Goal: Task Accomplishment & Management: Complete application form

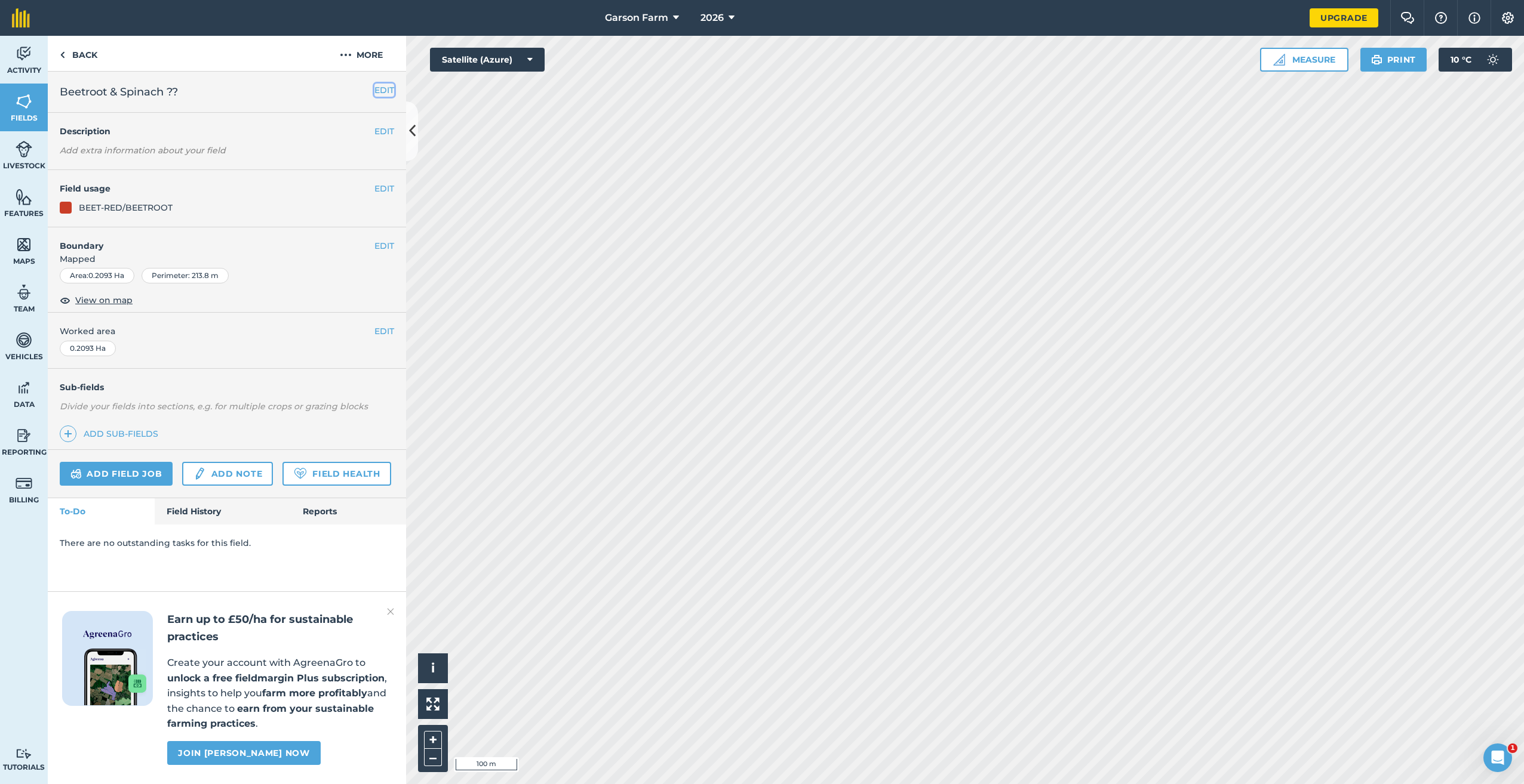
click at [380, 94] on button "EDIT" at bounding box center [385, 90] width 20 height 13
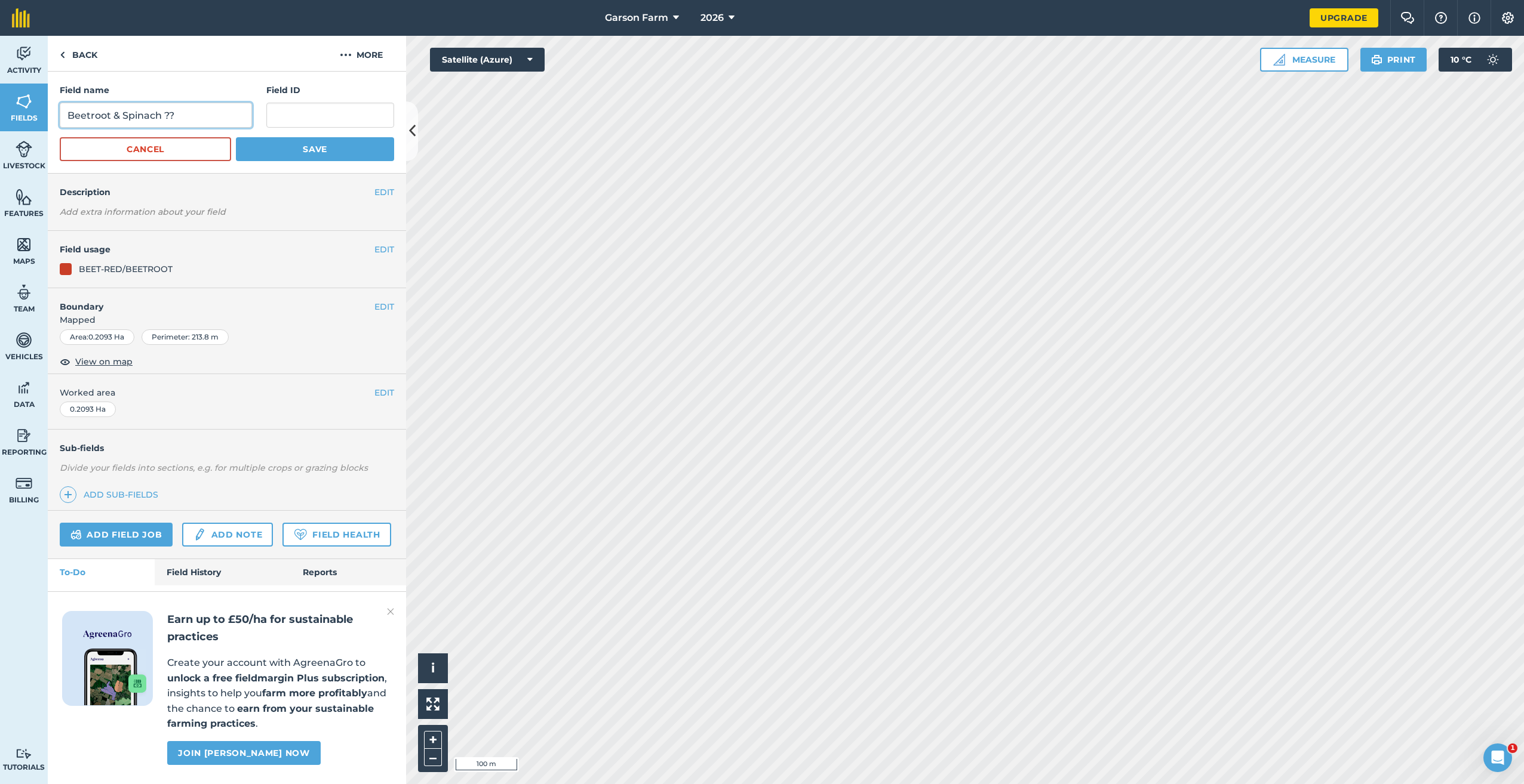
click at [185, 111] on input "Beetroot & Spinach ??" at bounding box center [156, 115] width 192 height 25
type input "Beetroot & Spinach 3"
click at [293, 150] on button "Save" at bounding box center [314, 149] width 158 height 24
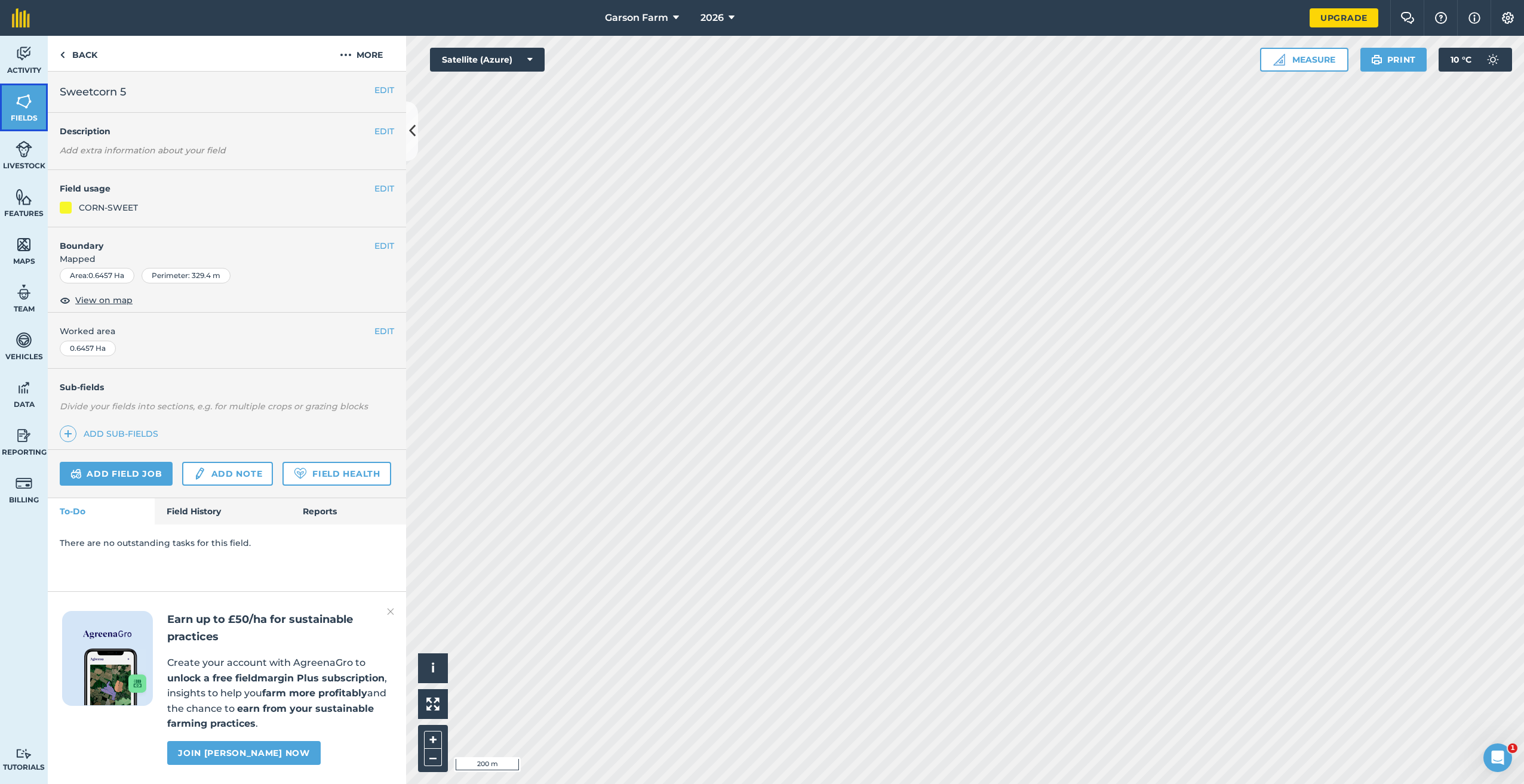
click at [36, 115] on span "Fields" at bounding box center [24, 118] width 48 height 10
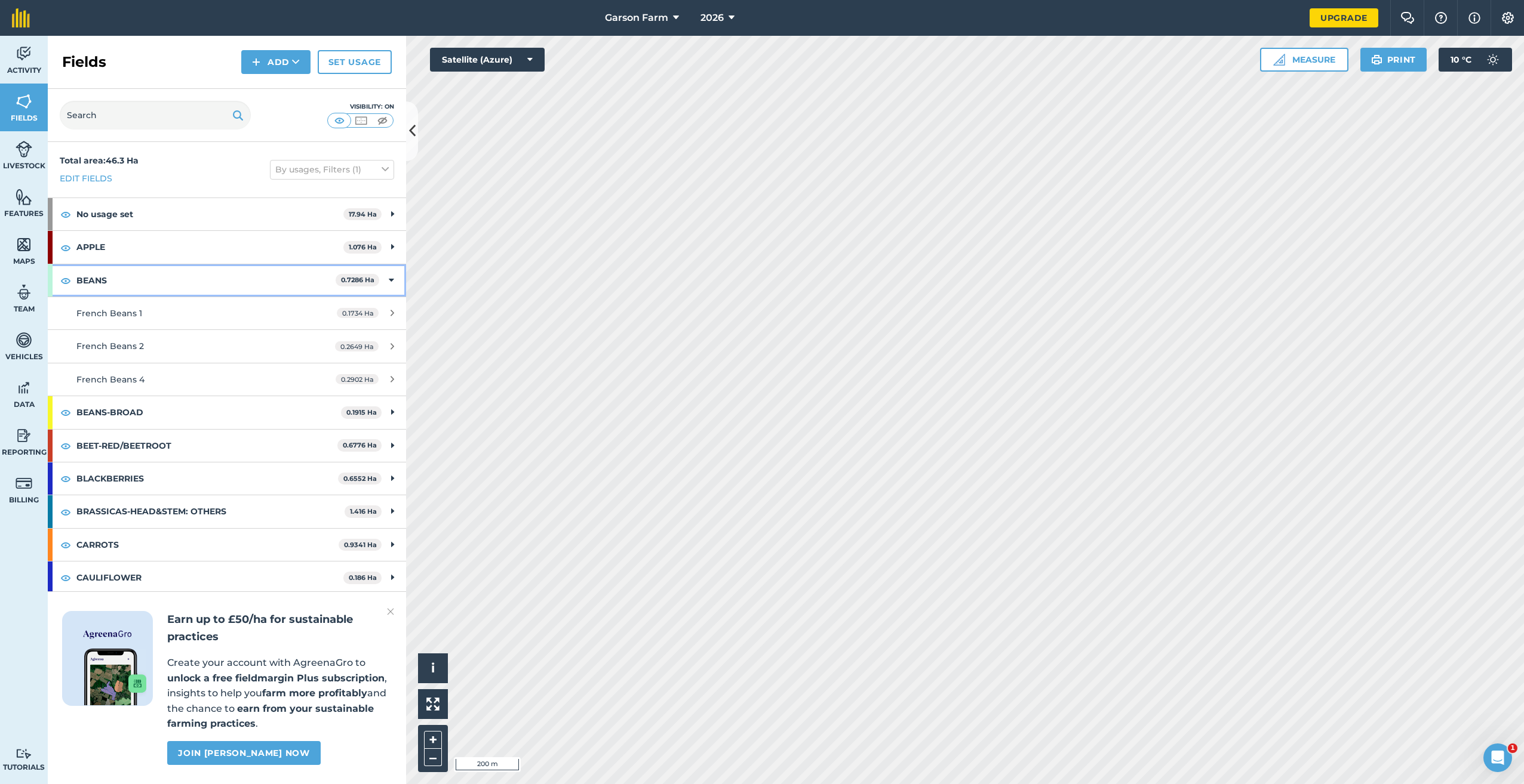
click at [389, 280] on icon at bounding box center [391, 280] width 5 height 13
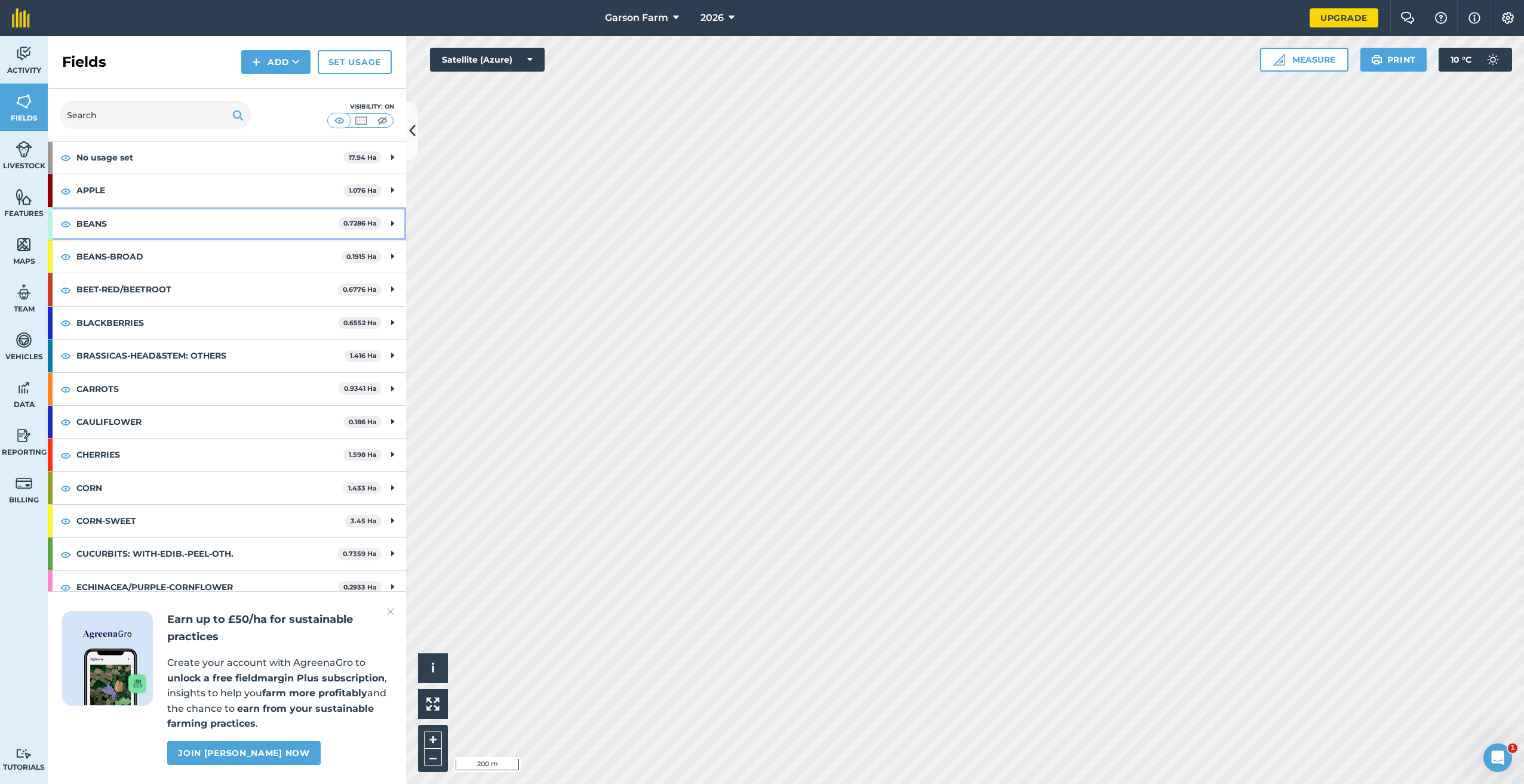
scroll to position [119, 0]
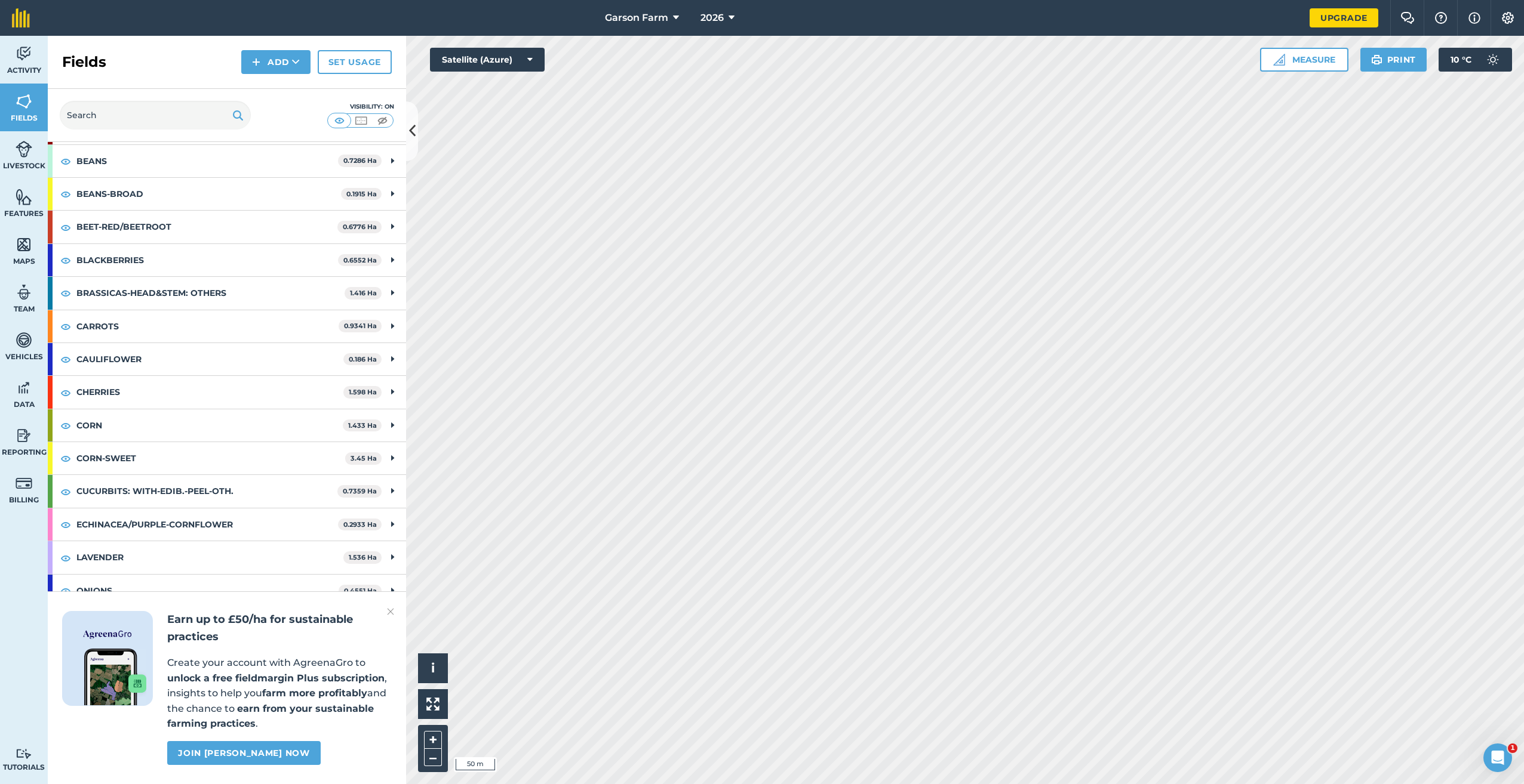
click at [390, 613] on img at bounding box center [391, 611] width 7 height 14
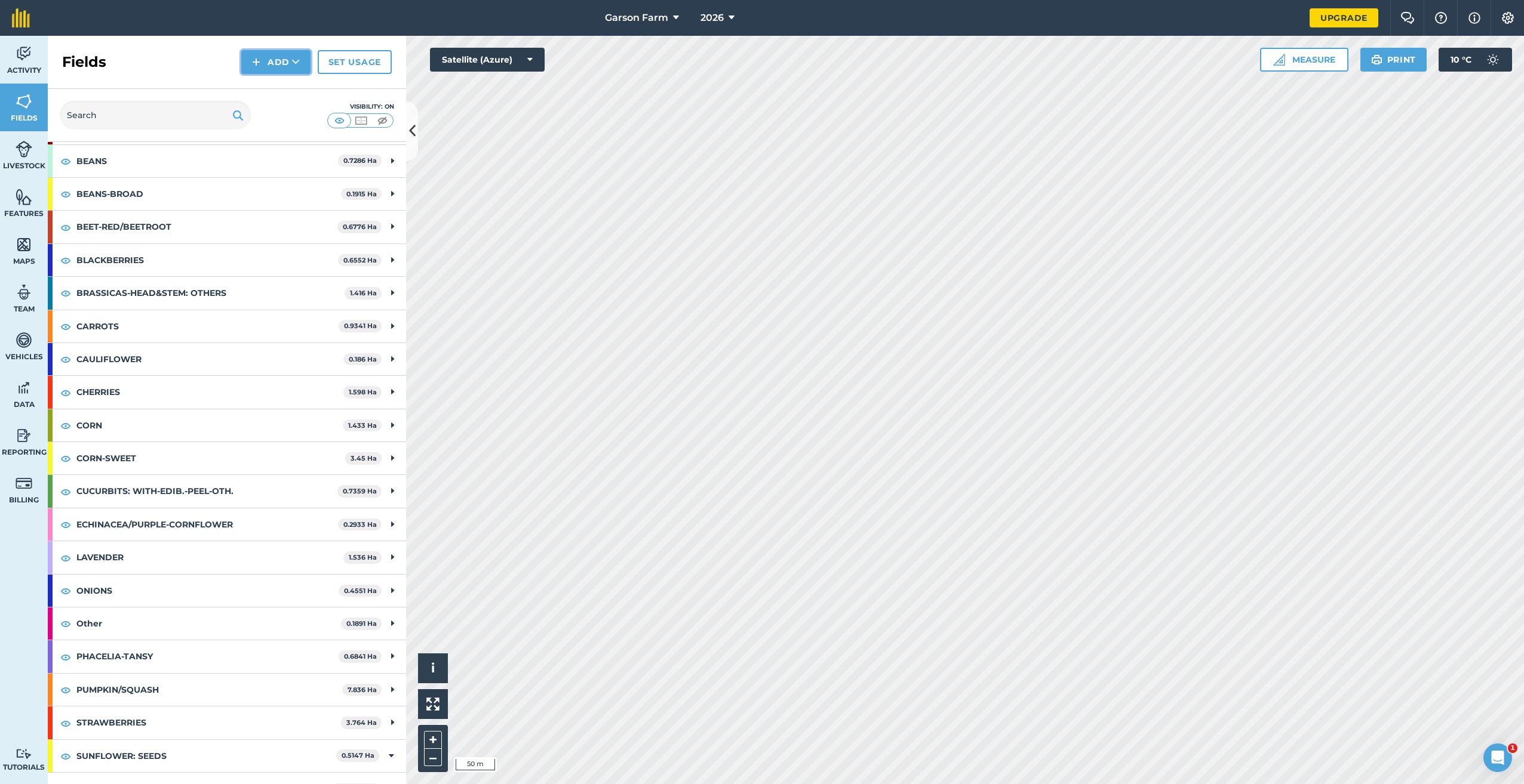
click at [269, 61] on button "Add" at bounding box center [276, 62] width 69 height 24
click at [266, 93] on link "Draw" at bounding box center [276, 89] width 65 height 26
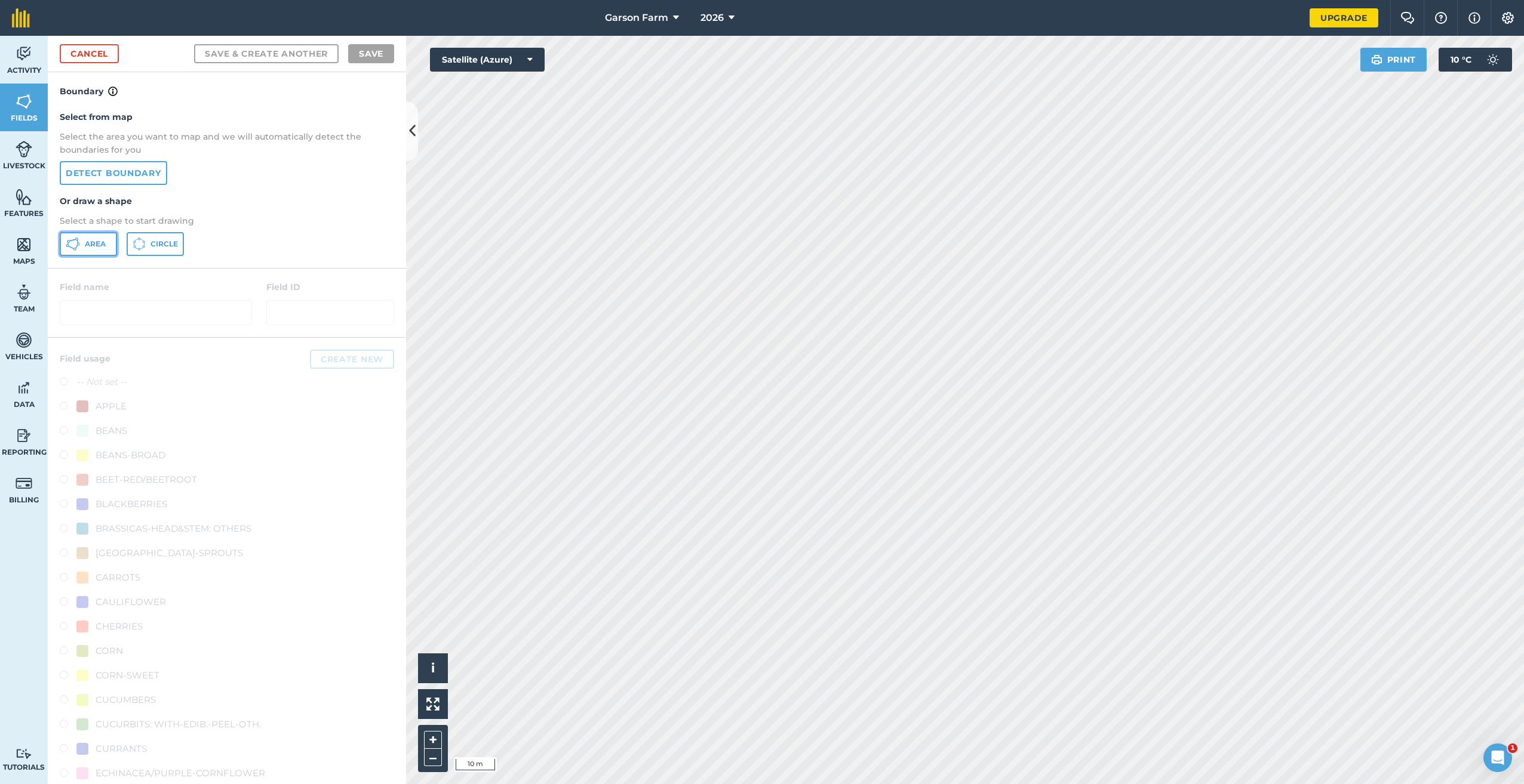
click at [95, 245] on span "Area" at bounding box center [94, 244] width 21 height 10
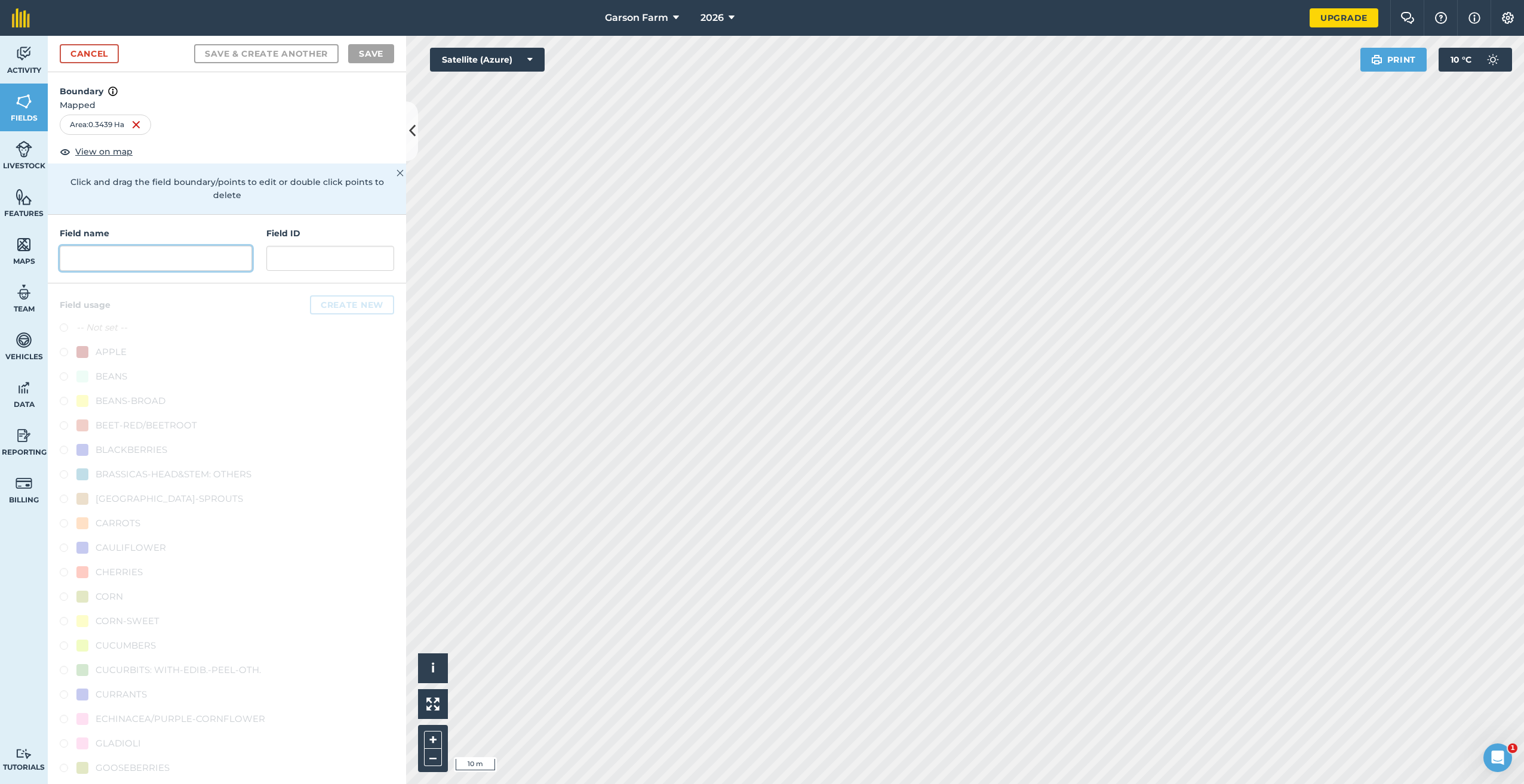
click at [207, 256] on input "text" at bounding box center [156, 258] width 192 height 25
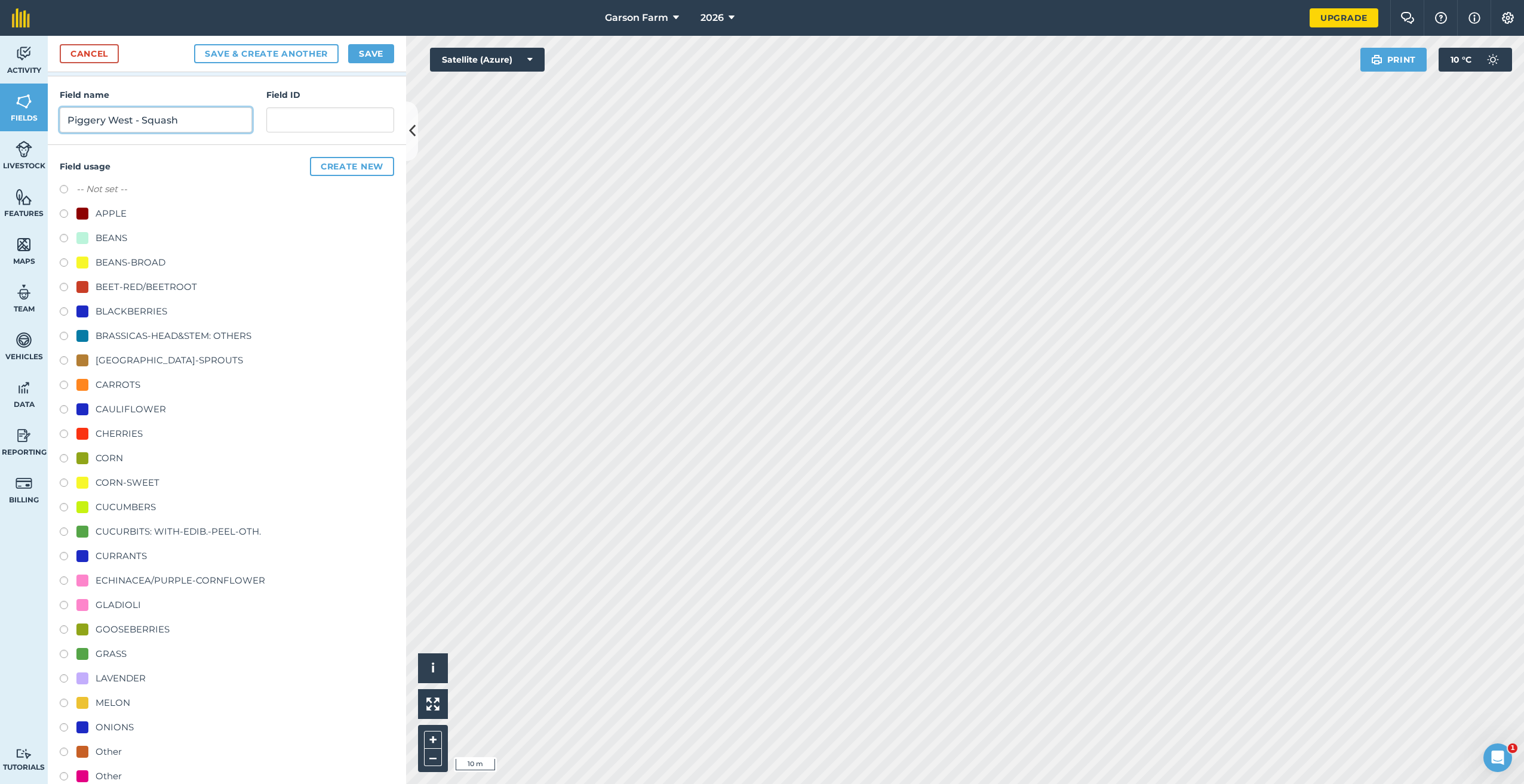
scroll to position [299, 0]
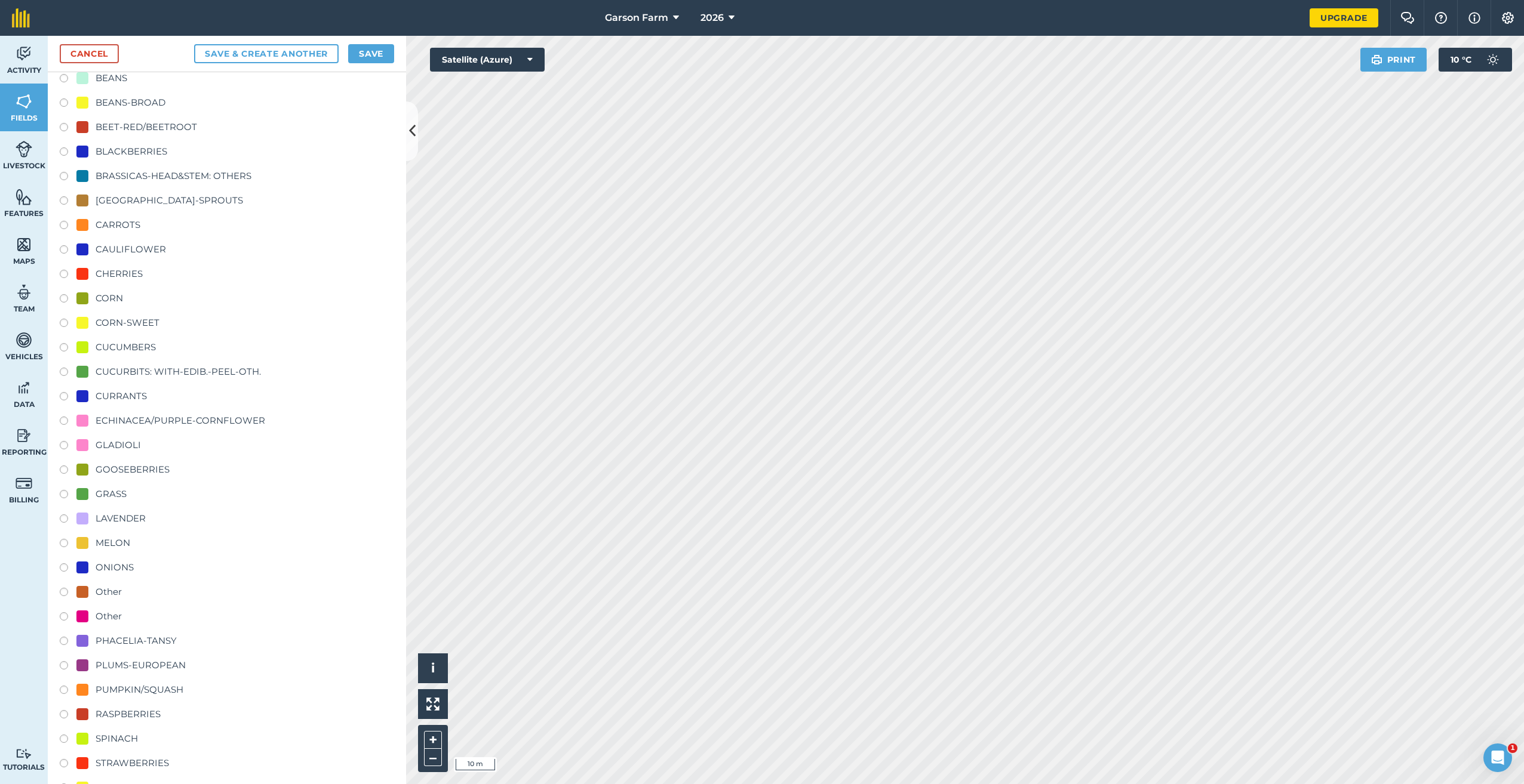
type input "Piggery West - Squash"
click at [140, 691] on div "PUMPKIN/SQUASH" at bounding box center [139, 690] width 88 height 14
radio input "true"
click at [379, 50] on button "Save" at bounding box center [371, 53] width 46 height 19
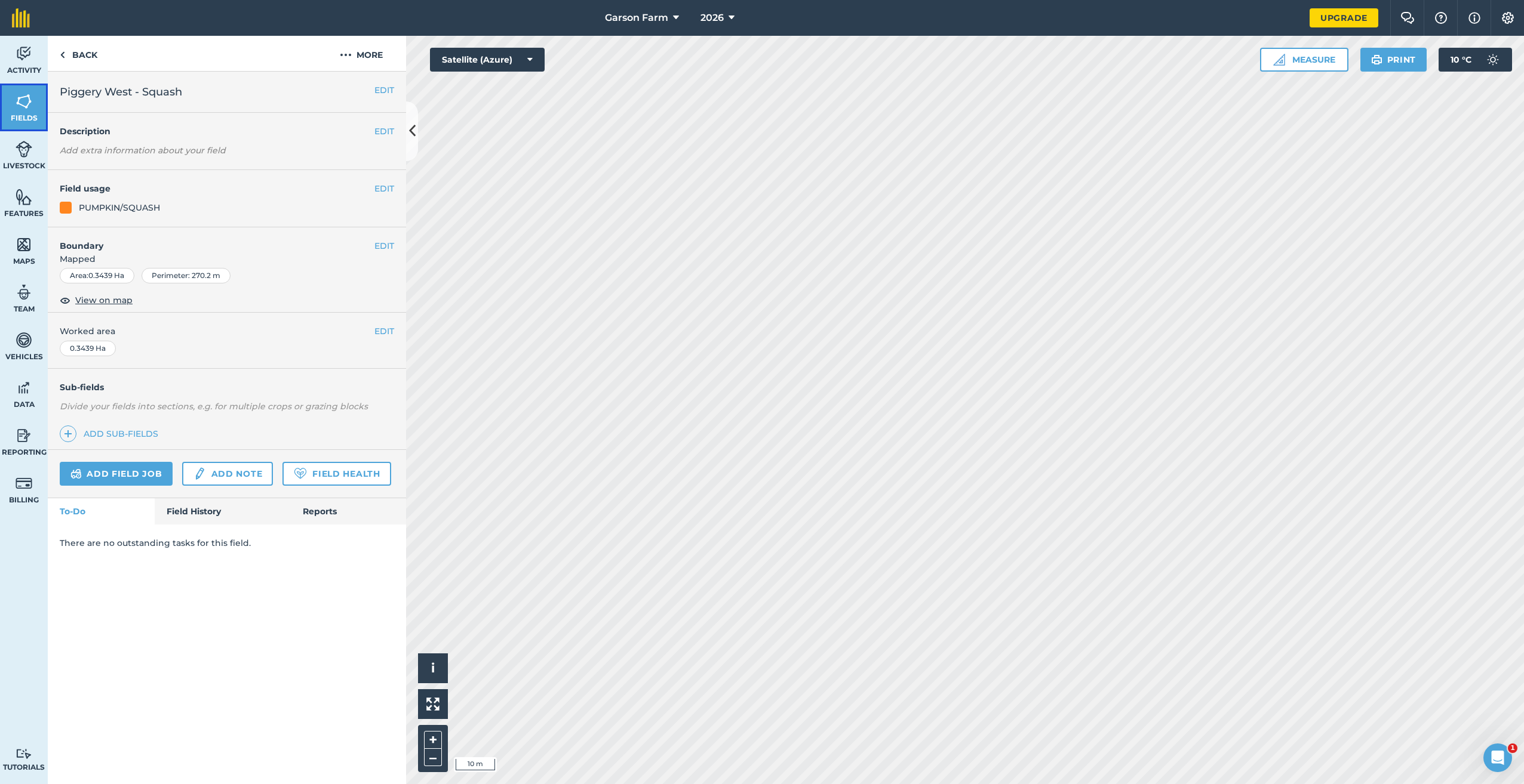
click at [39, 114] on span "Fields" at bounding box center [24, 118] width 48 height 10
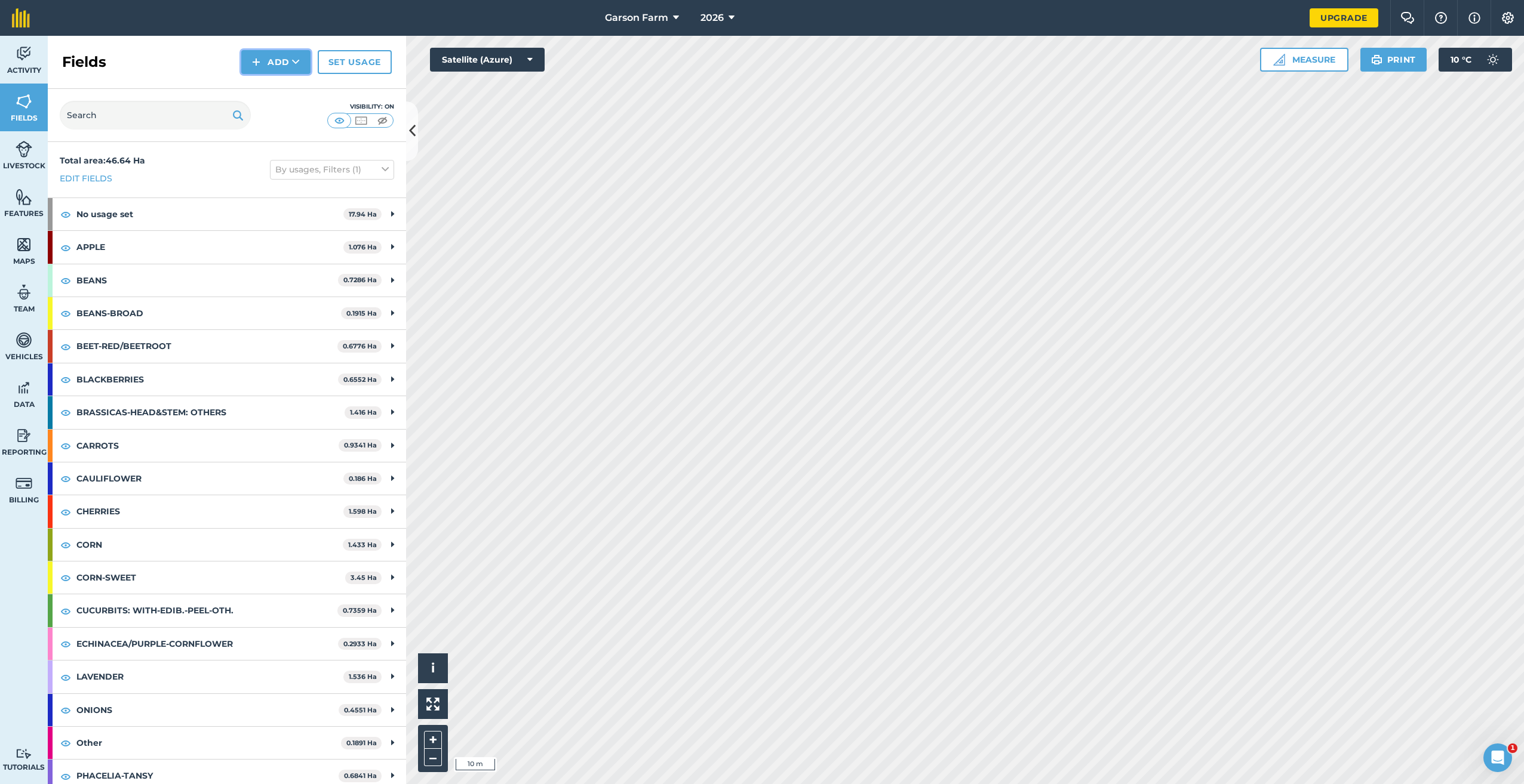
click at [280, 61] on button "Add" at bounding box center [276, 62] width 69 height 24
click at [278, 100] on link "Draw" at bounding box center [276, 89] width 65 height 26
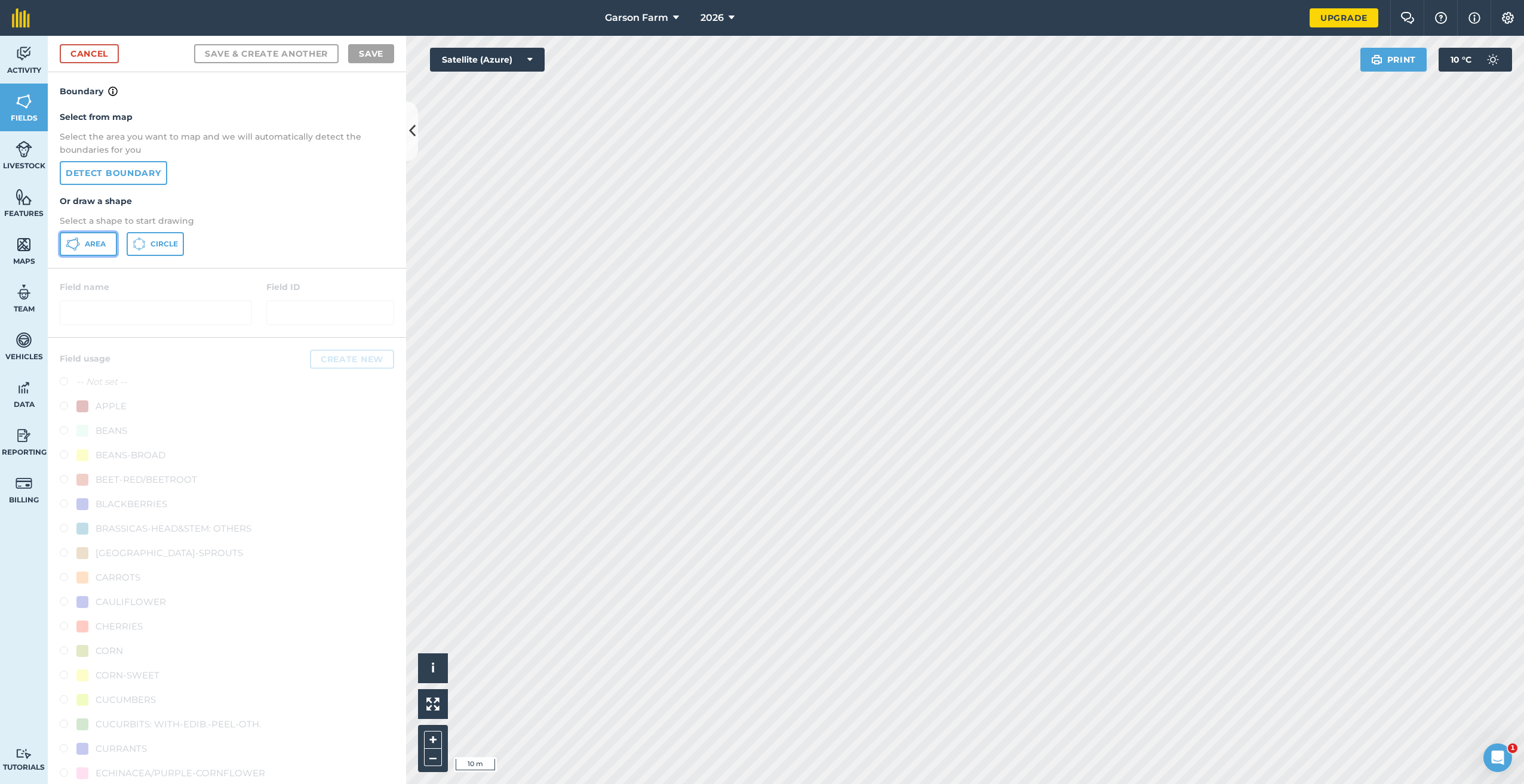
click at [106, 256] on button "Area" at bounding box center [88, 244] width 57 height 24
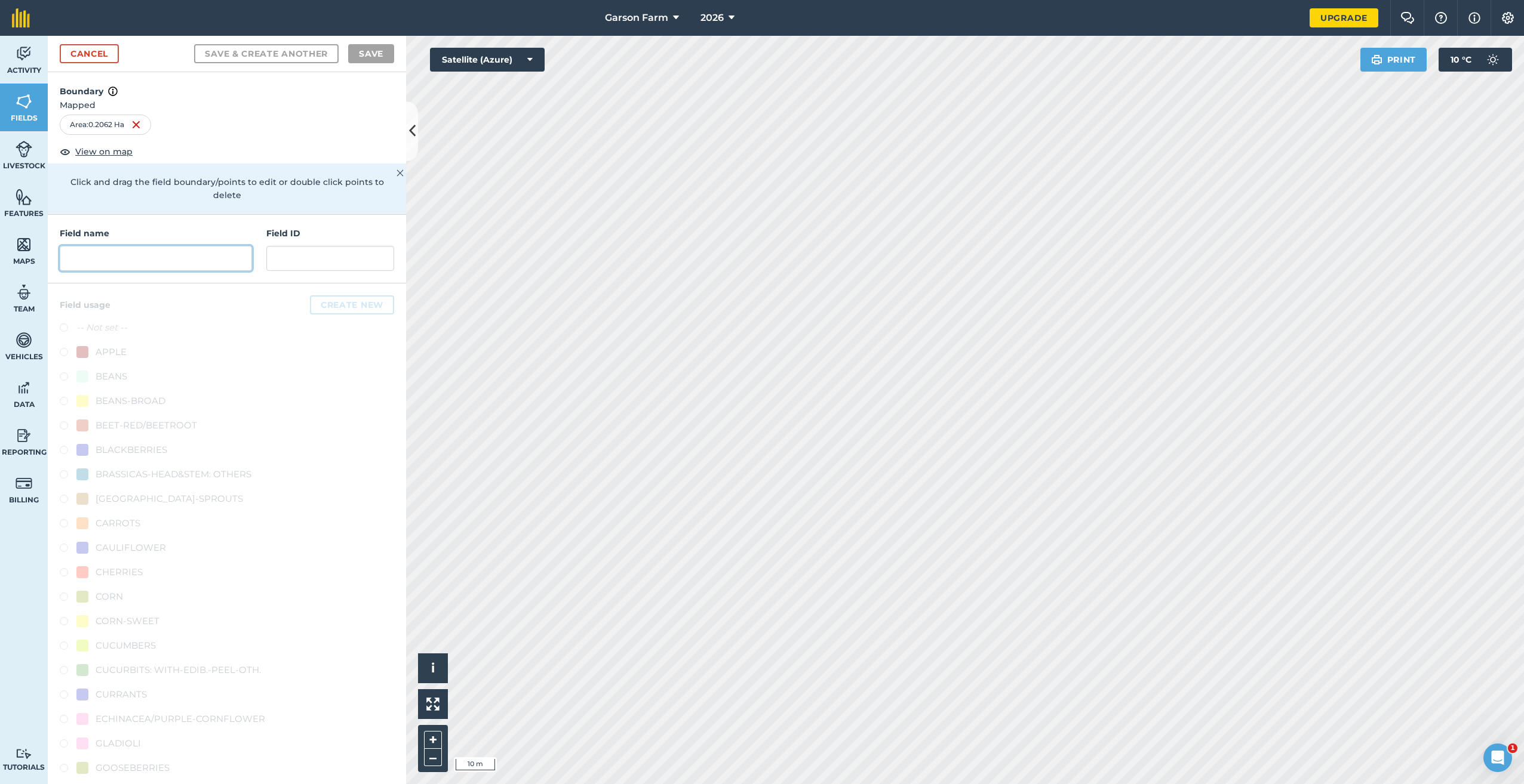
click at [180, 268] on input "text" at bounding box center [156, 258] width 192 height 25
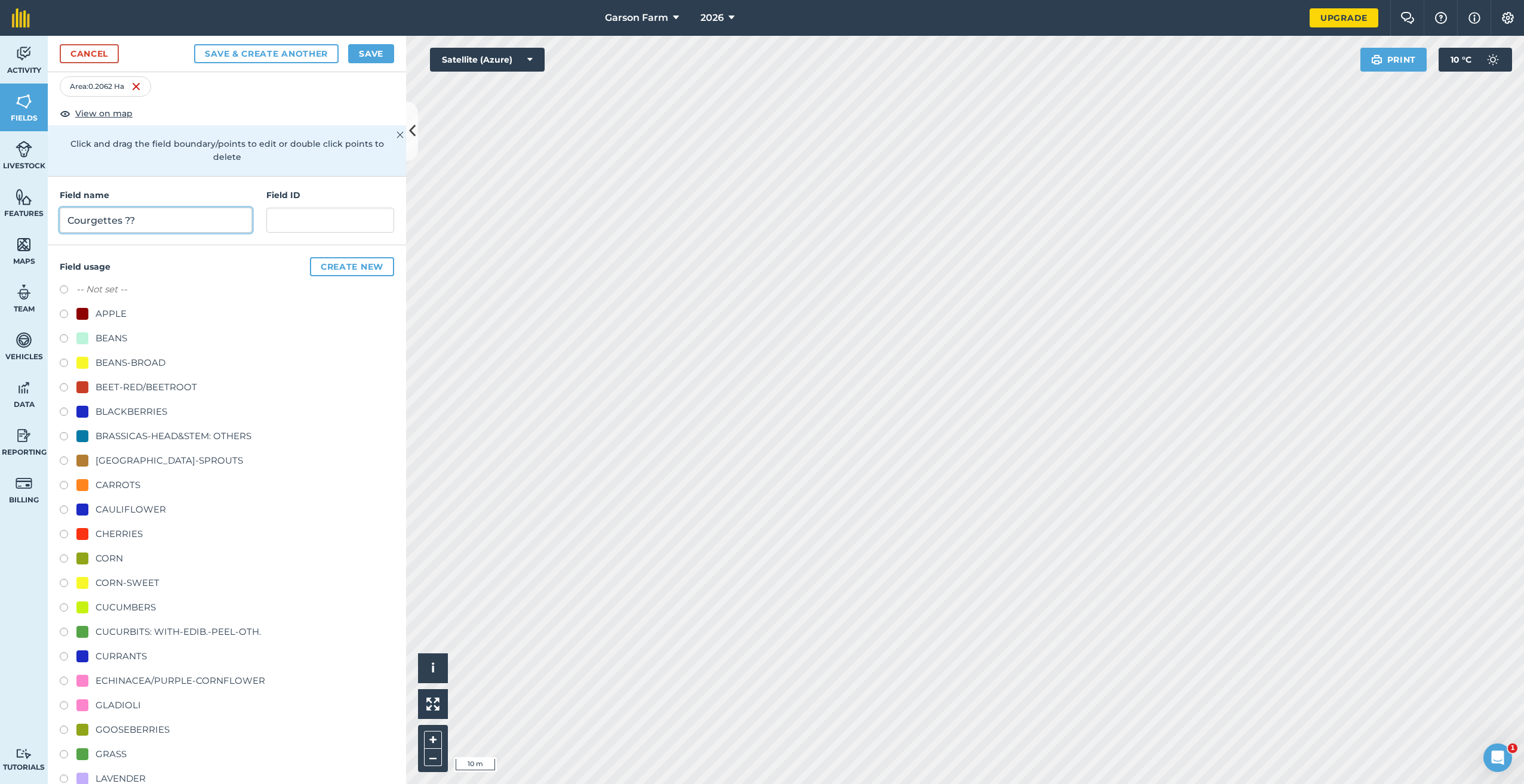
scroll to position [60, 0]
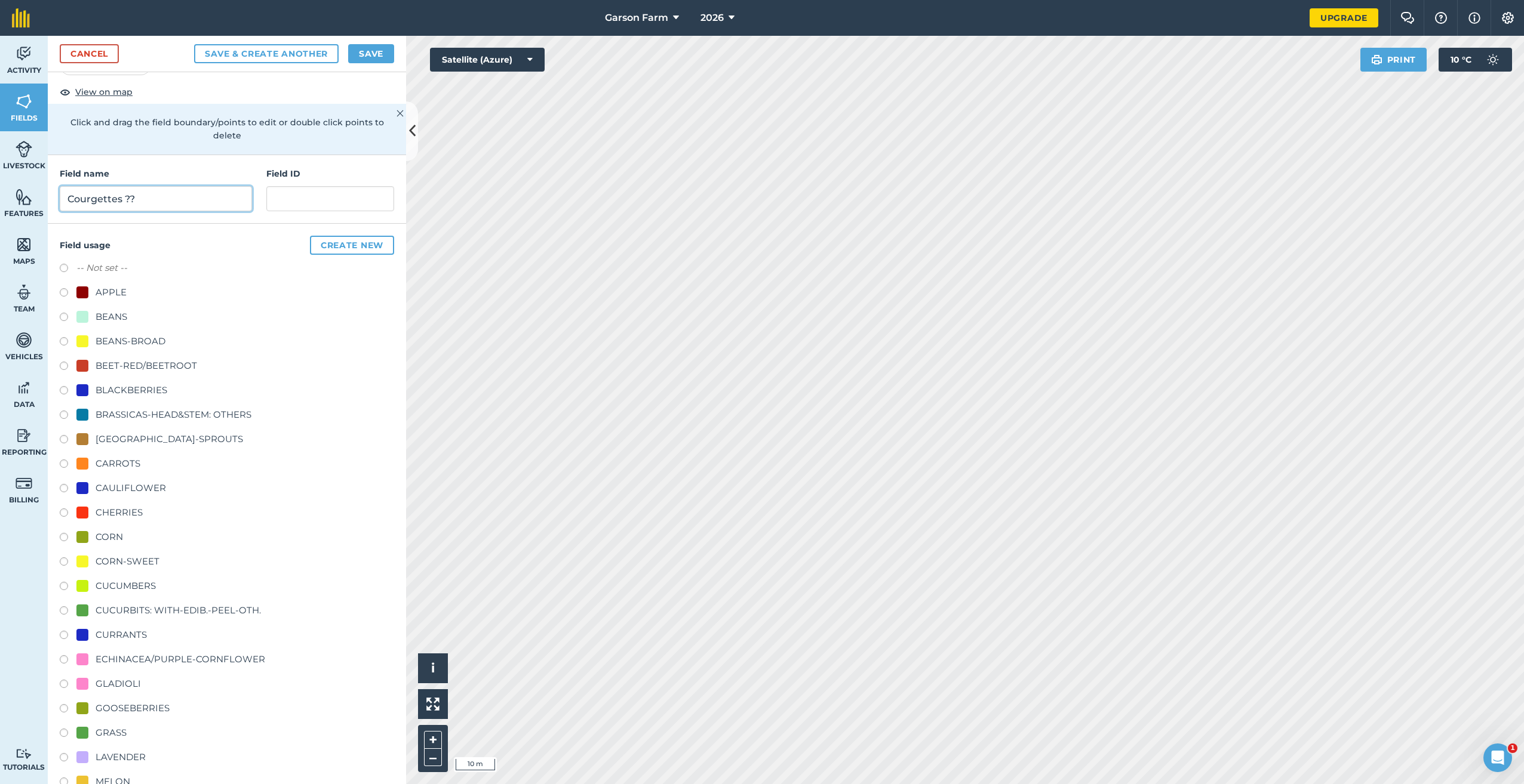
type input "Courgettes ??"
click at [222, 609] on div "CUCURBITS: WITH-EDIB.-PEEL-OTH." at bounding box center [178, 610] width 165 height 14
radio input "true"
click at [369, 51] on button "Save" at bounding box center [371, 53] width 46 height 19
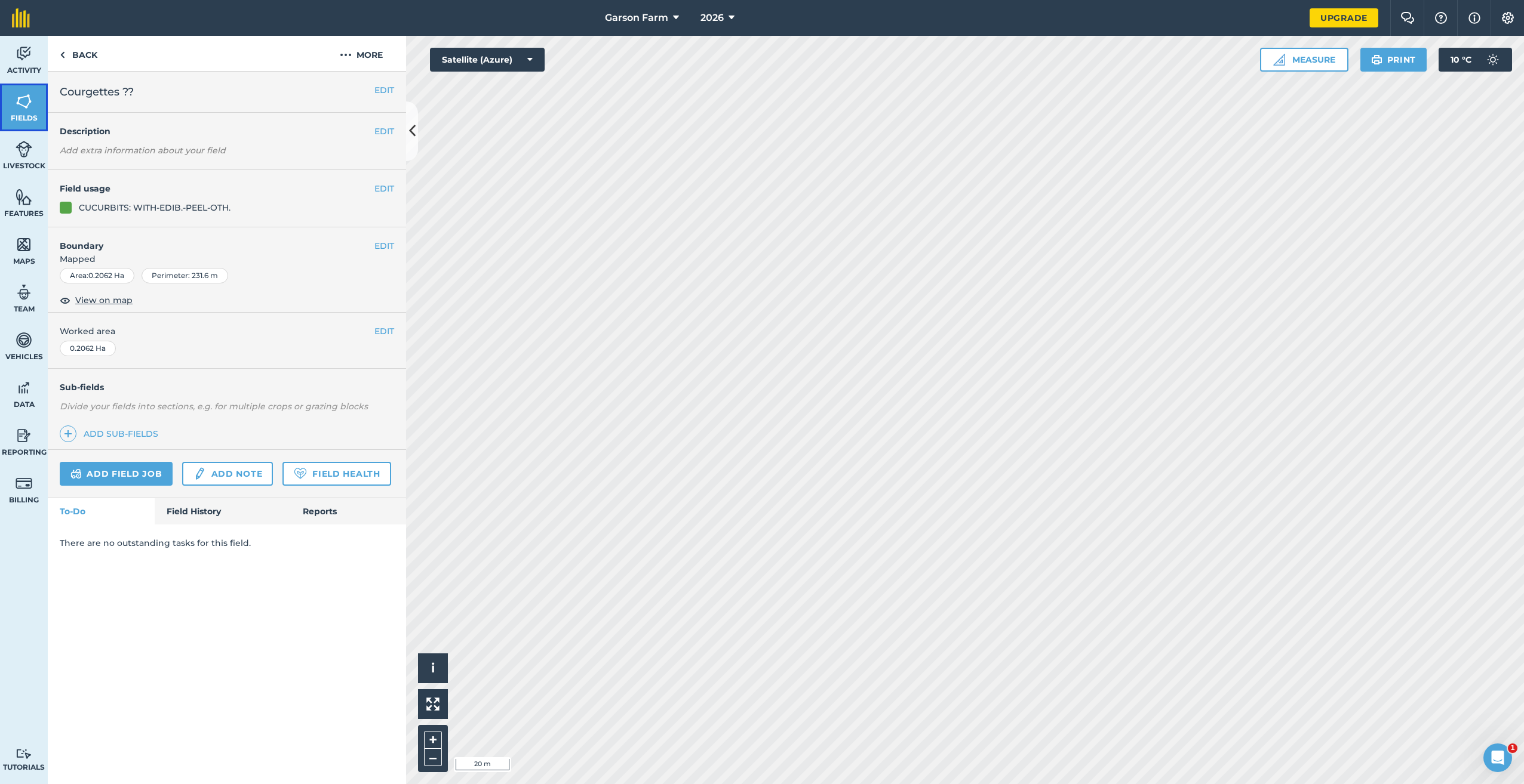
click at [35, 115] on span "Fields" at bounding box center [24, 118] width 48 height 10
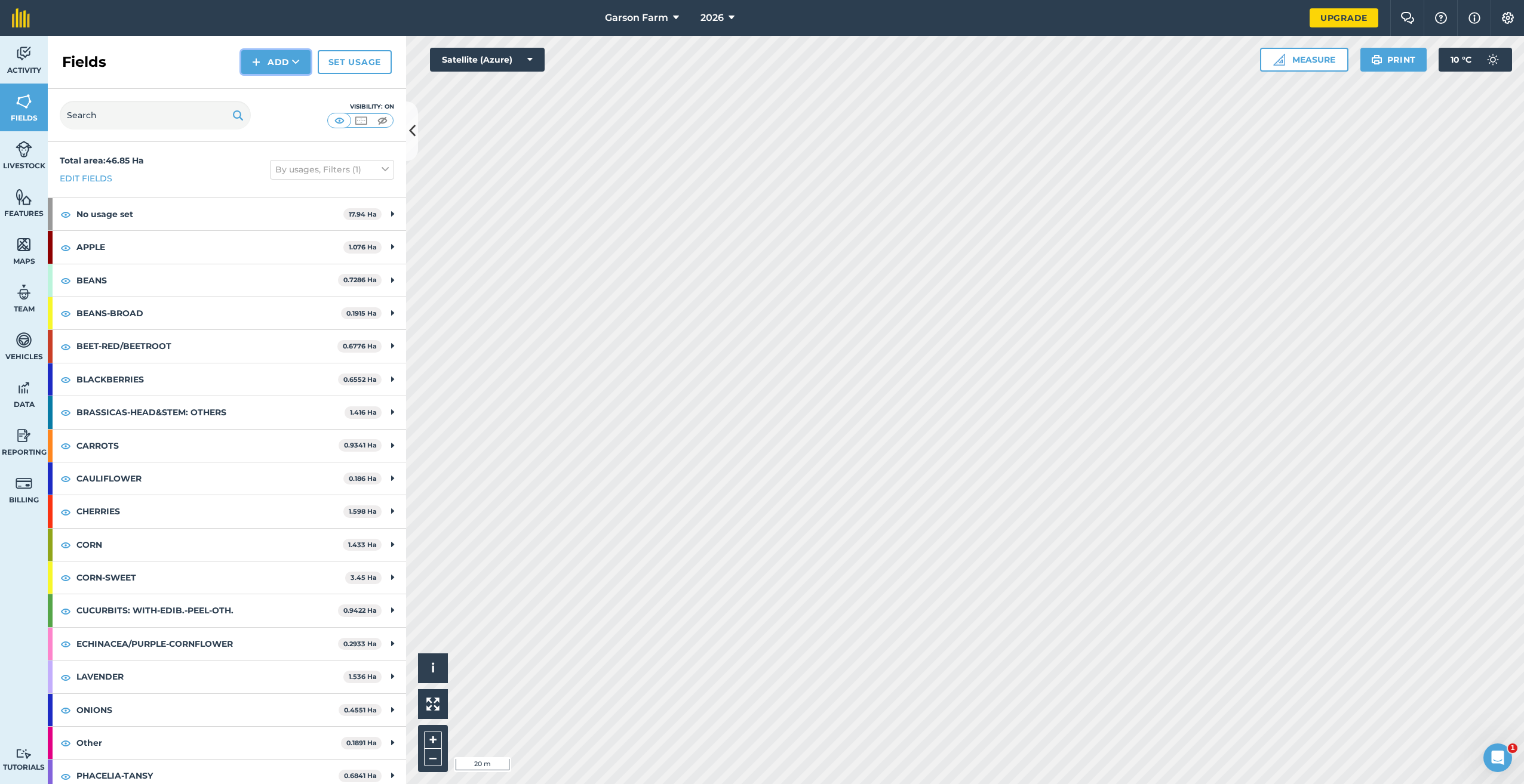
click at [286, 60] on button "Add" at bounding box center [276, 62] width 69 height 24
click at [276, 88] on link "Draw" at bounding box center [276, 89] width 65 height 26
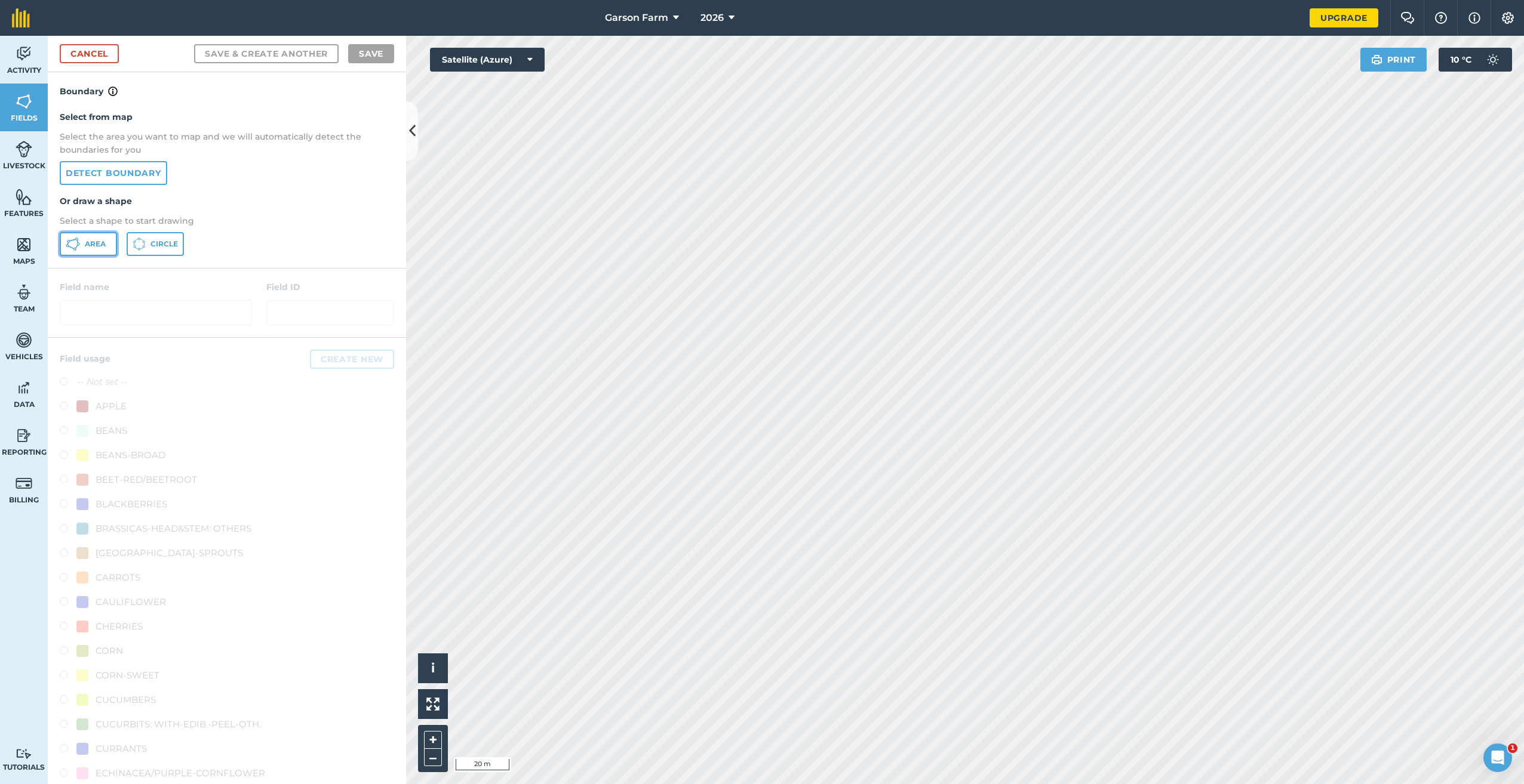
click at [105, 243] on span "Area" at bounding box center [94, 244] width 21 height 10
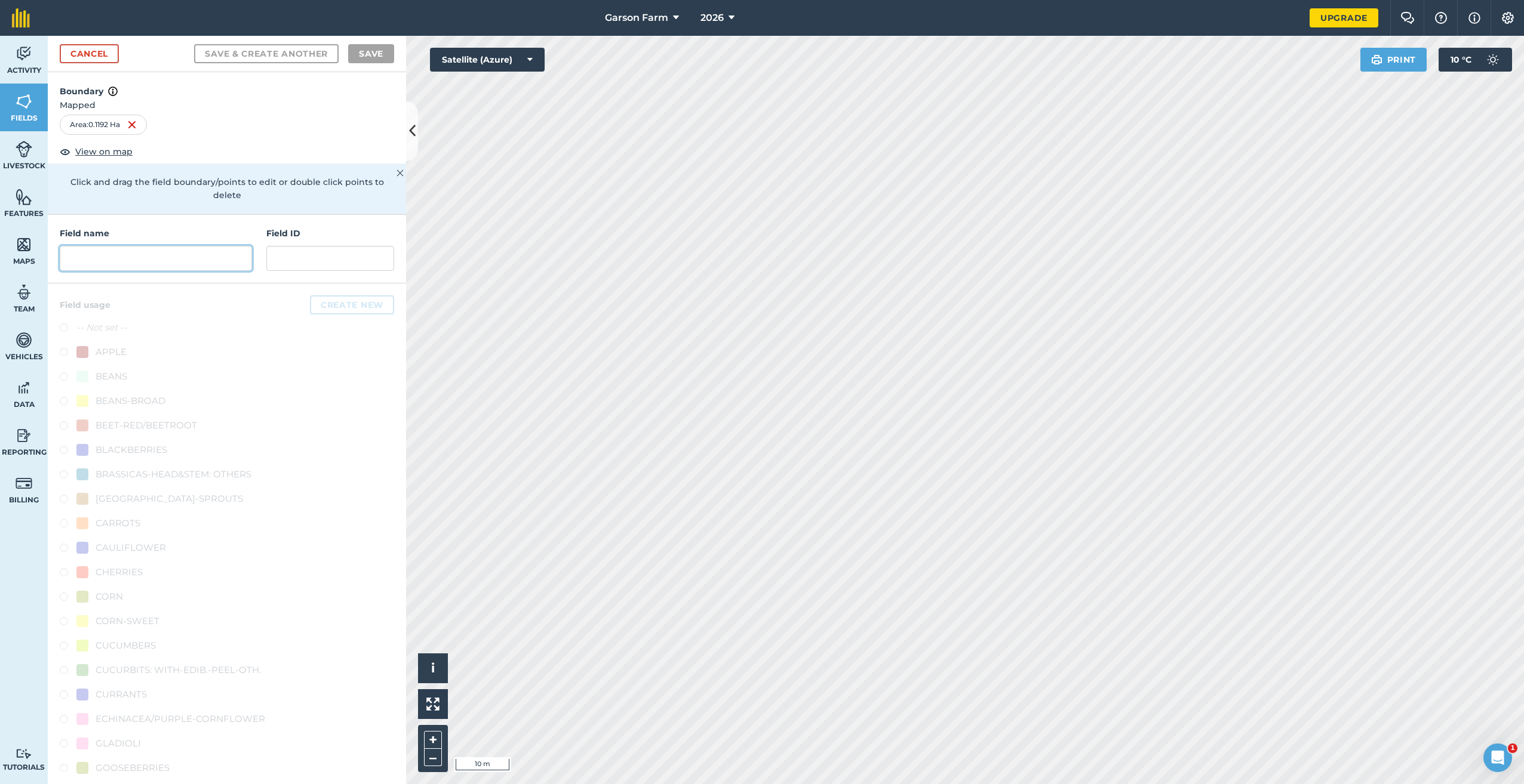
click at [212, 265] on input "text" at bounding box center [156, 258] width 192 height 25
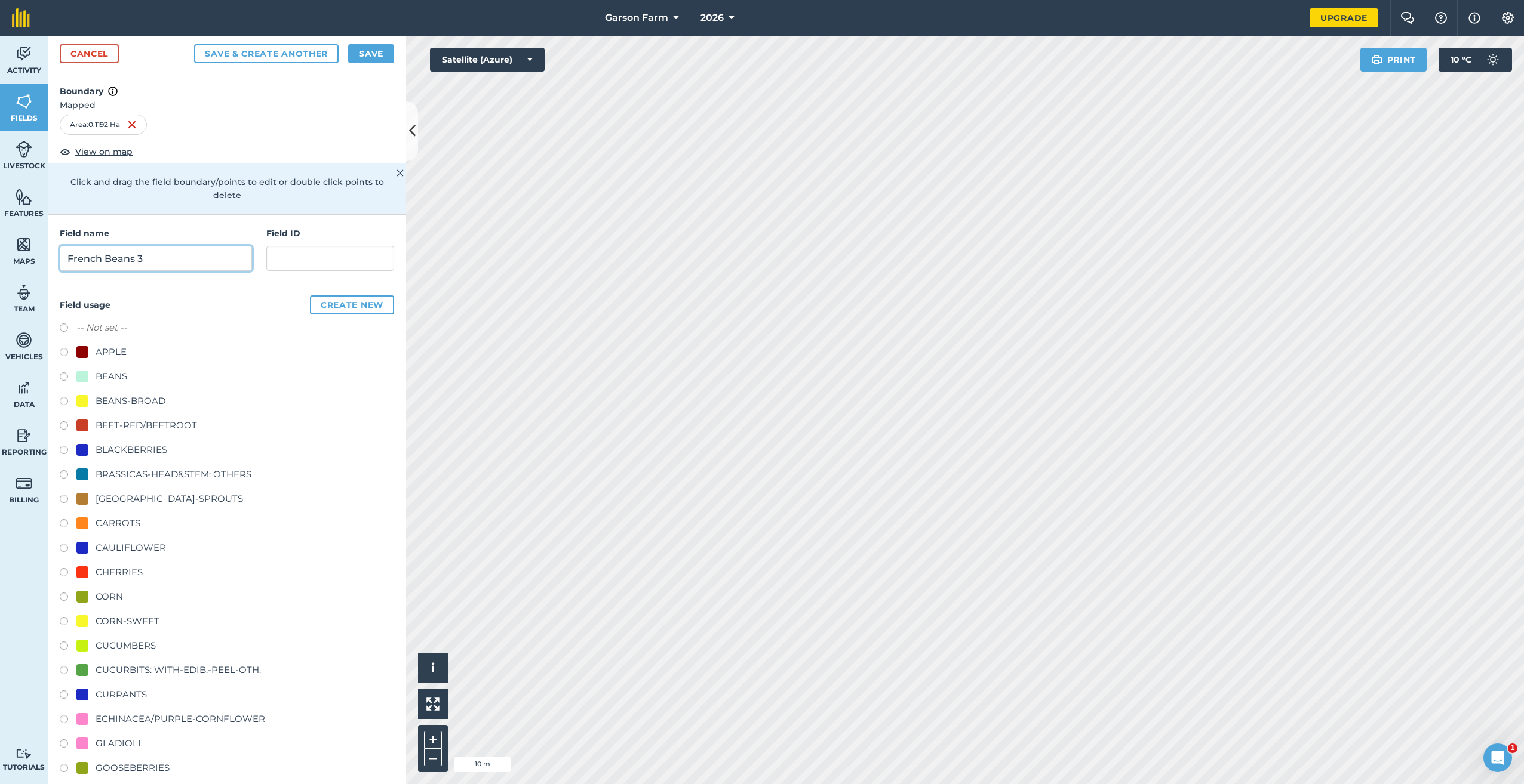
type input "French Beans 3"
click at [119, 375] on div "BEANS" at bounding box center [111, 376] width 31 height 14
radio input "true"
click at [374, 57] on button "Save" at bounding box center [371, 53] width 46 height 19
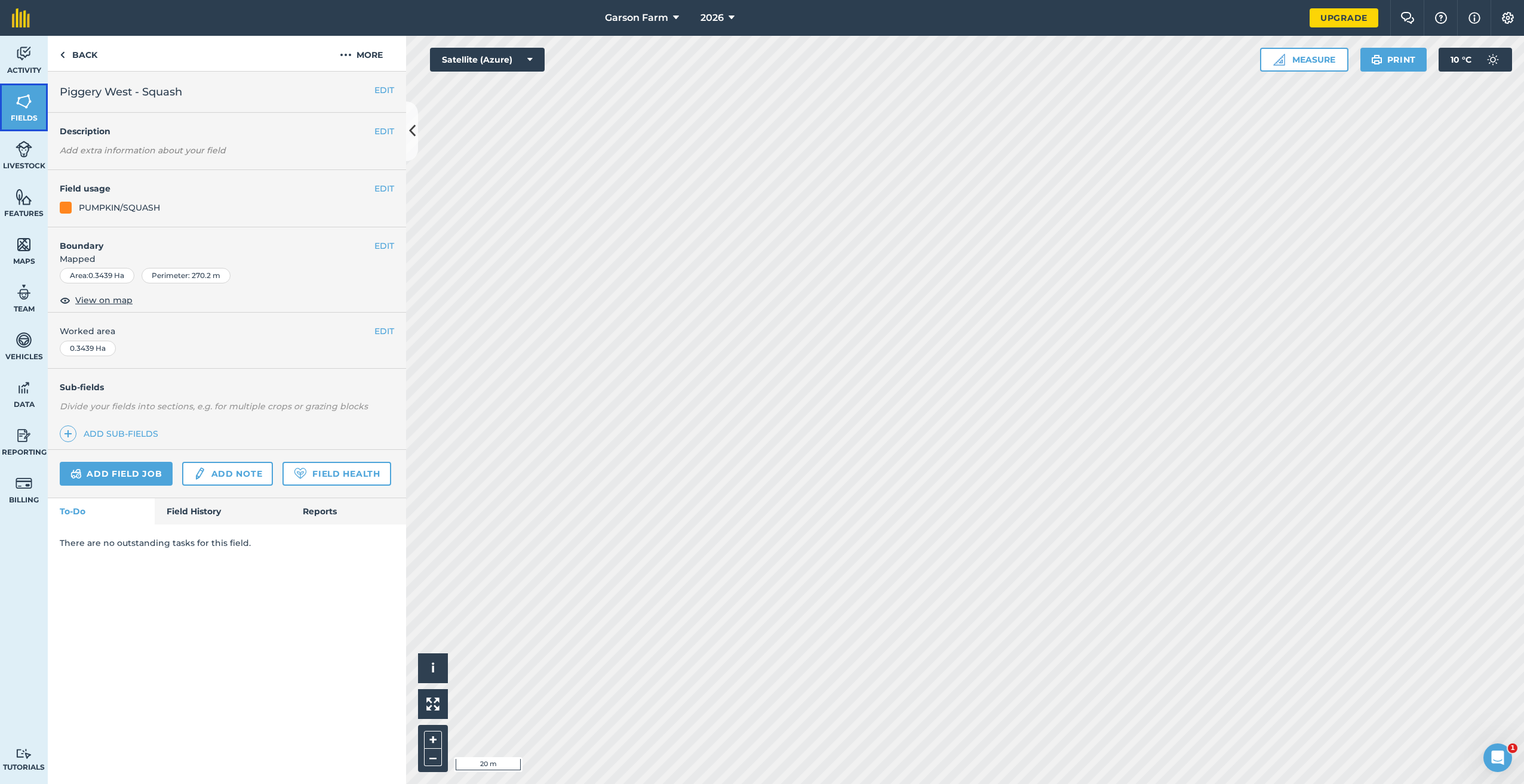
click at [3, 120] on span "Fields" at bounding box center [24, 118] width 48 height 10
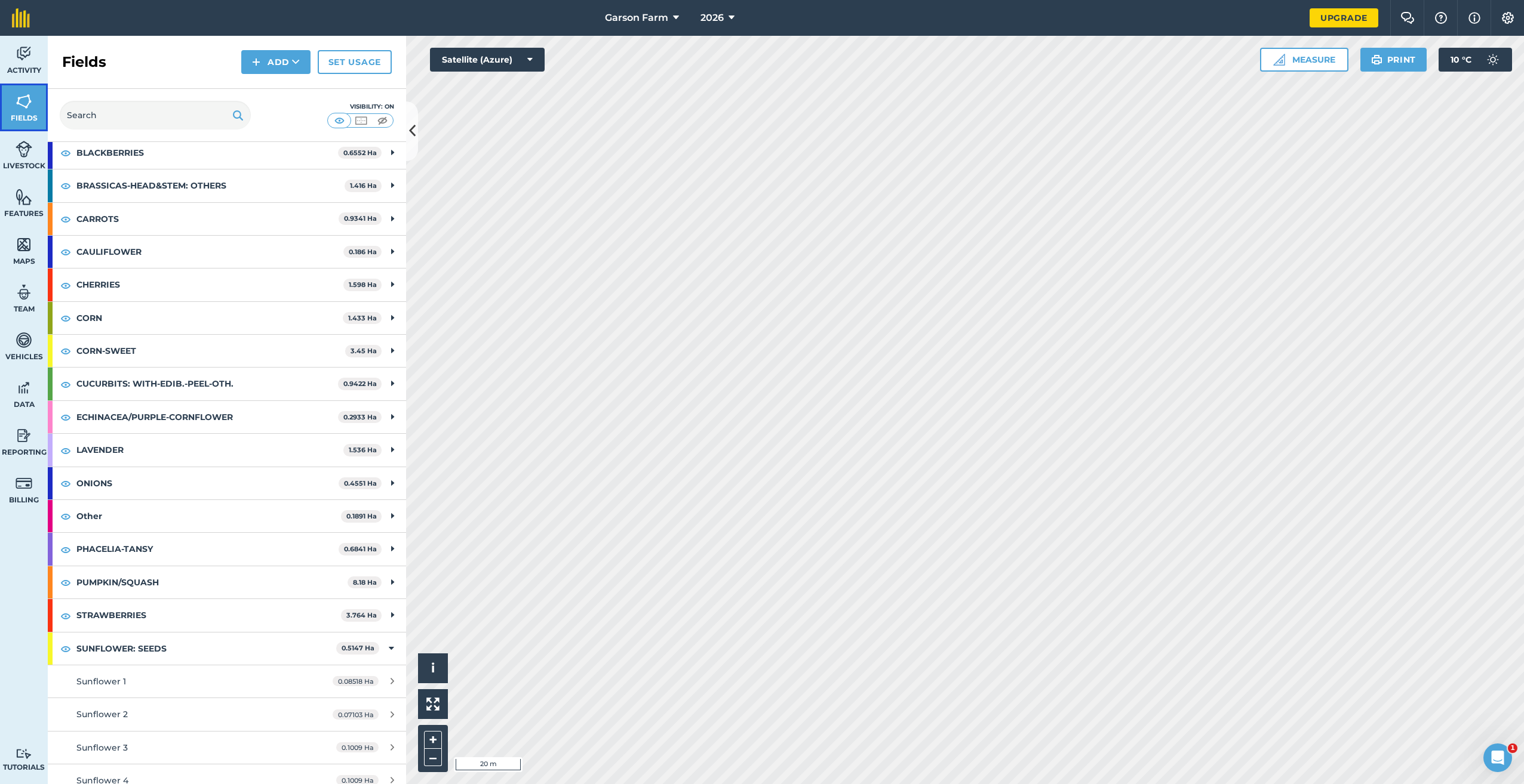
scroll to position [239, 0]
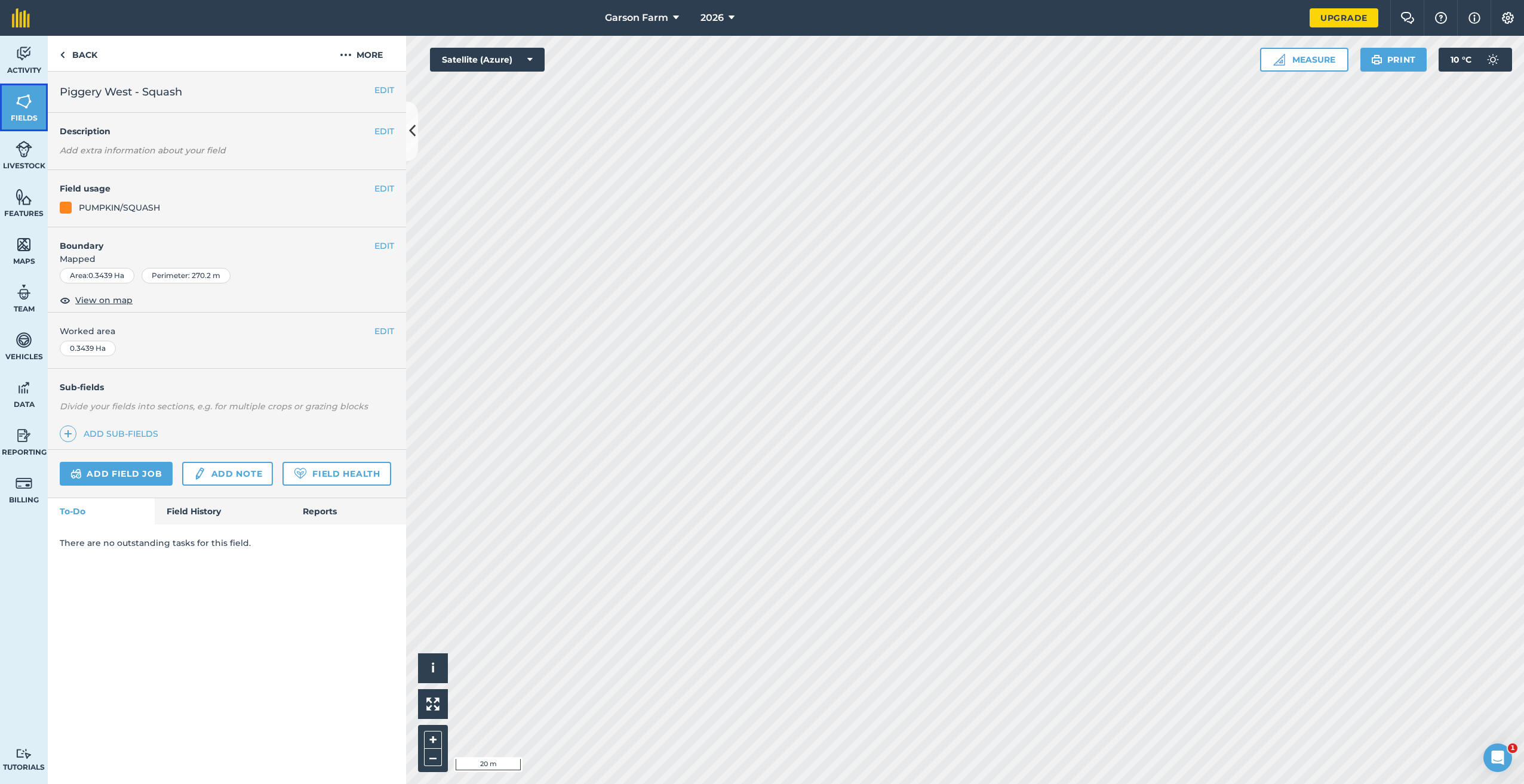
click at [12, 100] on link "Fields" at bounding box center [24, 108] width 48 height 48
click at [382, 241] on button "EDIT" at bounding box center [385, 246] width 20 height 13
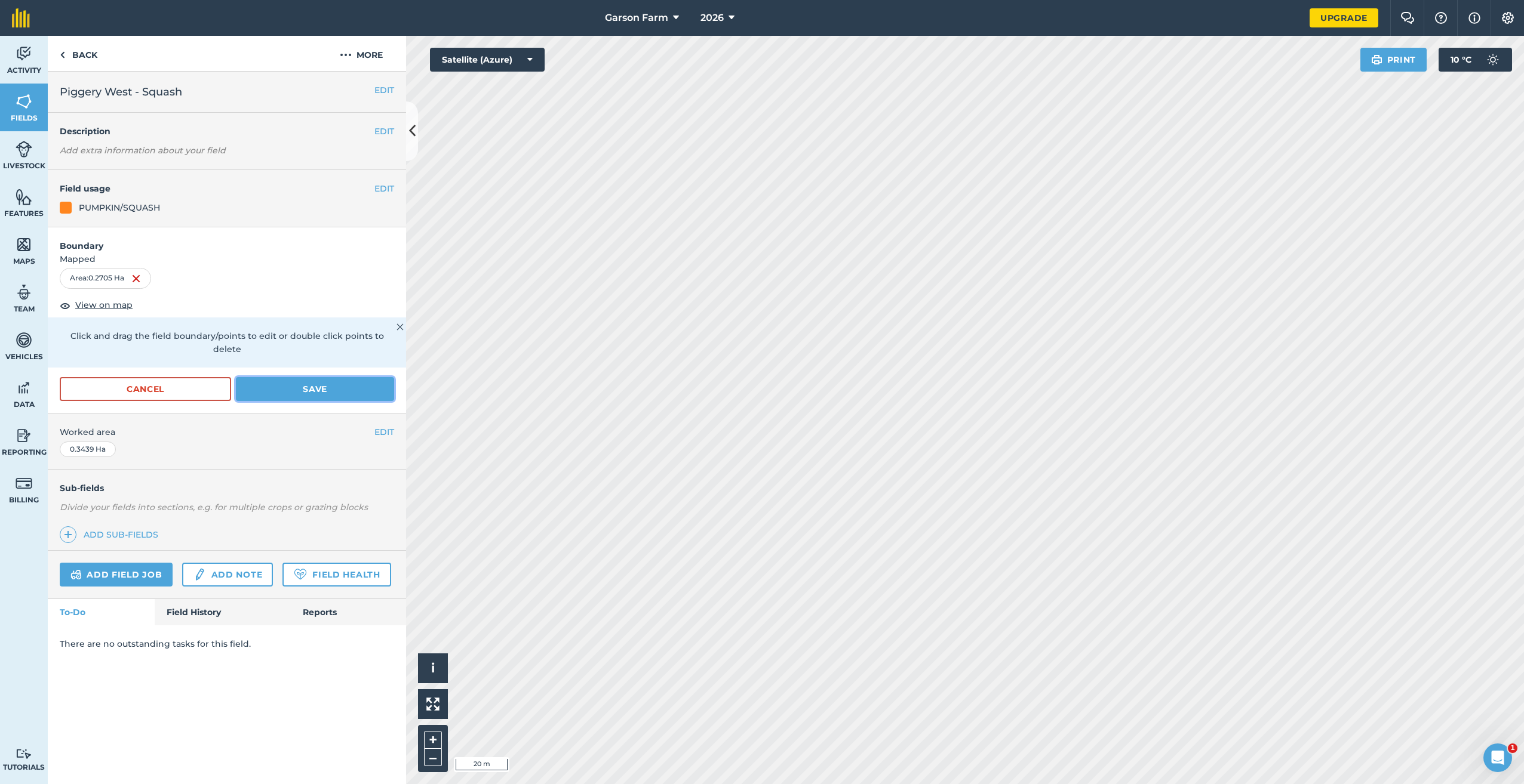
click at [350, 381] on button "Save" at bounding box center [314, 389] width 158 height 24
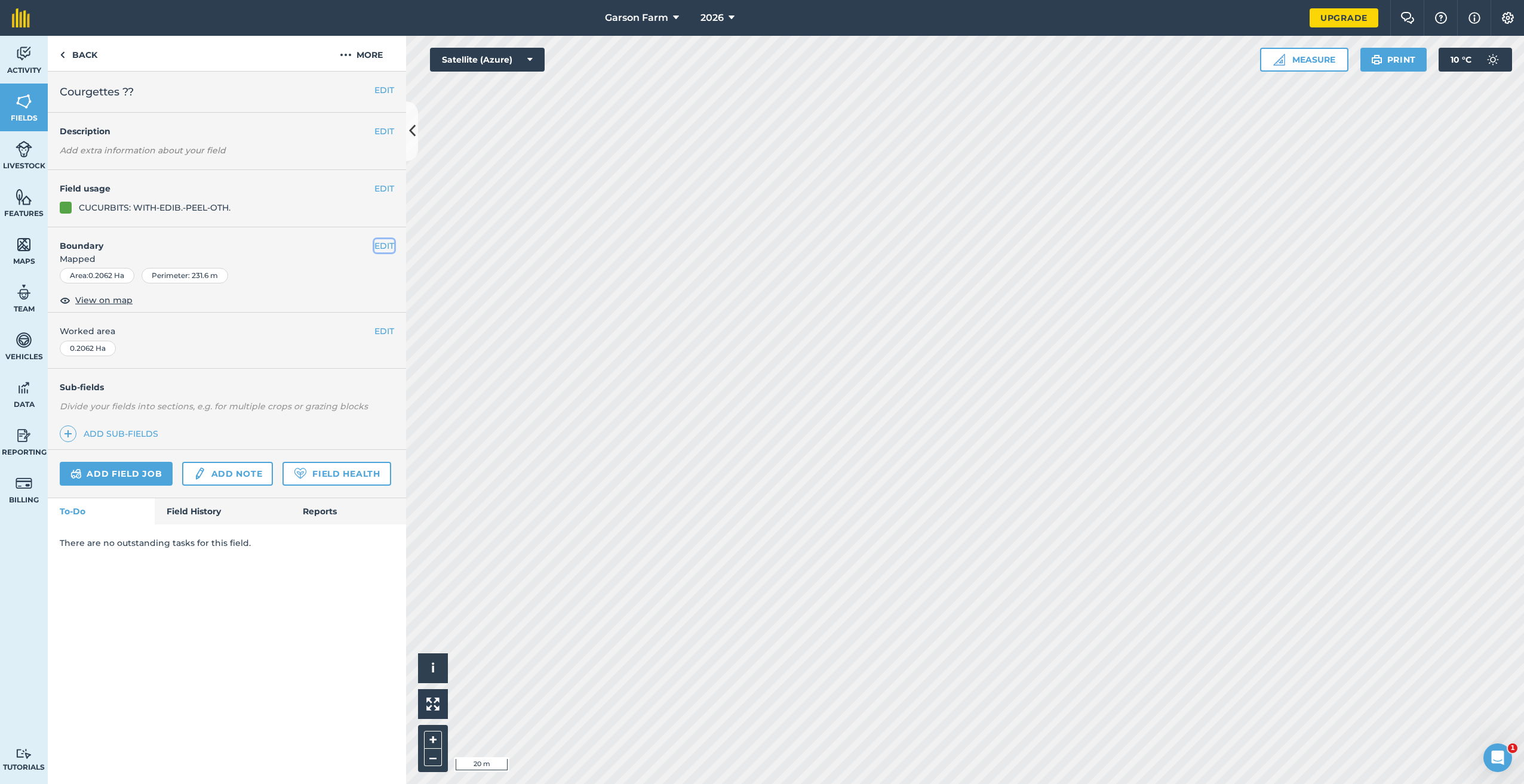
click at [385, 248] on button "EDIT" at bounding box center [385, 246] width 20 height 13
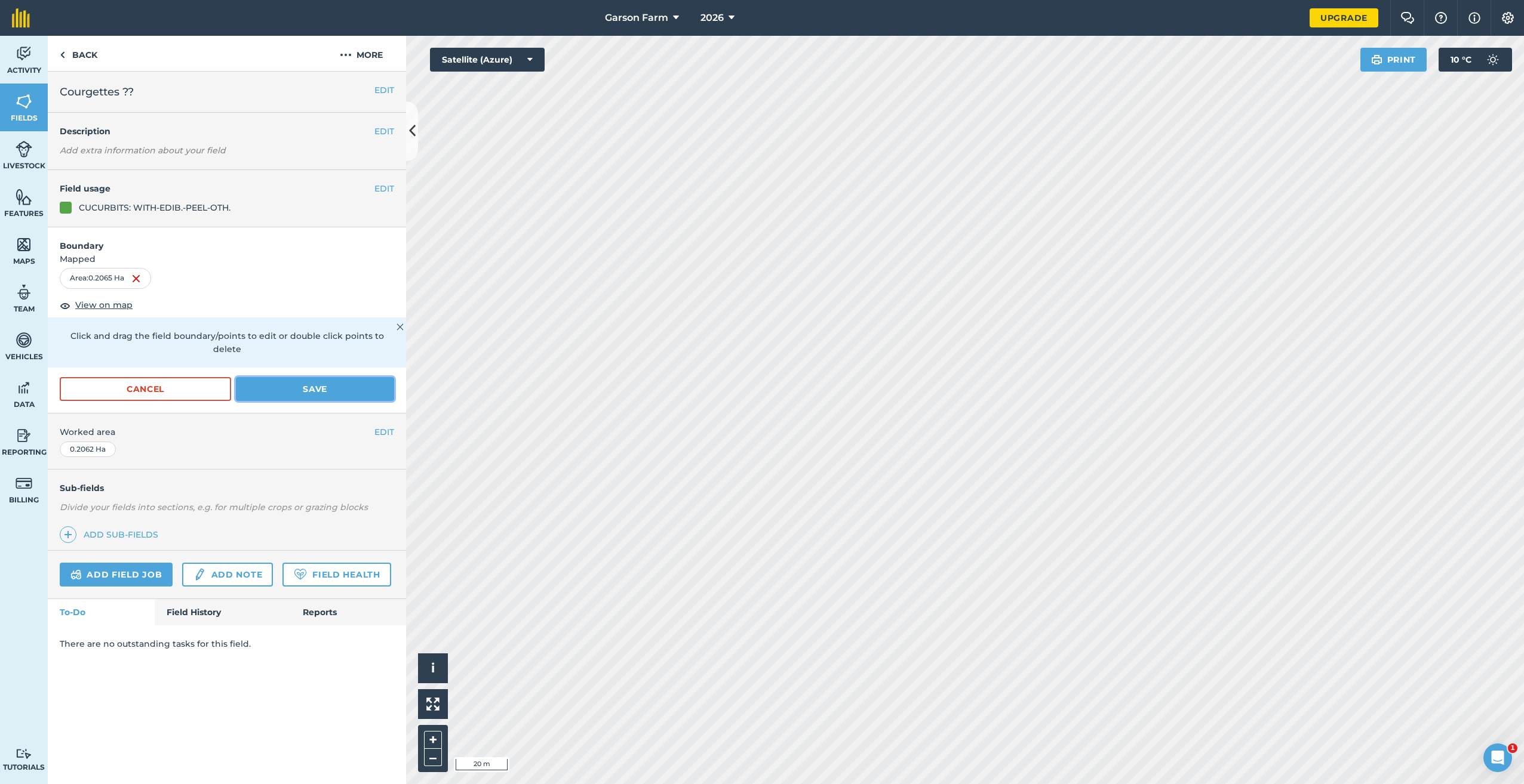
click at [364, 377] on button "Save" at bounding box center [314, 389] width 158 height 24
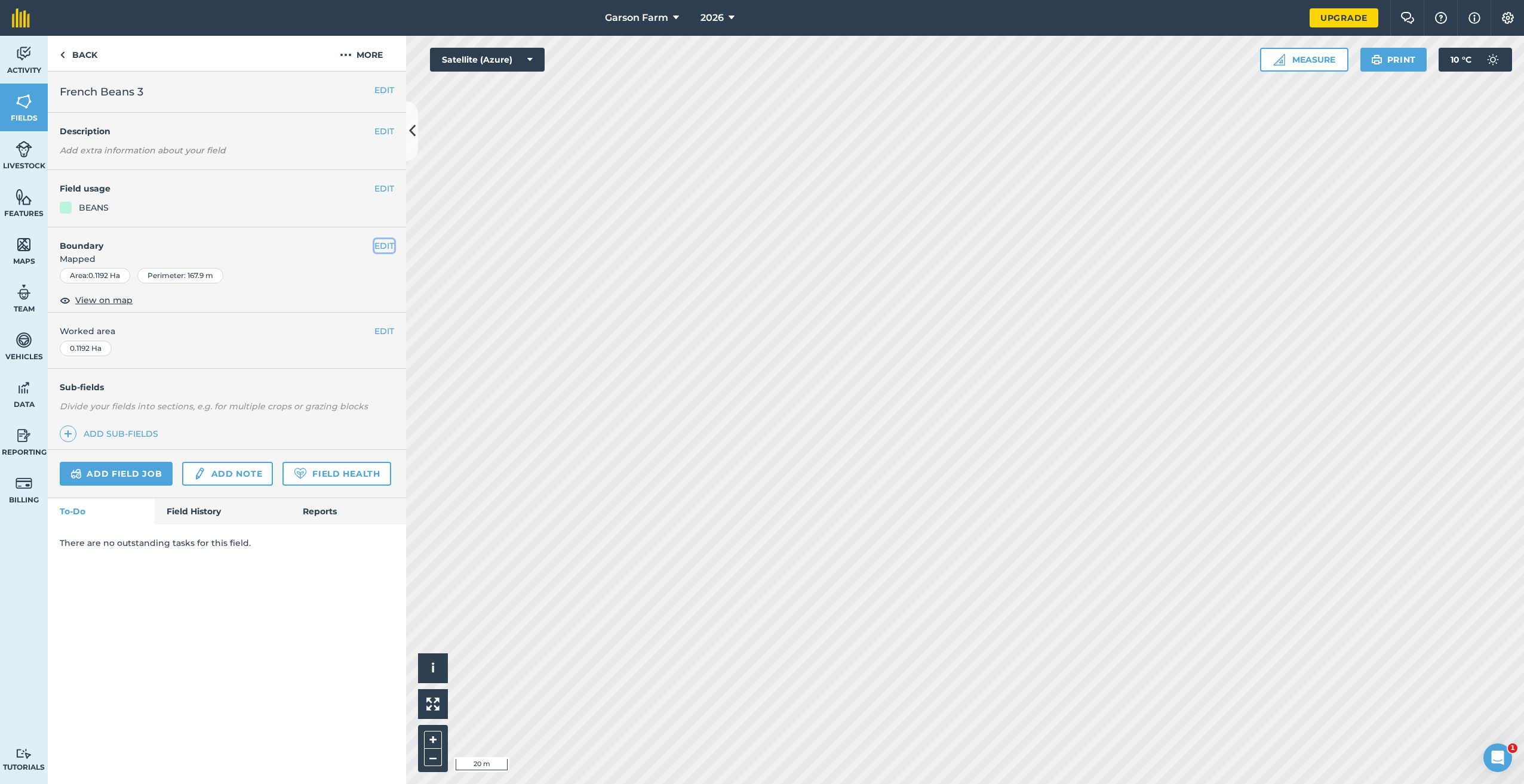
click at [379, 242] on button "EDIT" at bounding box center [385, 246] width 20 height 13
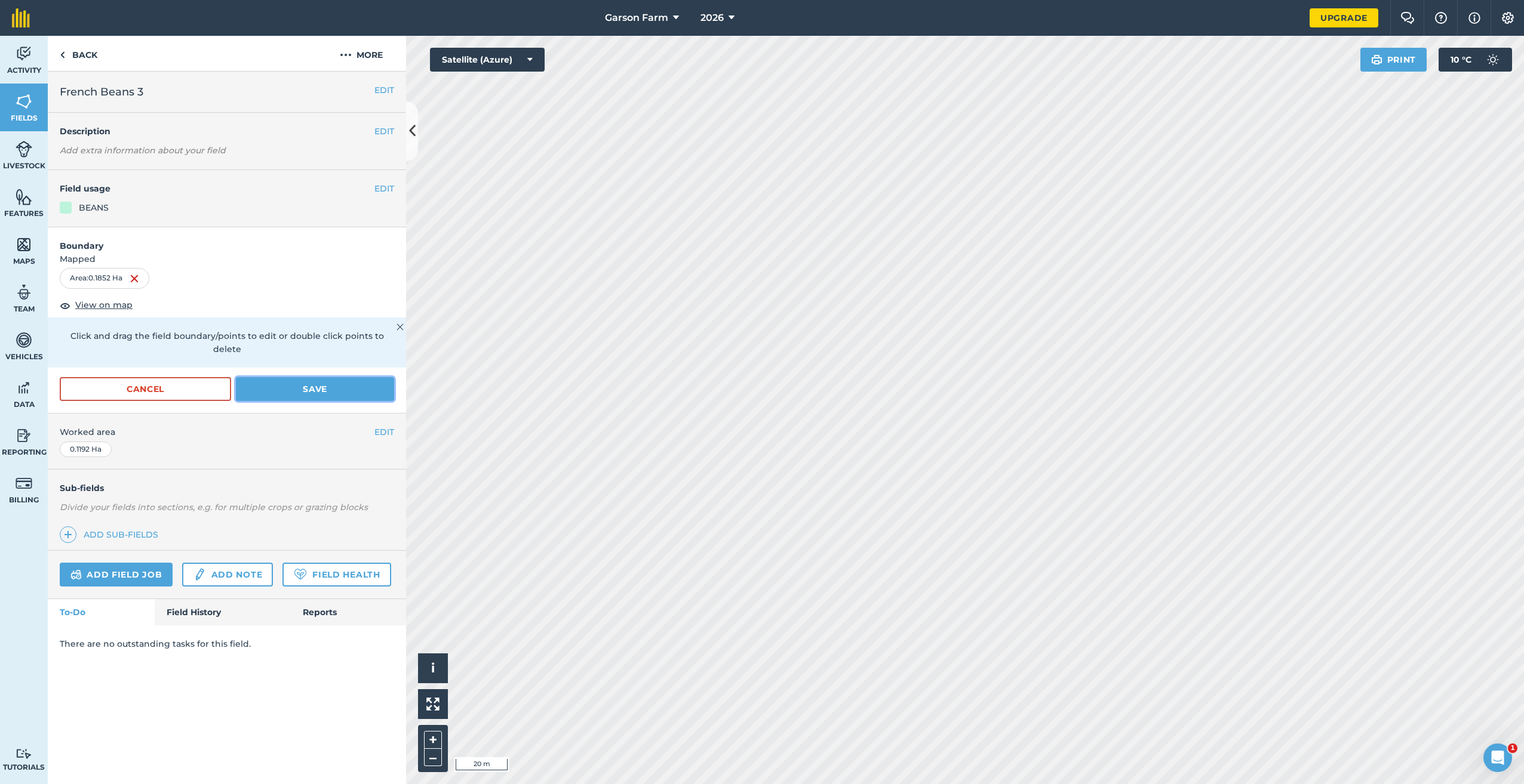
click at [285, 377] on button "Save" at bounding box center [314, 389] width 158 height 24
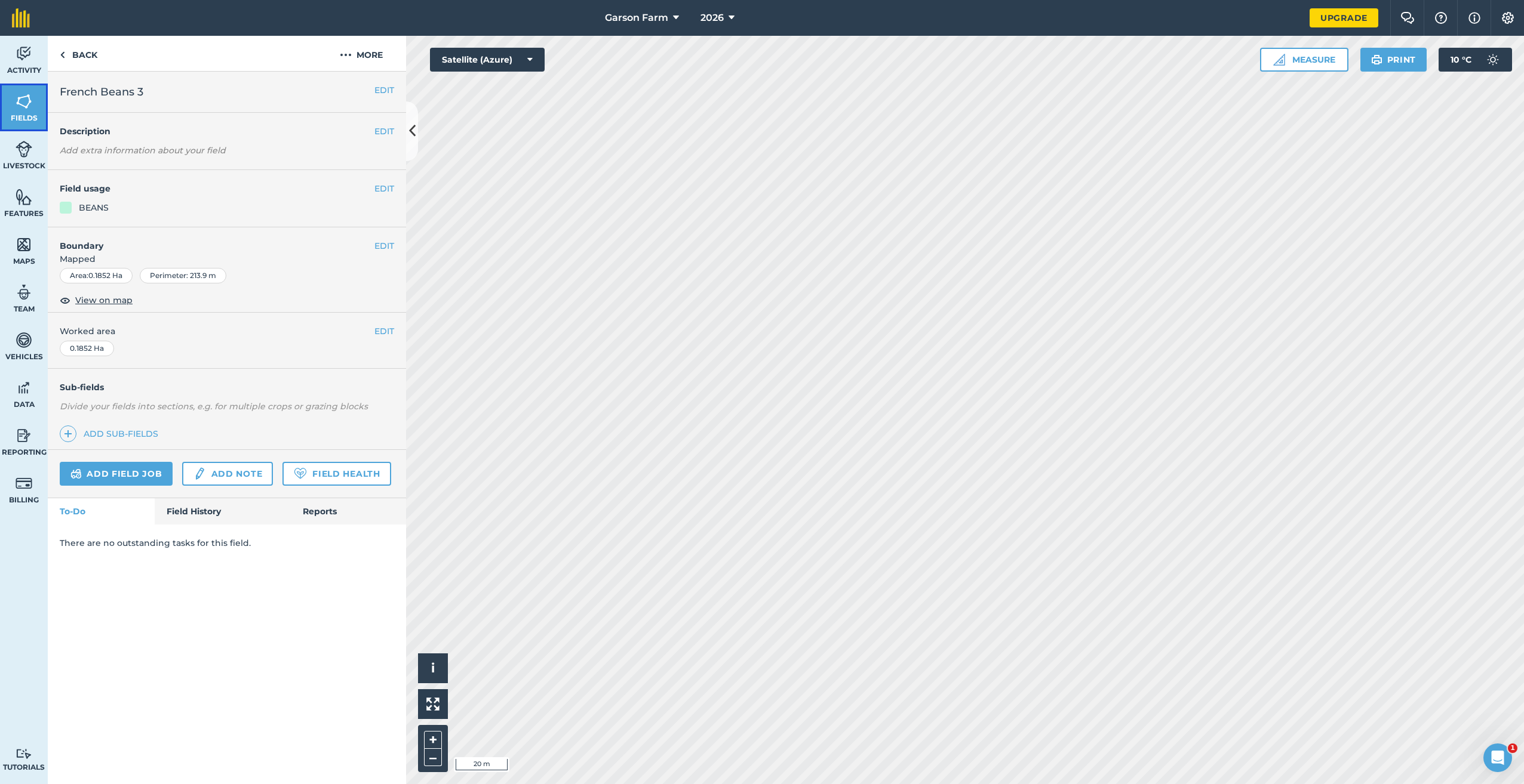
drag, startPoint x: 20, startPoint y: 115, endPoint x: 34, endPoint y: 112, distance: 14.3
click at [20, 115] on span "Fields" at bounding box center [24, 118] width 48 height 10
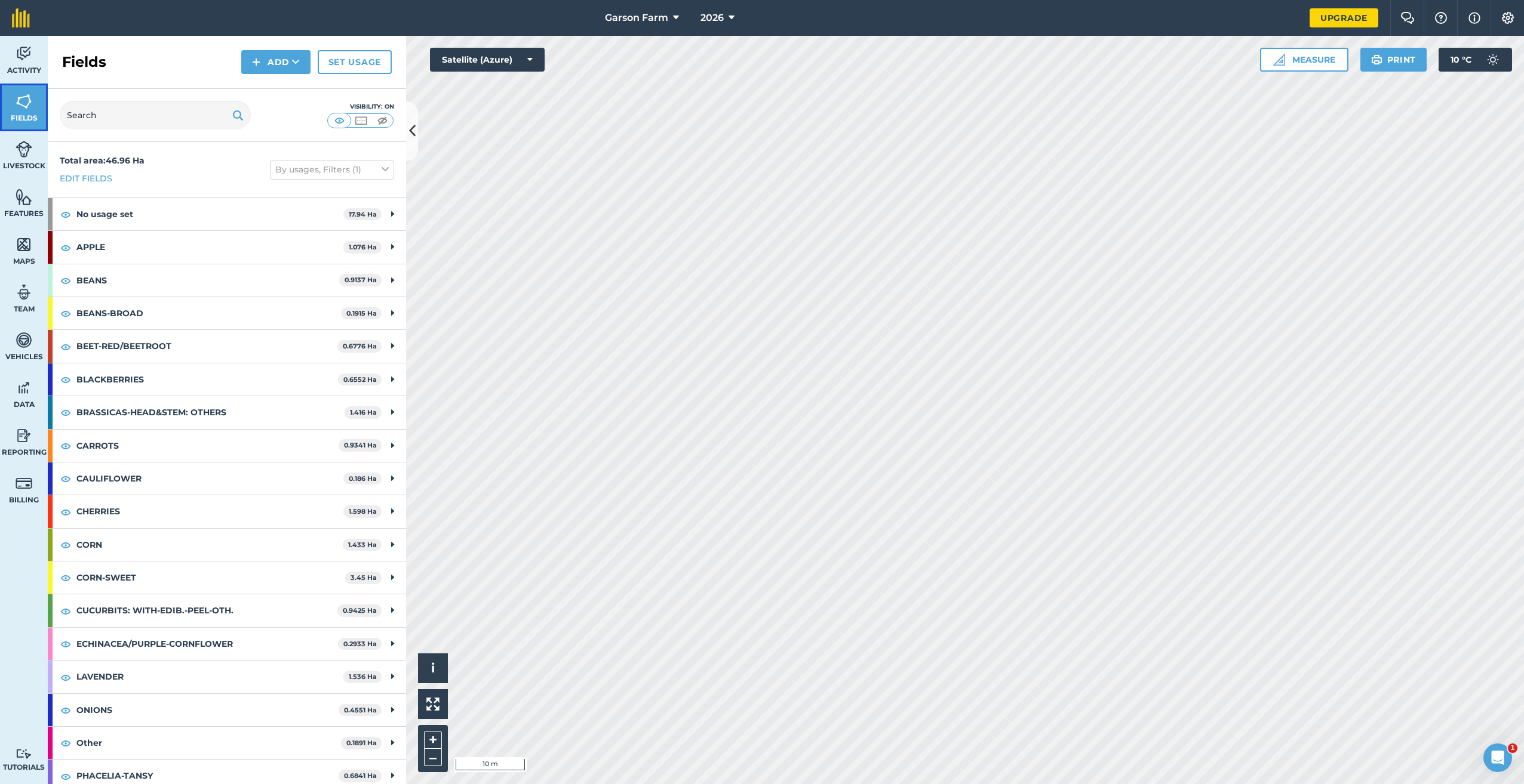
click at [26, 103] on img at bounding box center [24, 102] width 17 height 18
click at [276, 63] on button "Add" at bounding box center [276, 62] width 69 height 24
click at [271, 83] on link "Draw" at bounding box center [276, 89] width 65 height 26
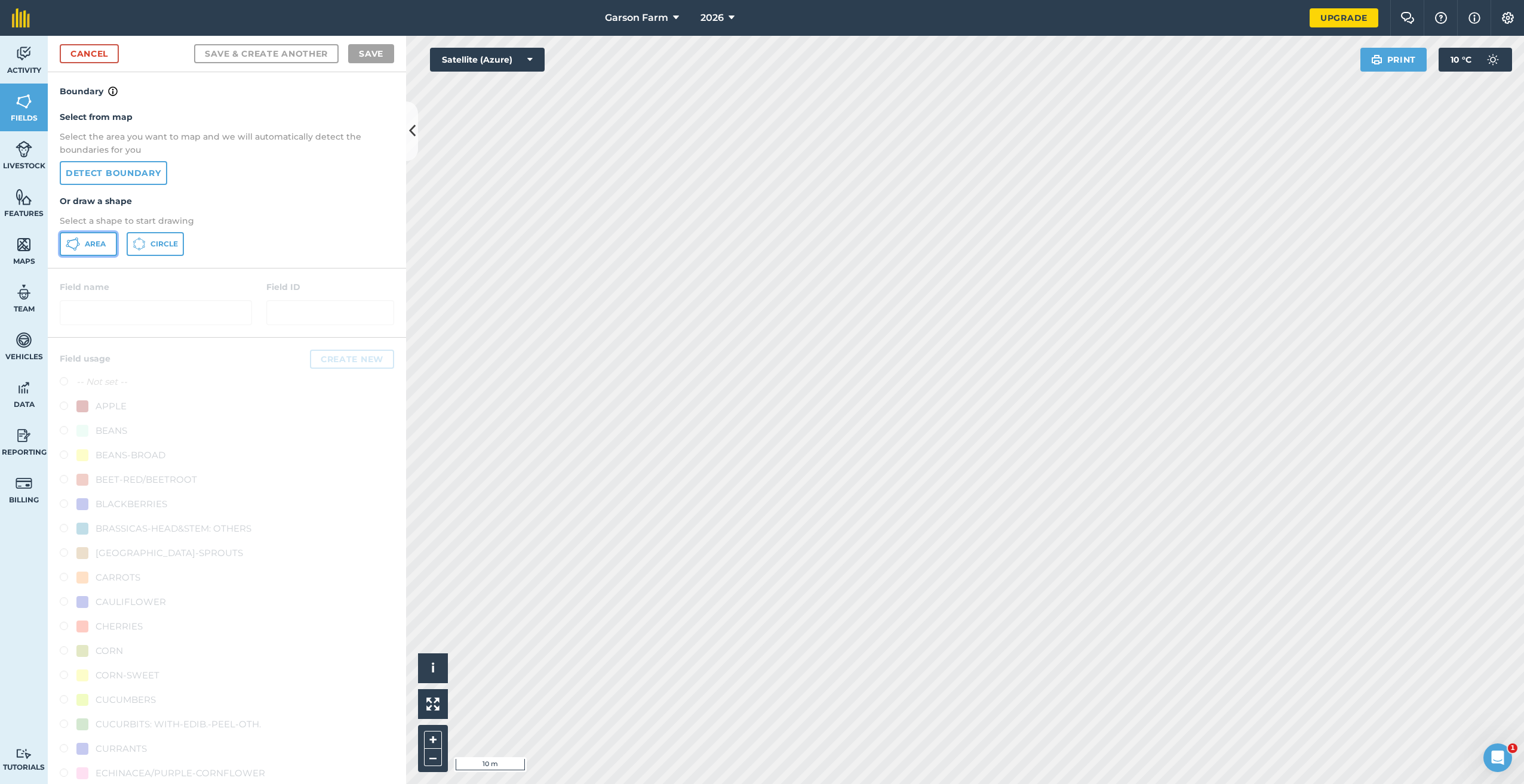
click at [94, 244] on span "Area" at bounding box center [94, 244] width 21 height 10
click at [108, 52] on link "Cancel" at bounding box center [89, 53] width 59 height 19
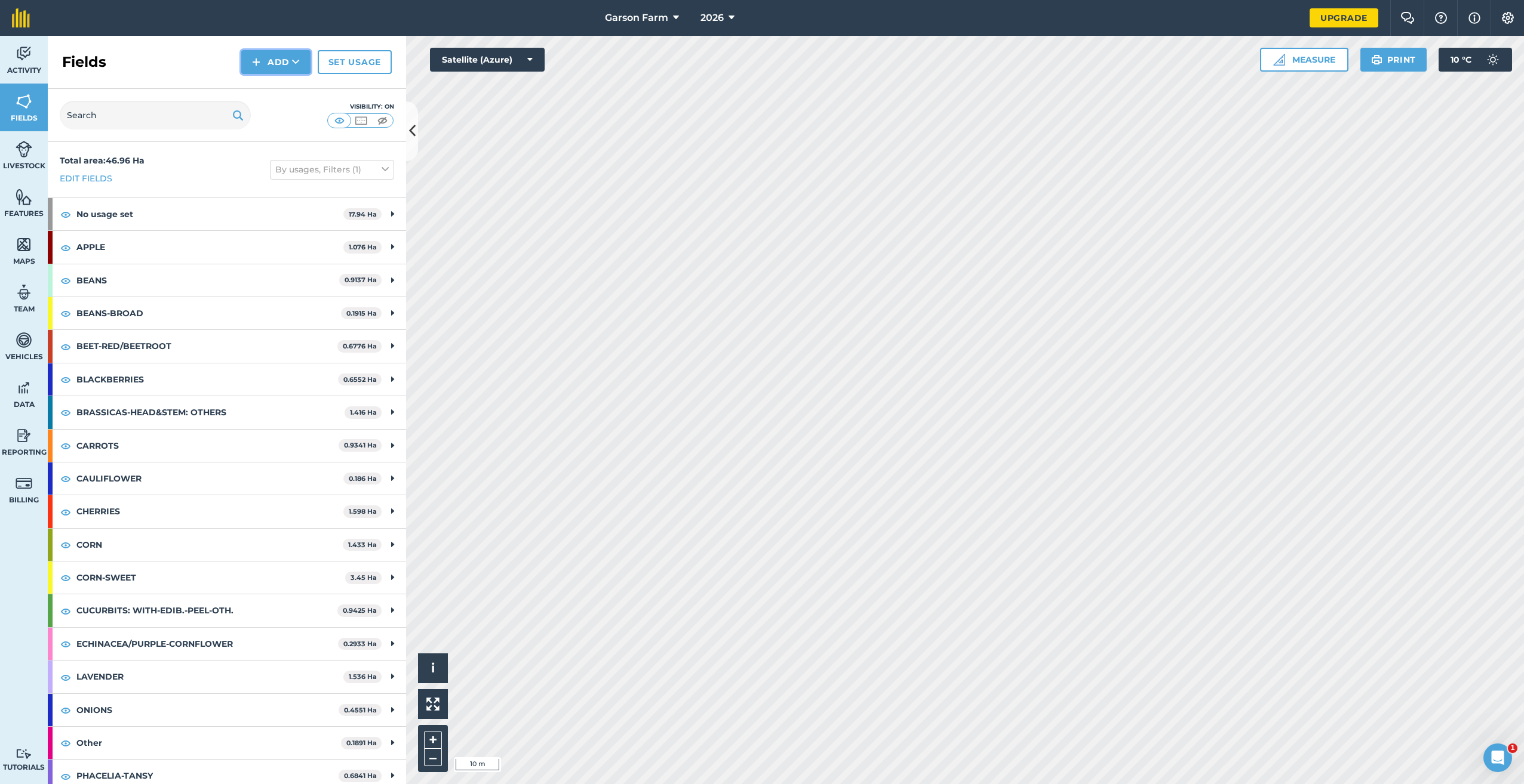
click at [271, 70] on button "Add" at bounding box center [276, 62] width 69 height 24
click at [261, 90] on link "Draw" at bounding box center [276, 89] width 65 height 26
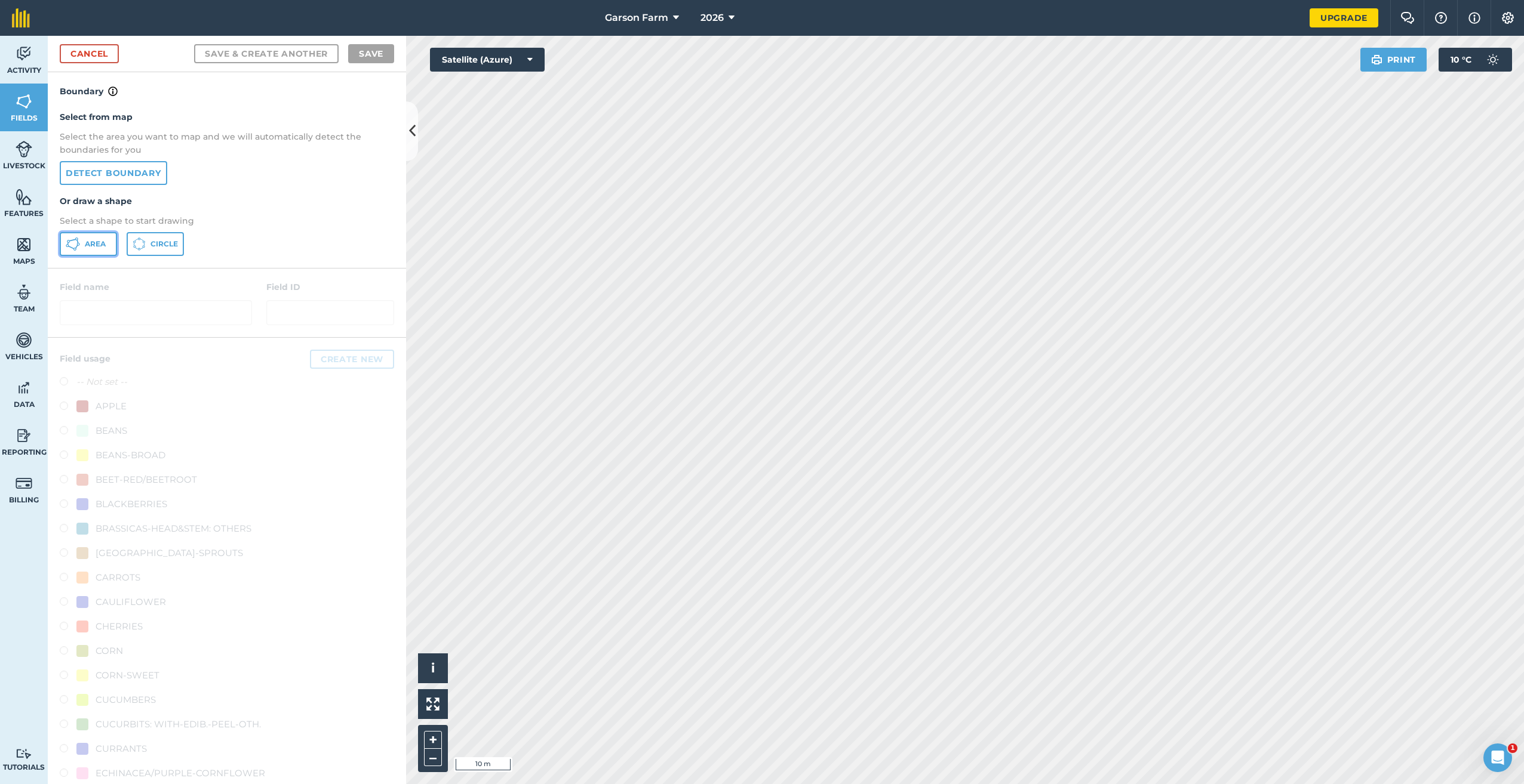
click at [108, 250] on button "Area" at bounding box center [88, 244] width 57 height 24
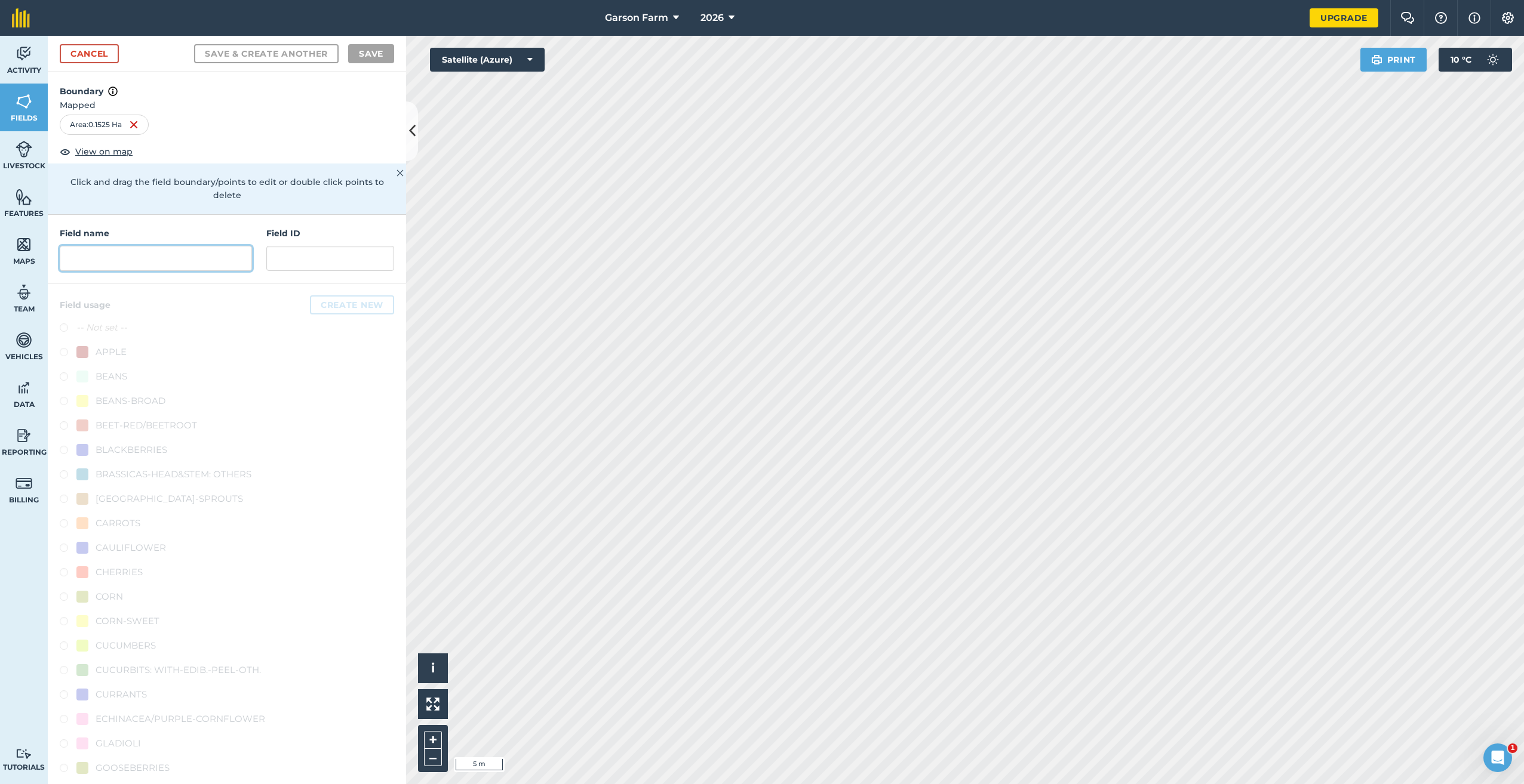
click at [196, 261] on input "text" at bounding box center [156, 258] width 192 height 25
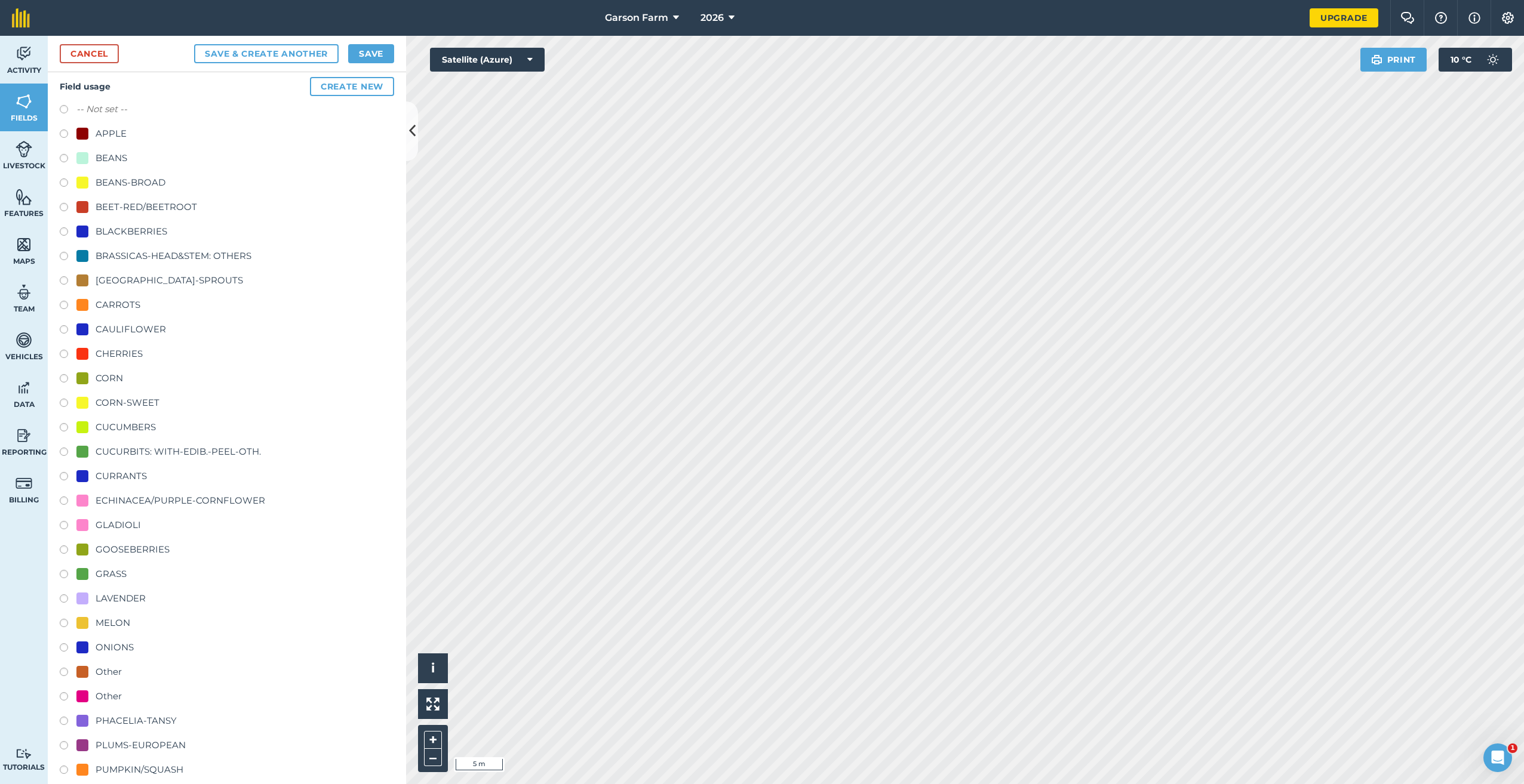
scroll to position [356, 0]
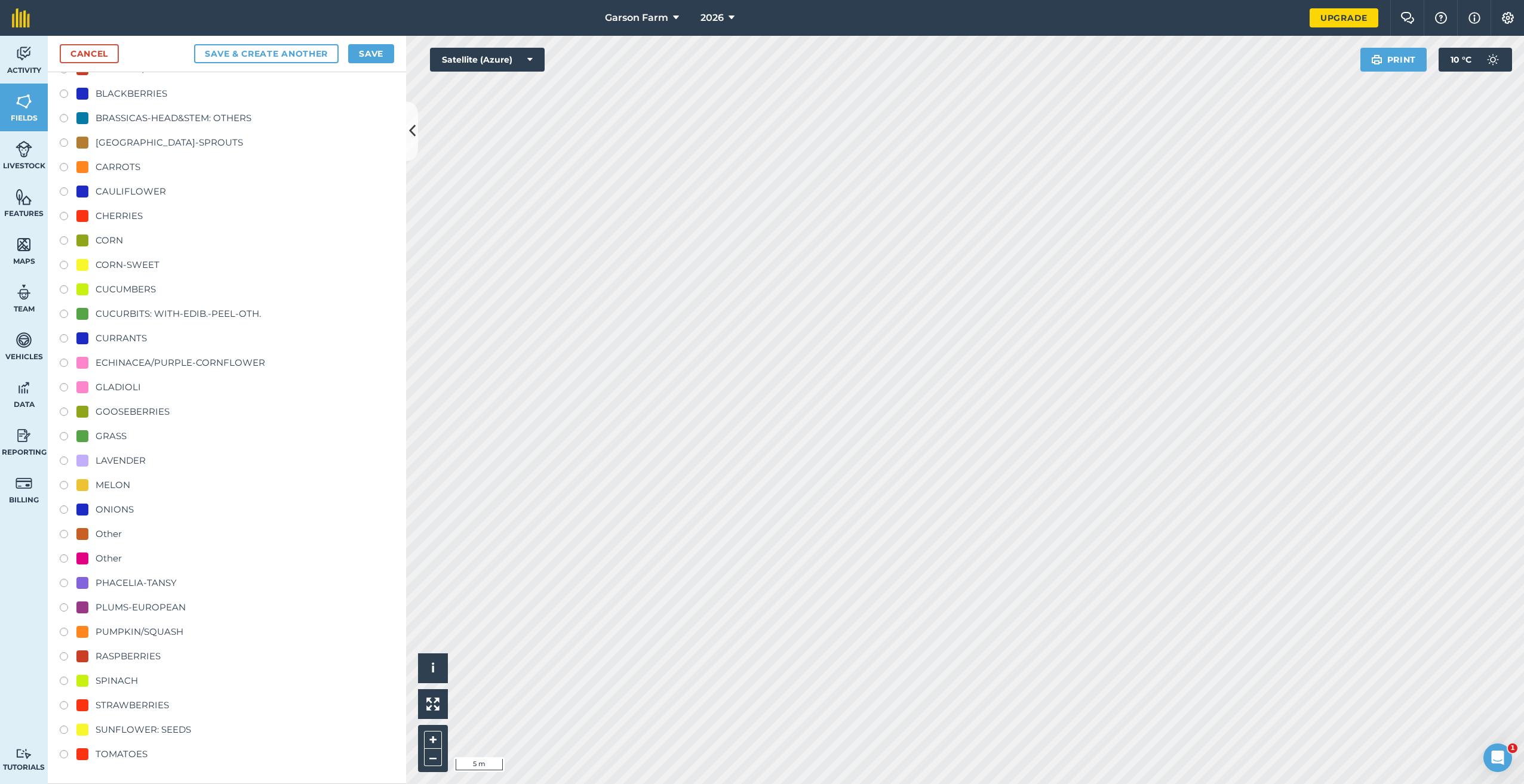
type input "Sunflowers ??"
click at [153, 734] on div "SUNFLOWER: SEEDS" at bounding box center [142, 729] width 95 height 14
radio input "true"
click at [364, 59] on button "Save" at bounding box center [371, 53] width 46 height 19
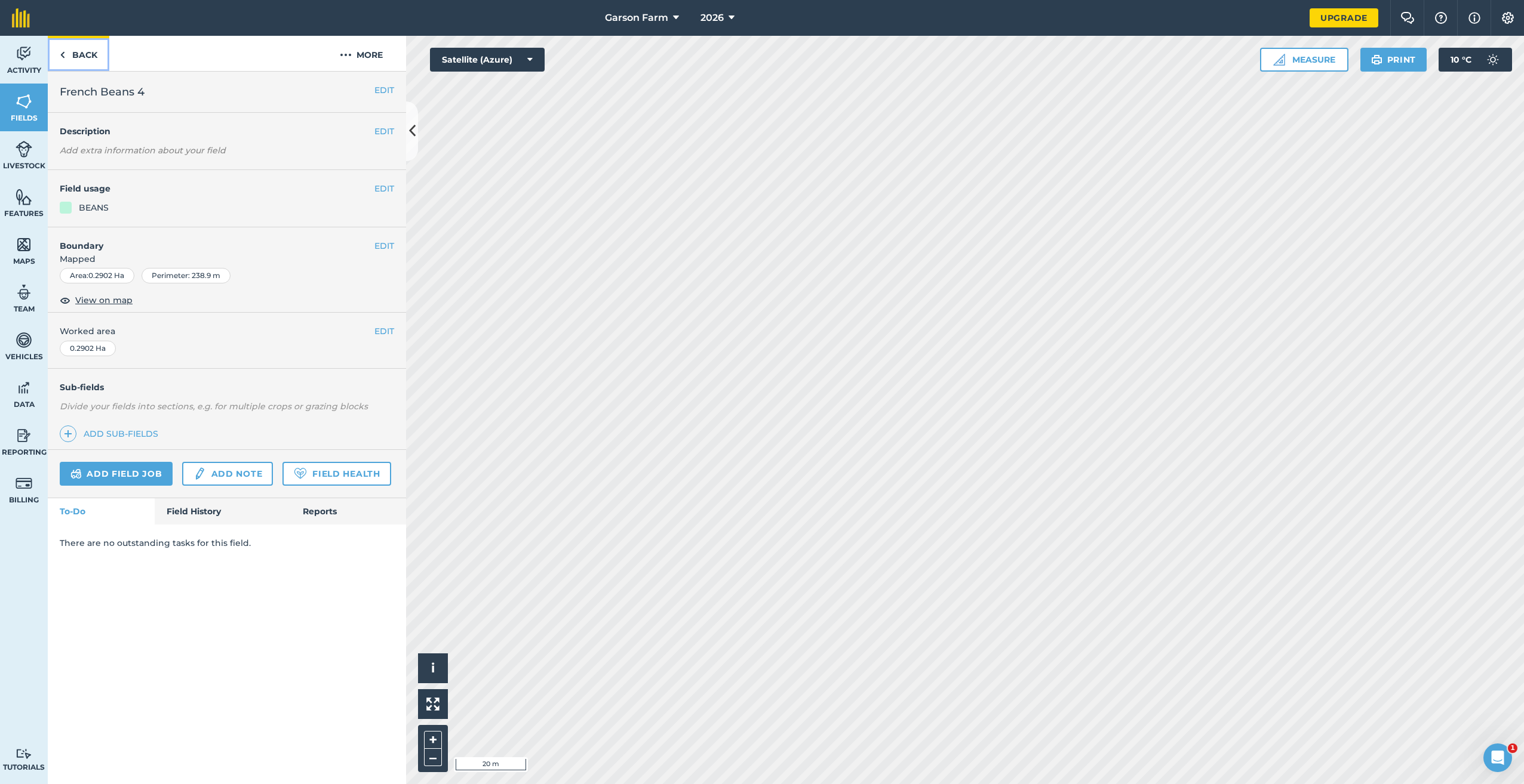
click at [64, 59] on img at bounding box center [62, 55] width 5 height 14
click at [26, 115] on span "Fields" at bounding box center [24, 118] width 48 height 10
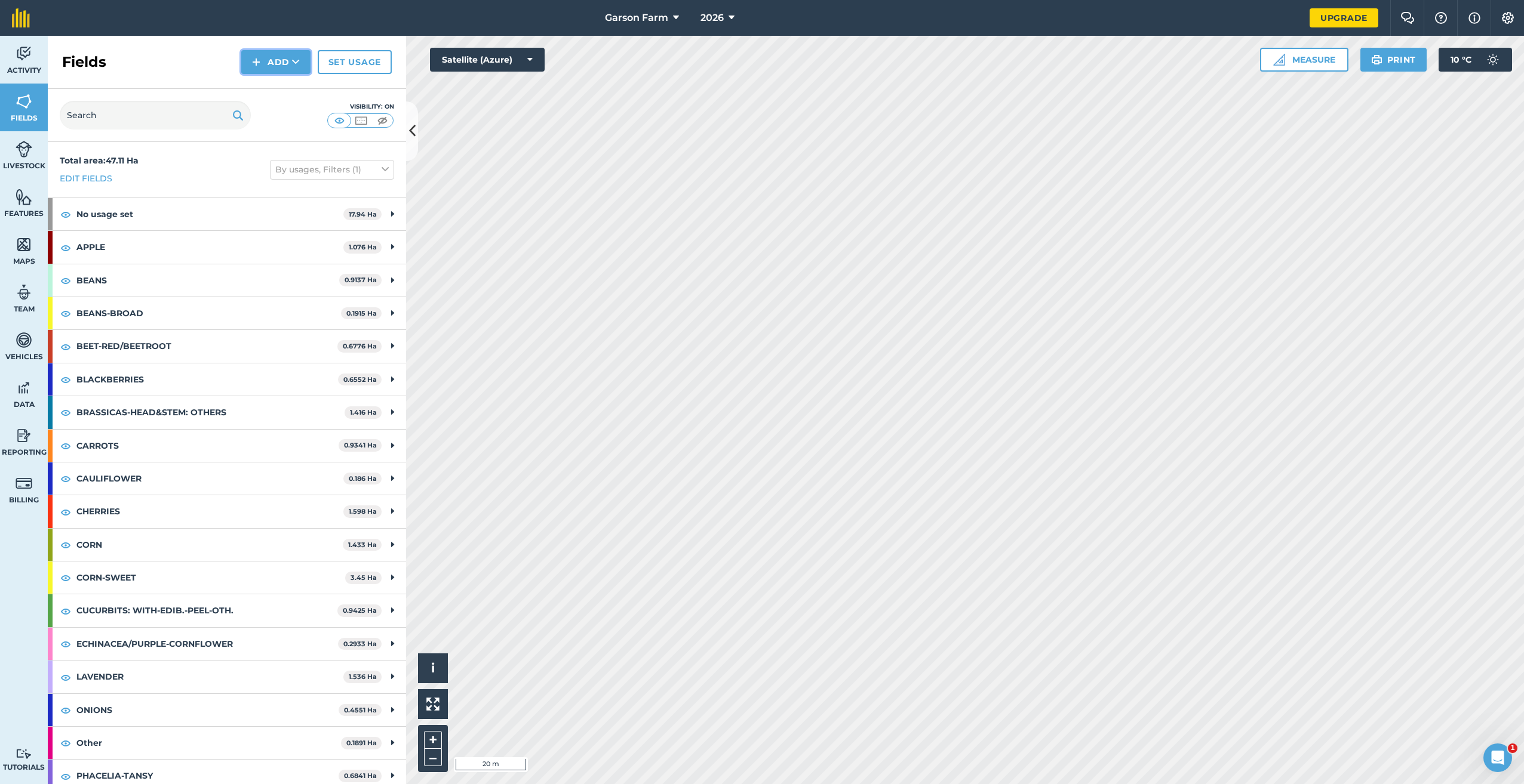
click at [285, 68] on button "Add" at bounding box center [276, 62] width 69 height 24
click at [282, 92] on link "Draw" at bounding box center [276, 89] width 65 height 26
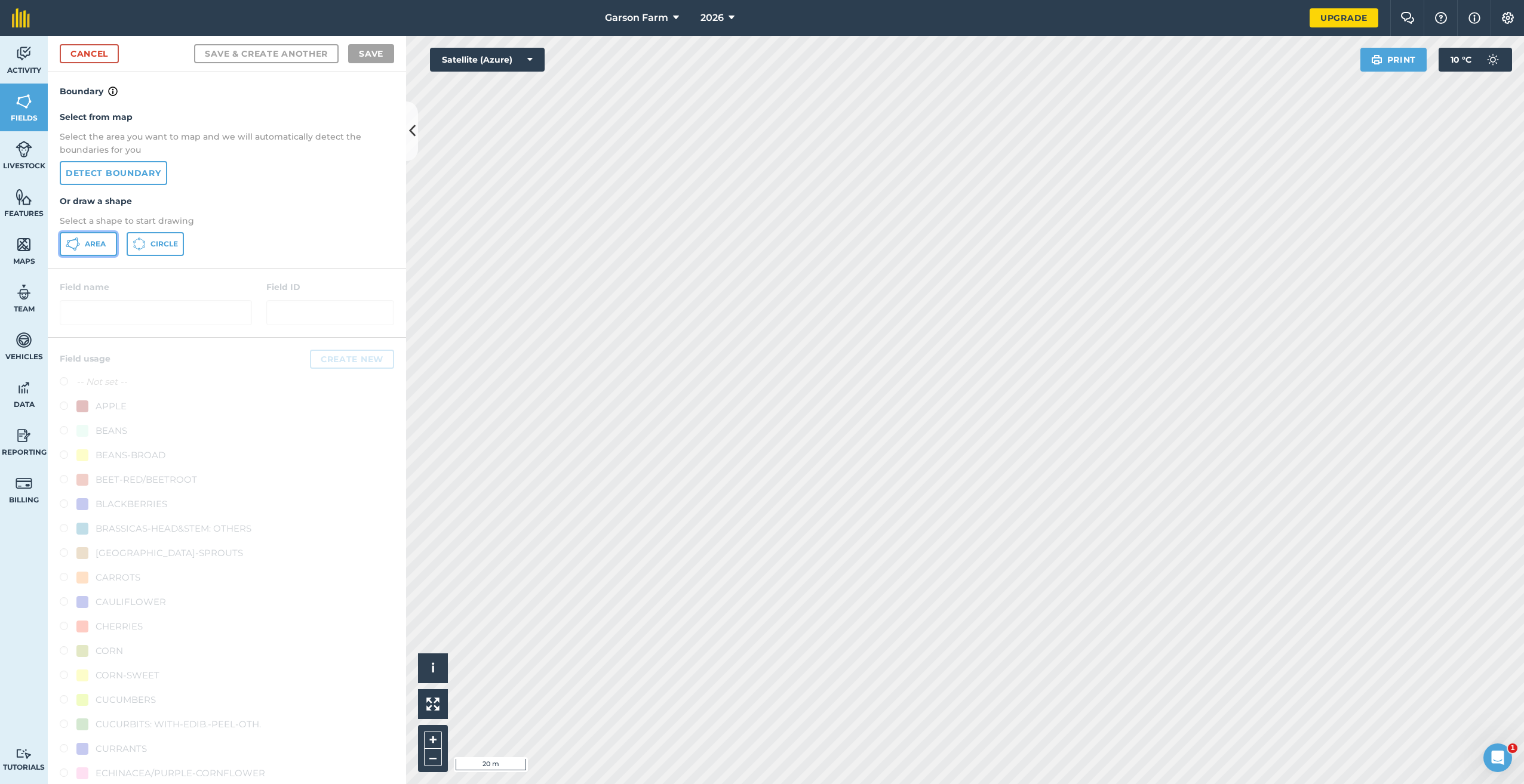
click at [93, 248] on span "Area" at bounding box center [94, 244] width 21 height 10
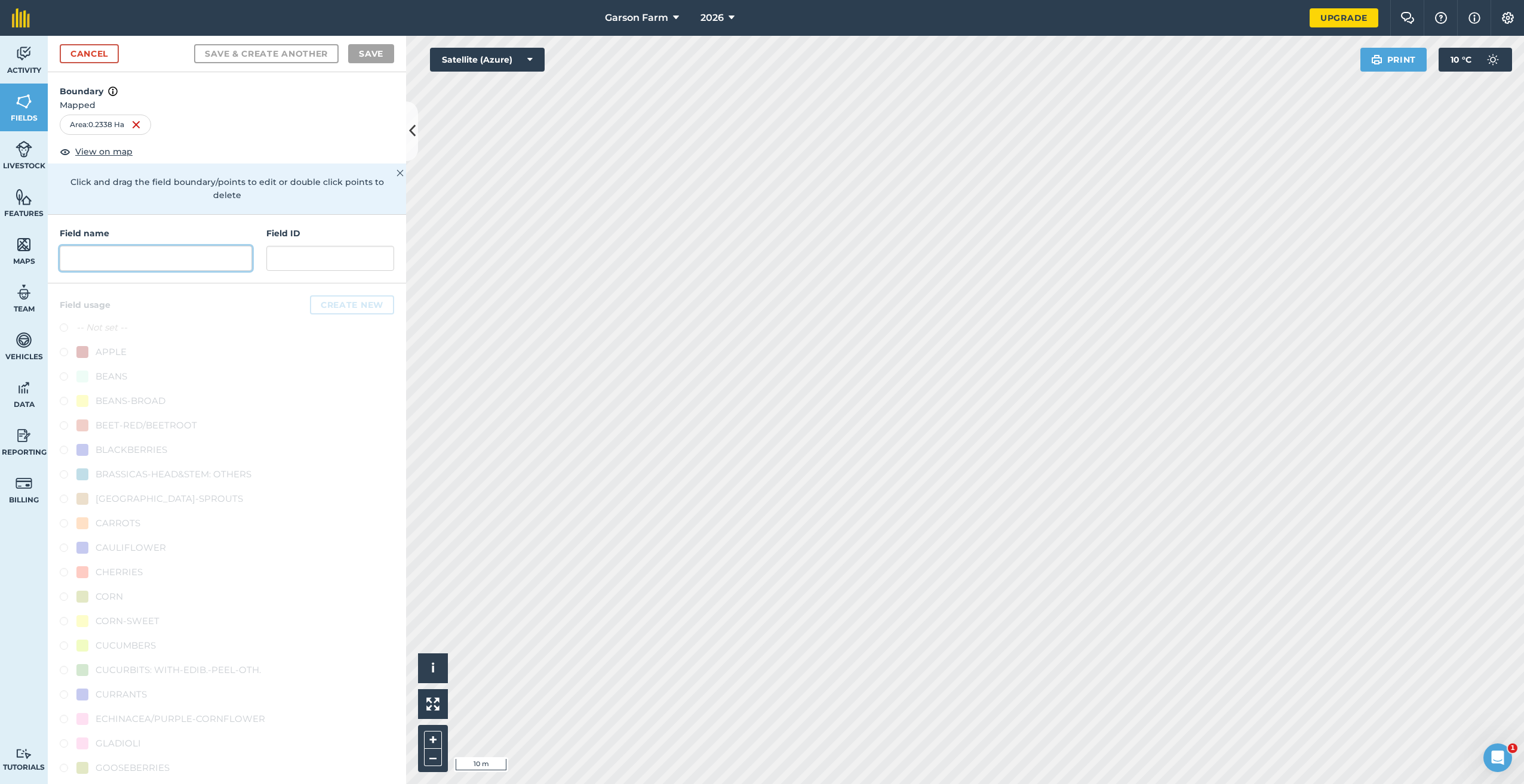
click at [184, 263] on input "text" at bounding box center [156, 258] width 192 height 25
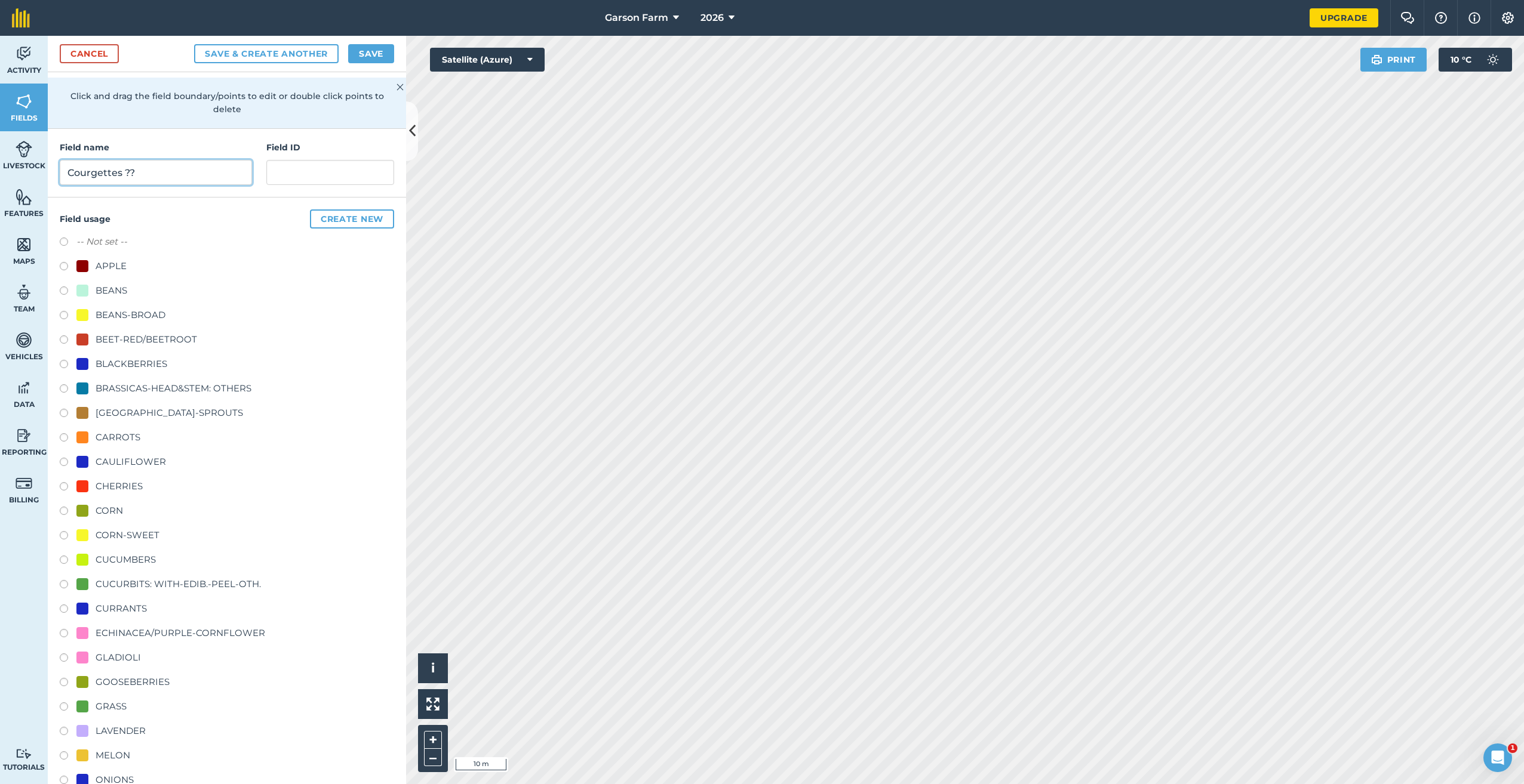
scroll to position [179, 0]
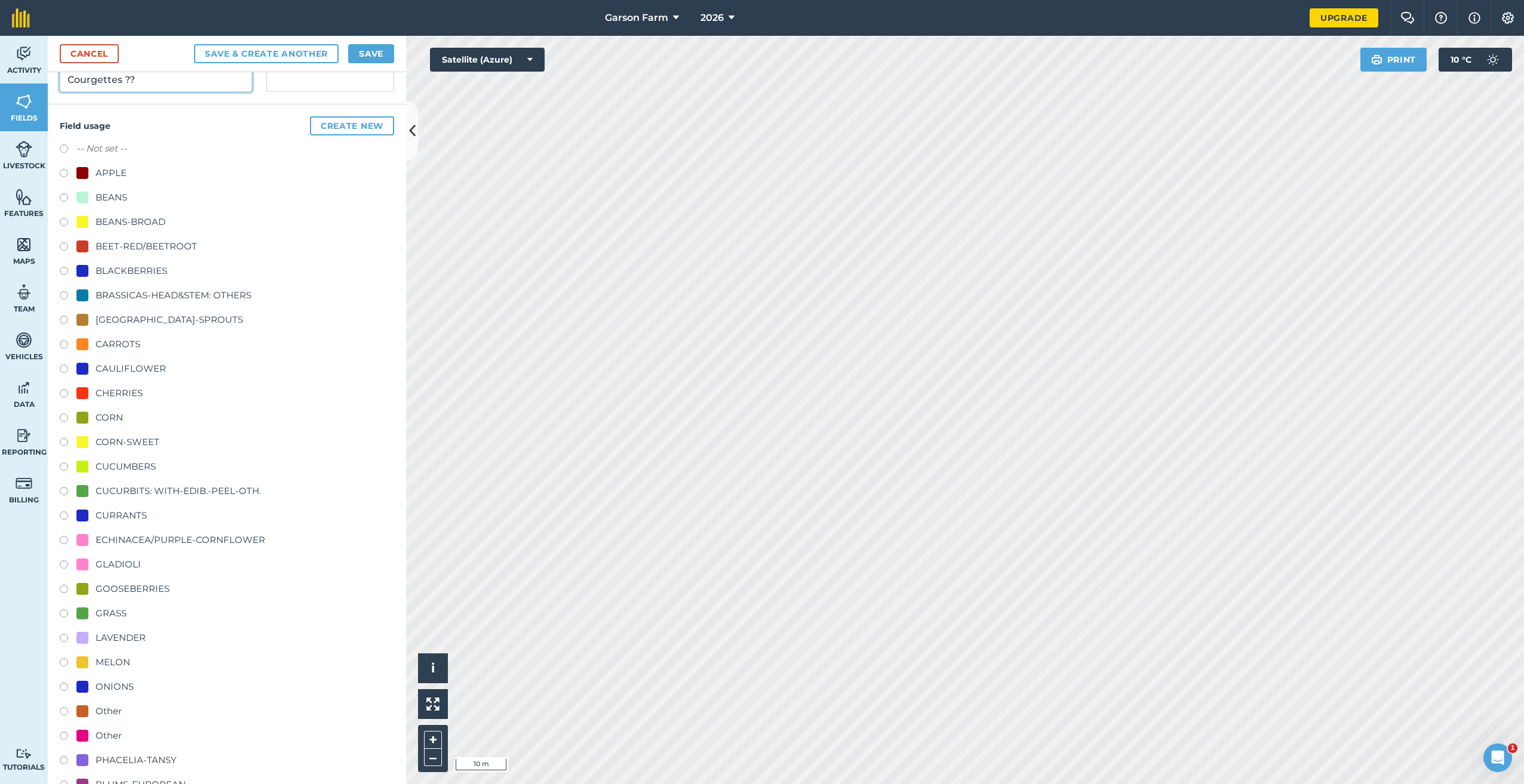
type input "Courgettes ??"
click at [179, 492] on div "CUCURBITS: WITH-EDIB.-PEEL-OTH." at bounding box center [178, 490] width 165 height 14
radio input "true"
click at [381, 48] on button "Save" at bounding box center [371, 53] width 46 height 19
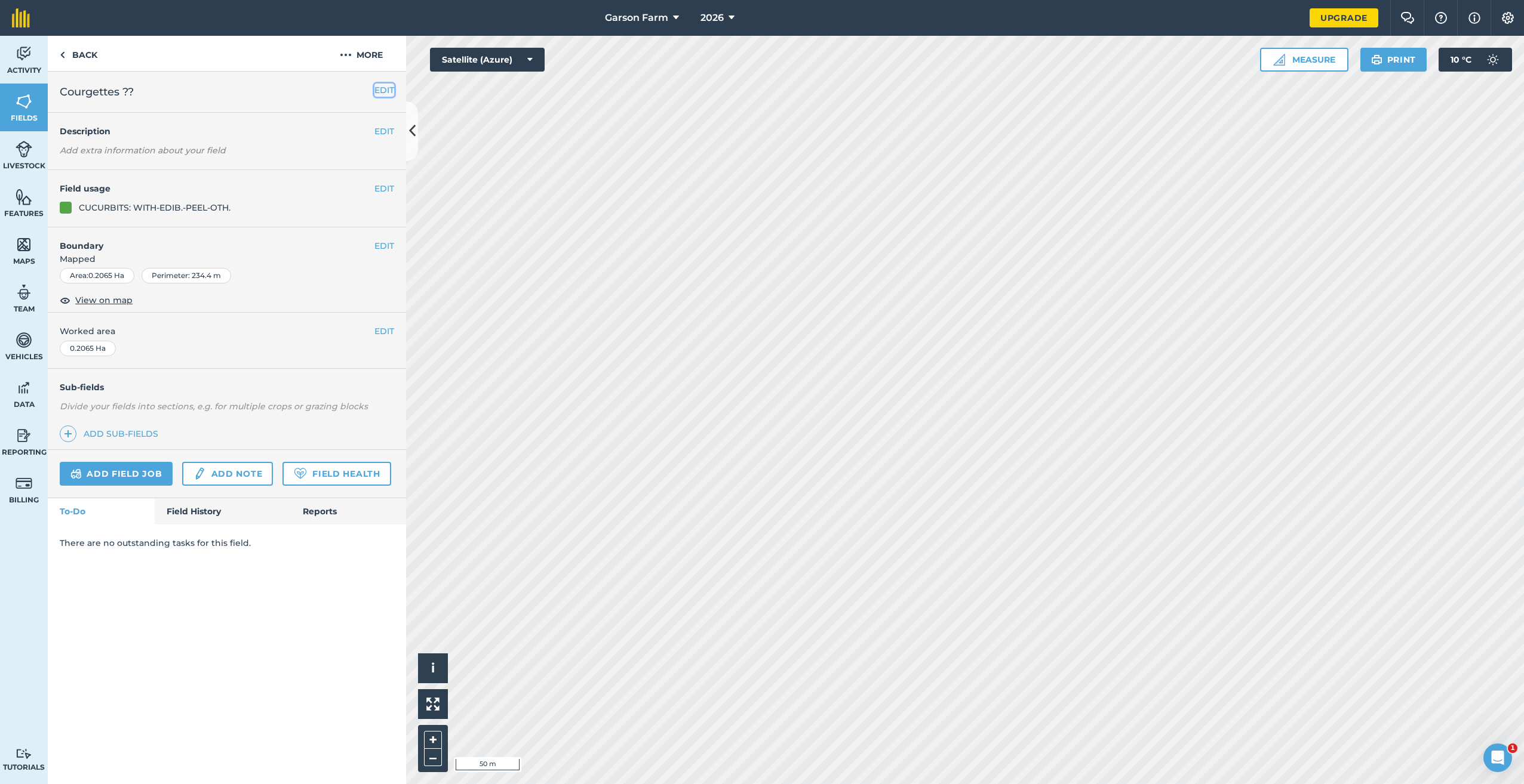
click at [385, 91] on button "EDIT" at bounding box center [385, 90] width 20 height 13
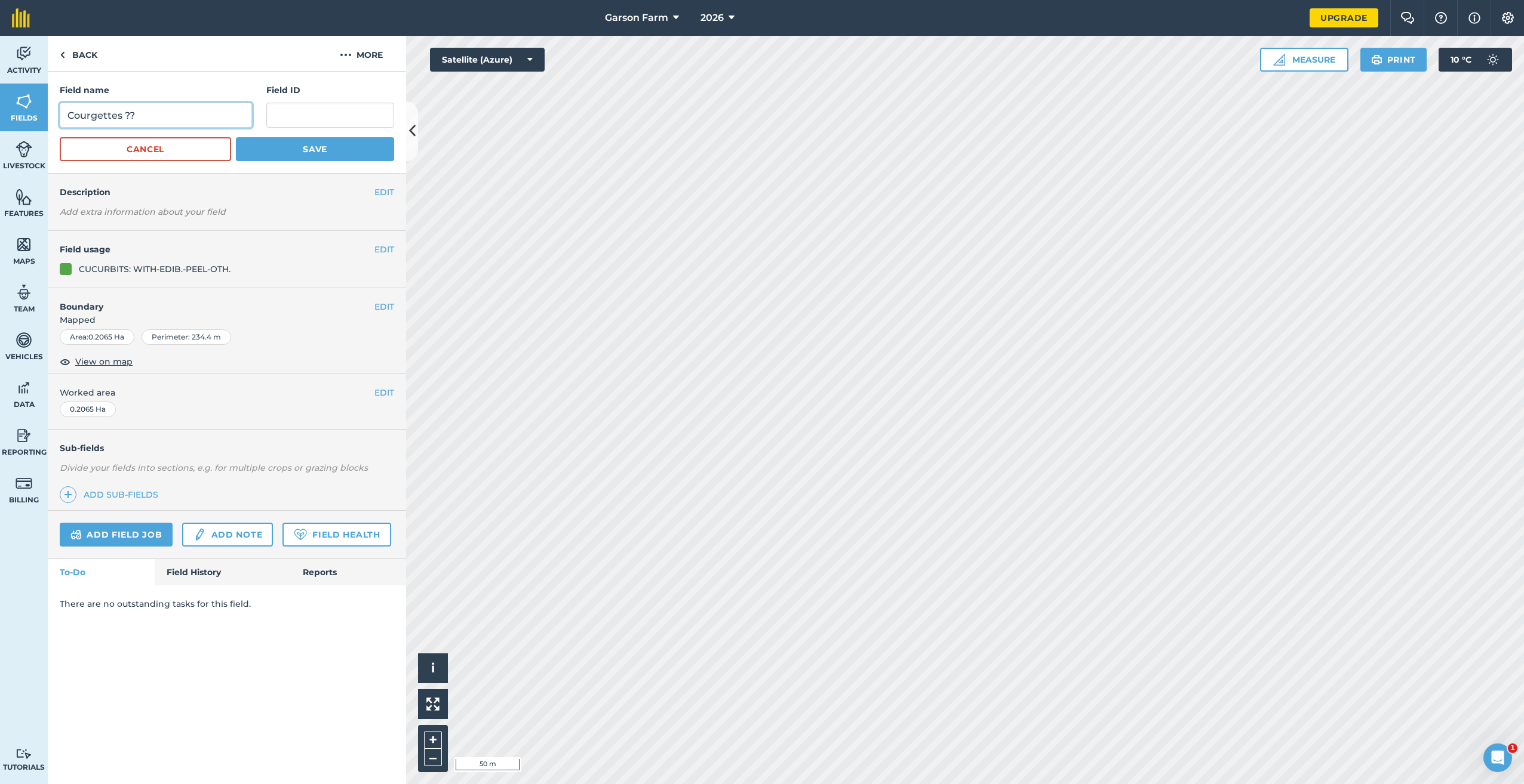
click at [145, 117] on input "Courgettes ??" at bounding box center [156, 115] width 192 height 25
type input "Courgettes 4"
click at [265, 146] on button "Save" at bounding box center [314, 149] width 158 height 24
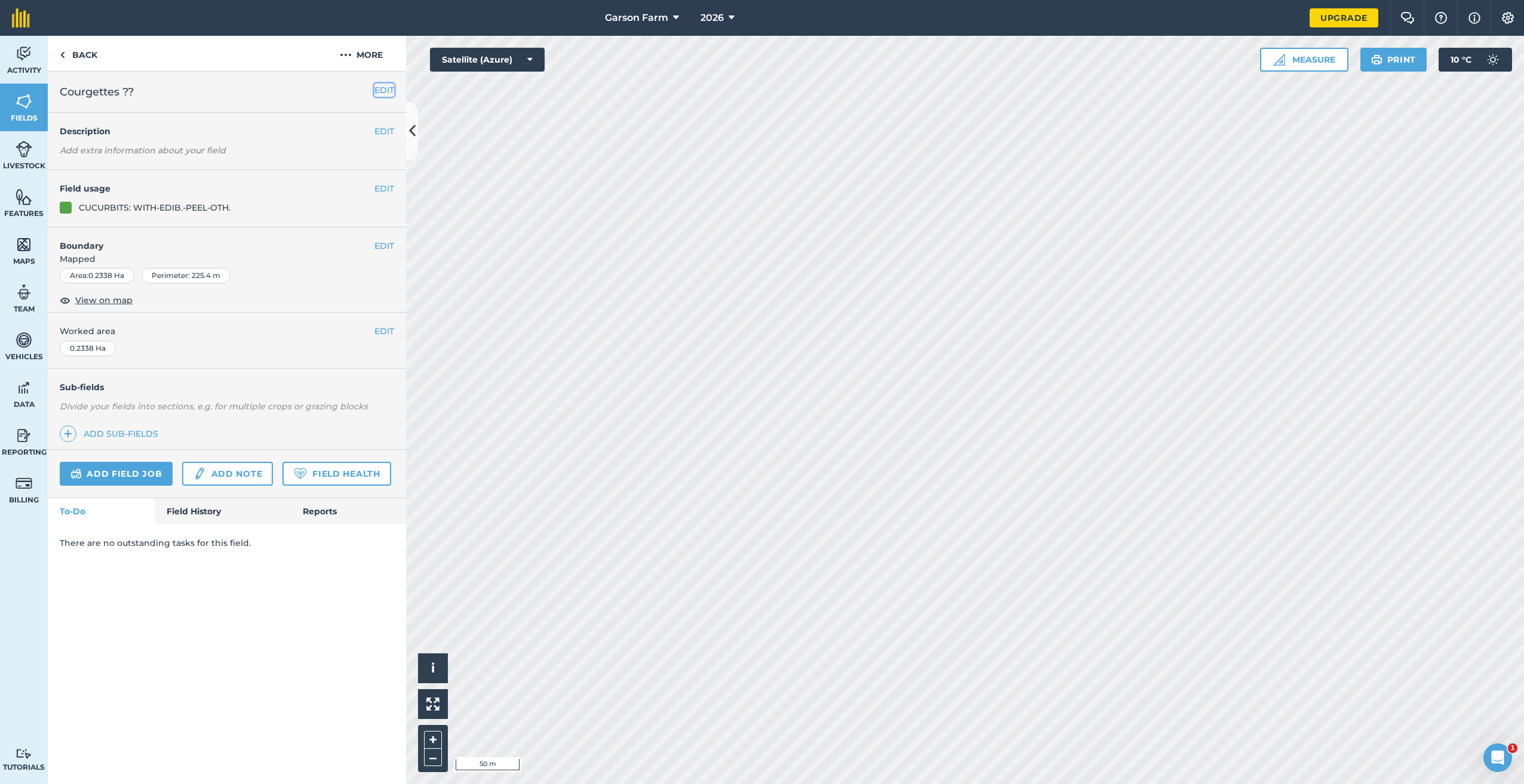
click at [390, 88] on button "EDIT" at bounding box center [385, 90] width 20 height 13
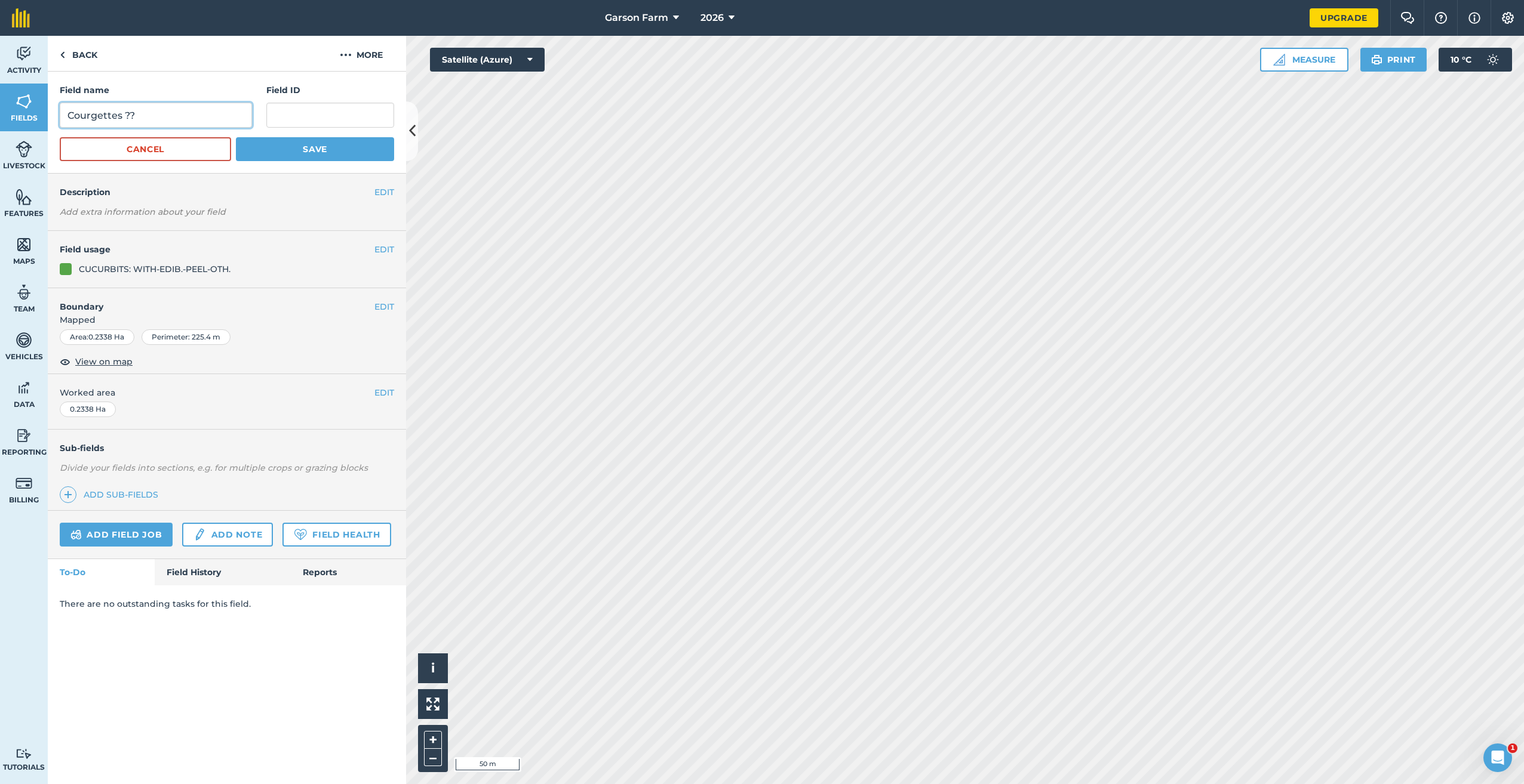
click at [174, 123] on input "Courgettes ??" at bounding box center [156, 115] width 192 height 25
type input "Courgettes 5"
click at [261, 148] on button "Save" at bounding box center [314, 149] width 158 height 24
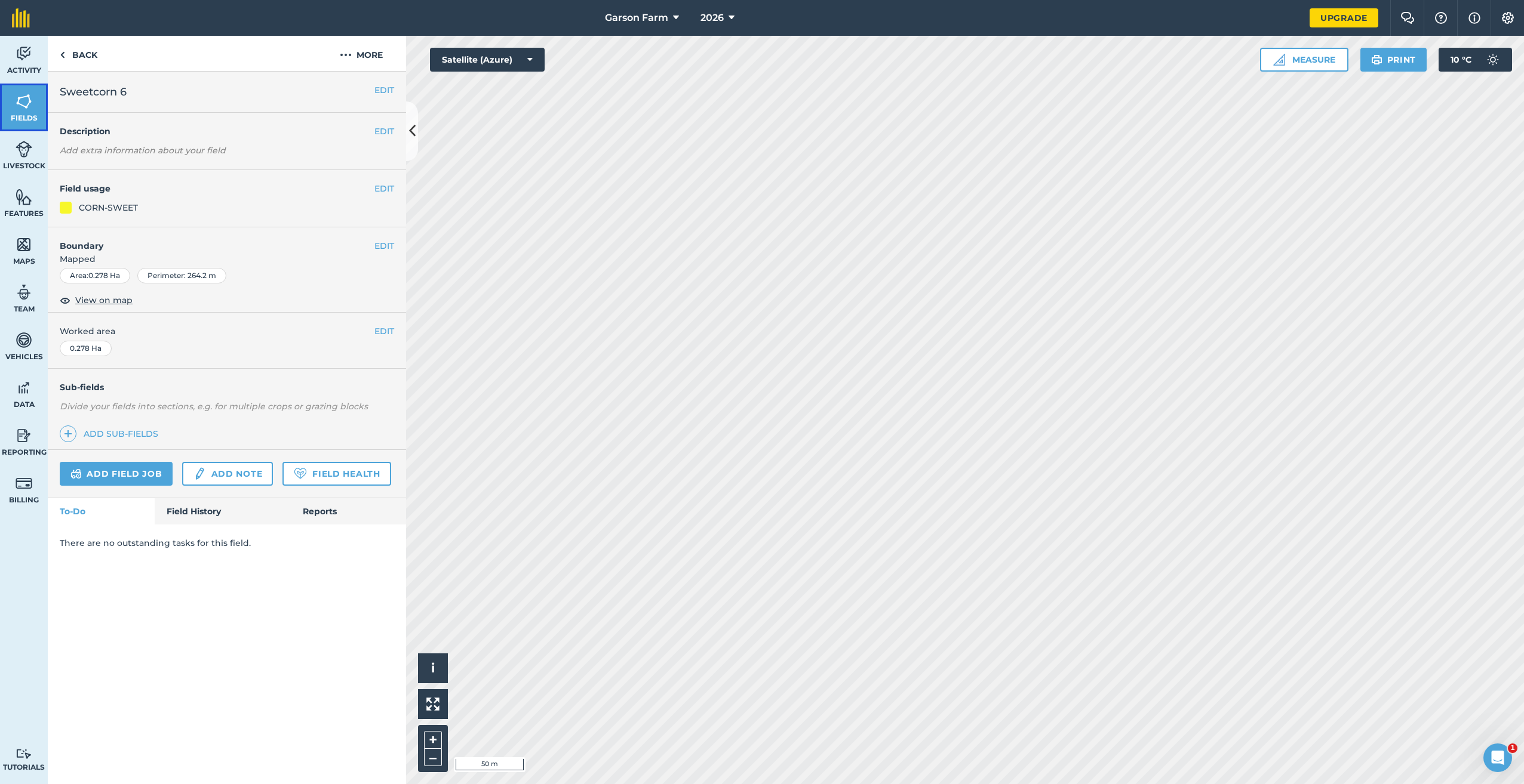
click at [34, 115] on span "Fields" at bounding box center [24, 118] width 48 height 10
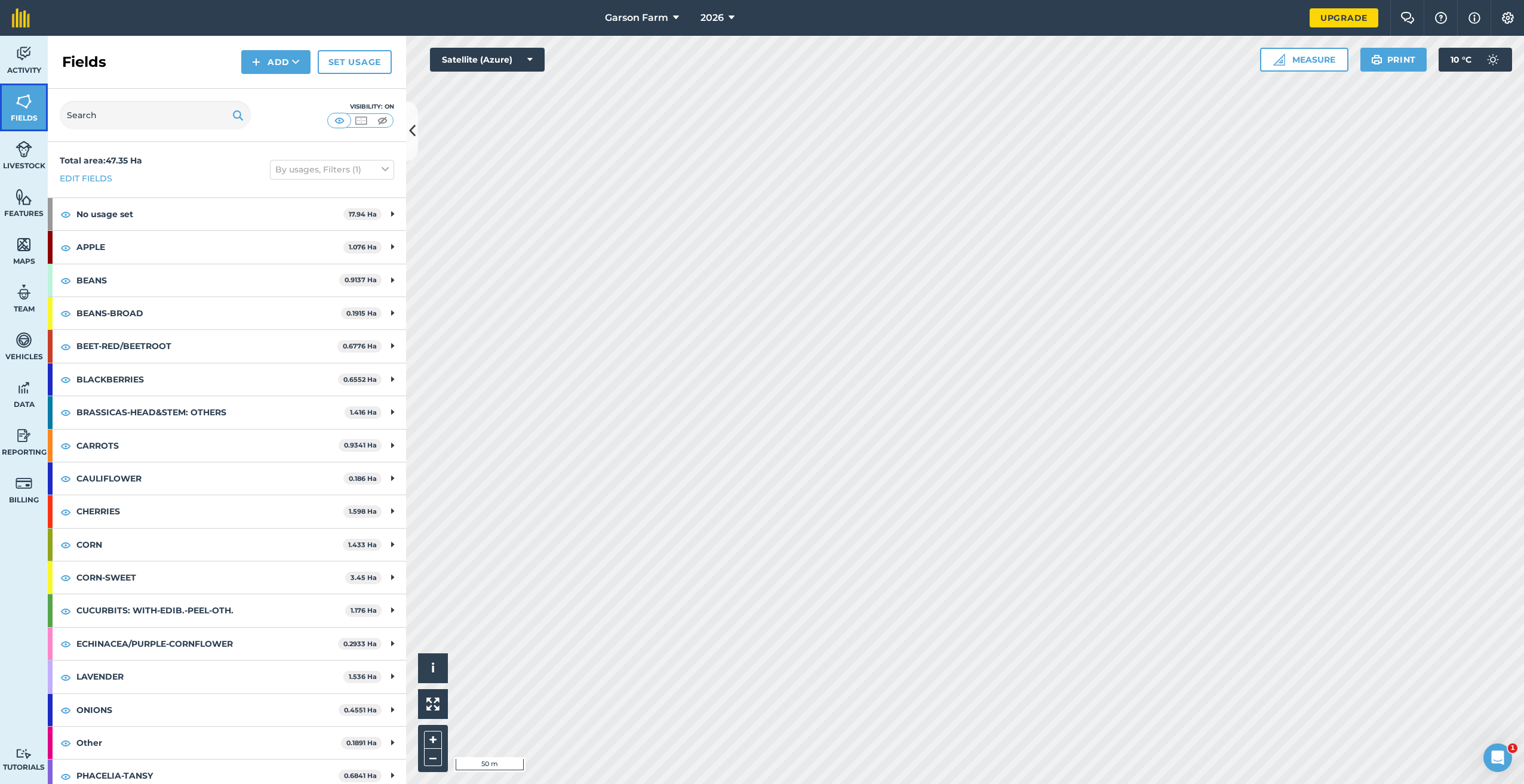
click at [33, 119] on span "Fields" at bounding box center [24, 118] width 48 height 10
click at [263, 70] on button "Add" at bounding box center [276, 62] width 69 height 24
click at [259, 94] on link "Draw" at bounding box center [276, 89] width 65 height 26
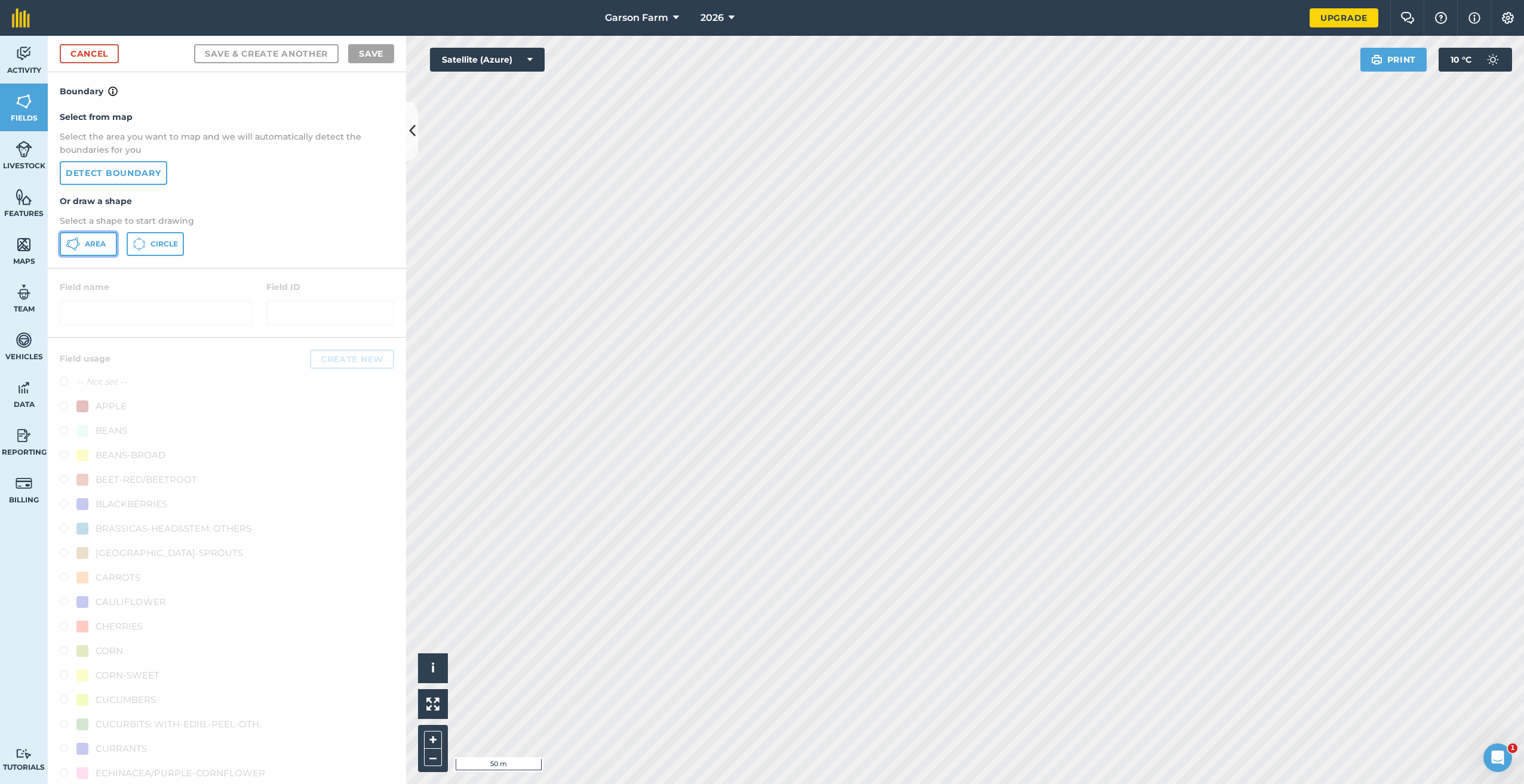
click at [79, 246] on icon at bounding box center [72, 244] width 14 height 14
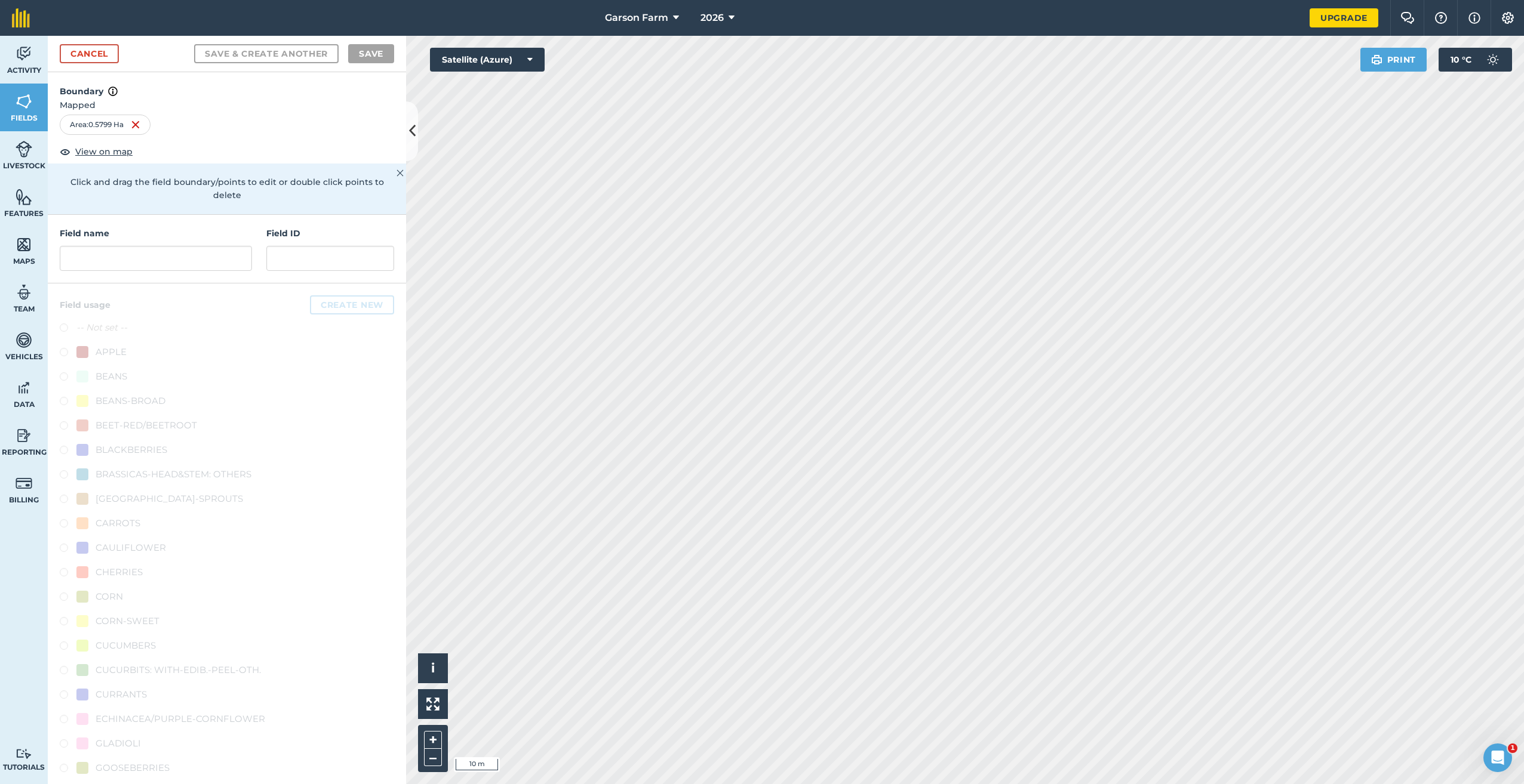
click at [199, 241] on div "Field name" at bounding box center [156, 248] width 192 height 44
click at [193, 253] on input "text" at bounding box center [156, 258] width 192 height 25
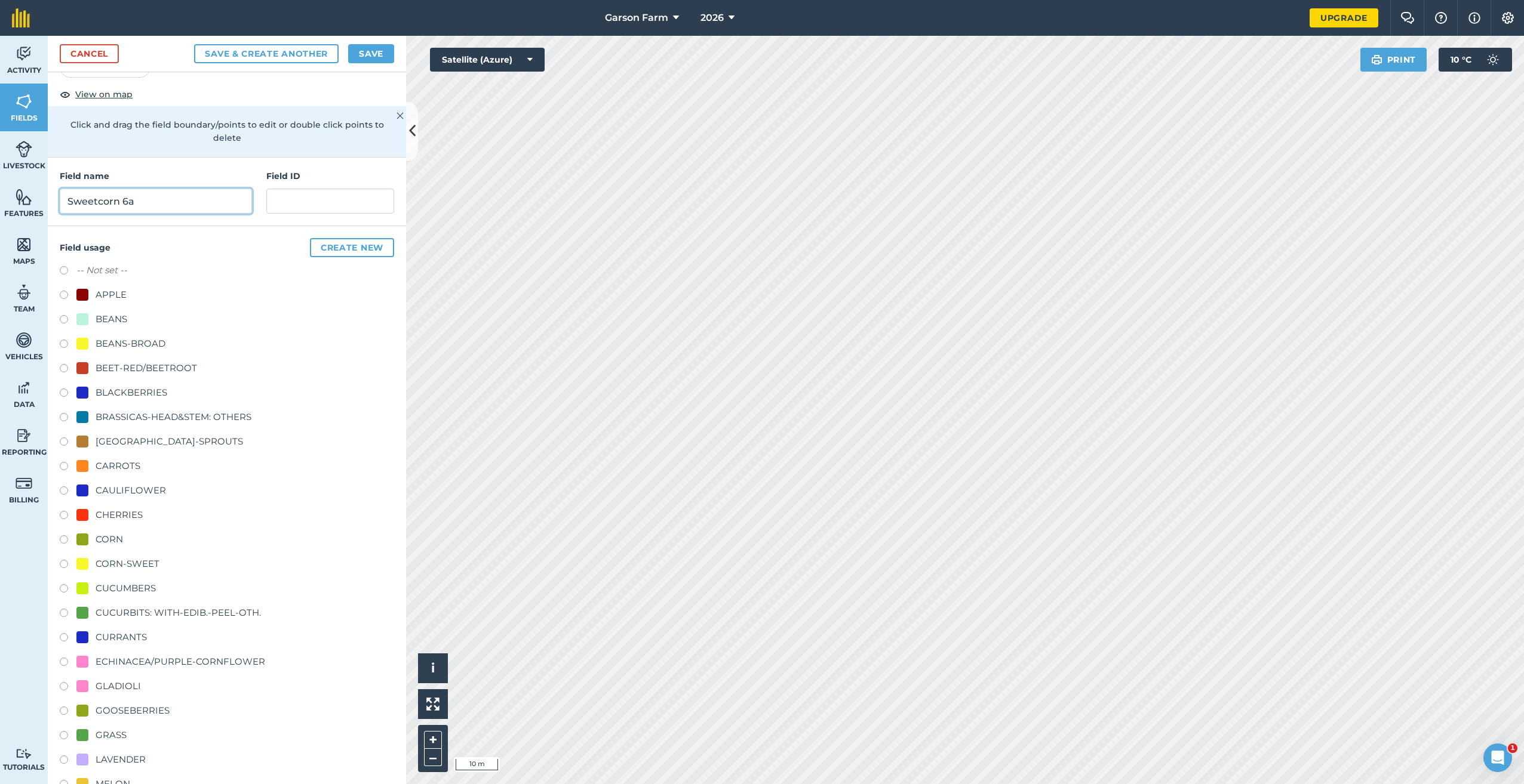
scroll to position [179, 0]
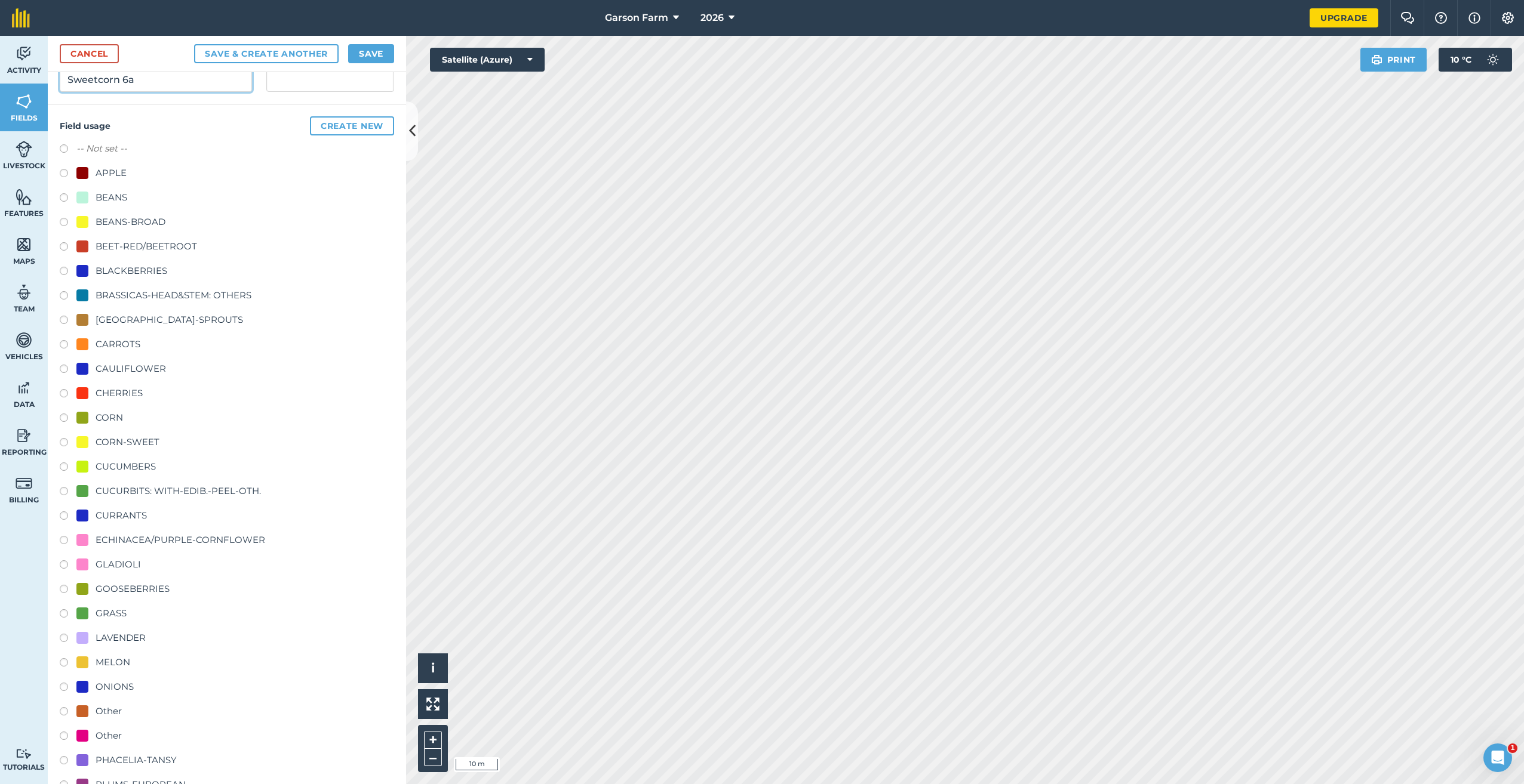
type input "Sweetcorn 6a"
click at [156, 445] on div "CORN-SWEET" at bounding box center [127, 442] width 64 height 14
radio input "true"
click at [362, 50] on button "Save" at bounding box center [371, 53] width 46 height 19
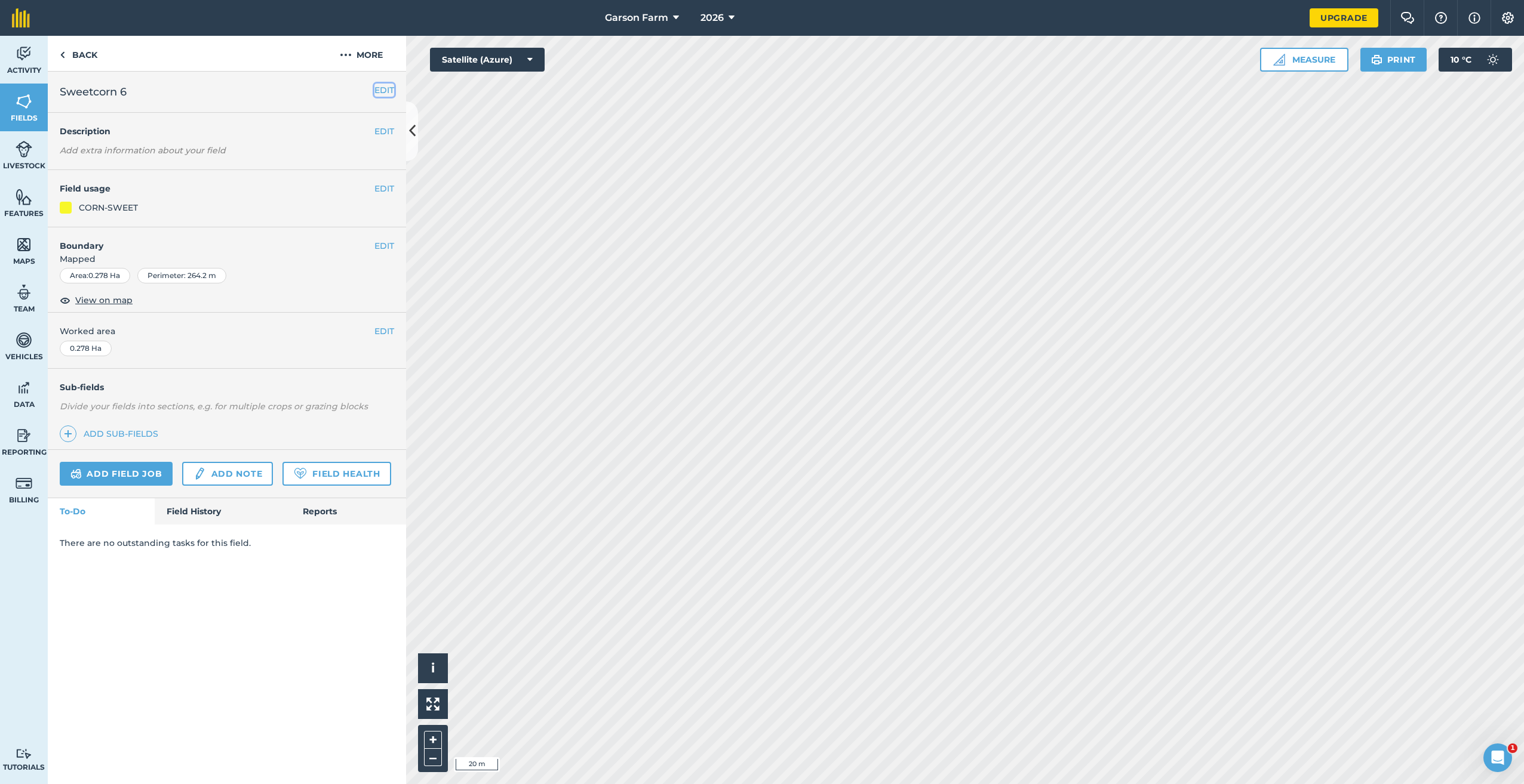
click at [379, 89] on button "EDIT" at bounding box center [385, 90] width 20 height 13
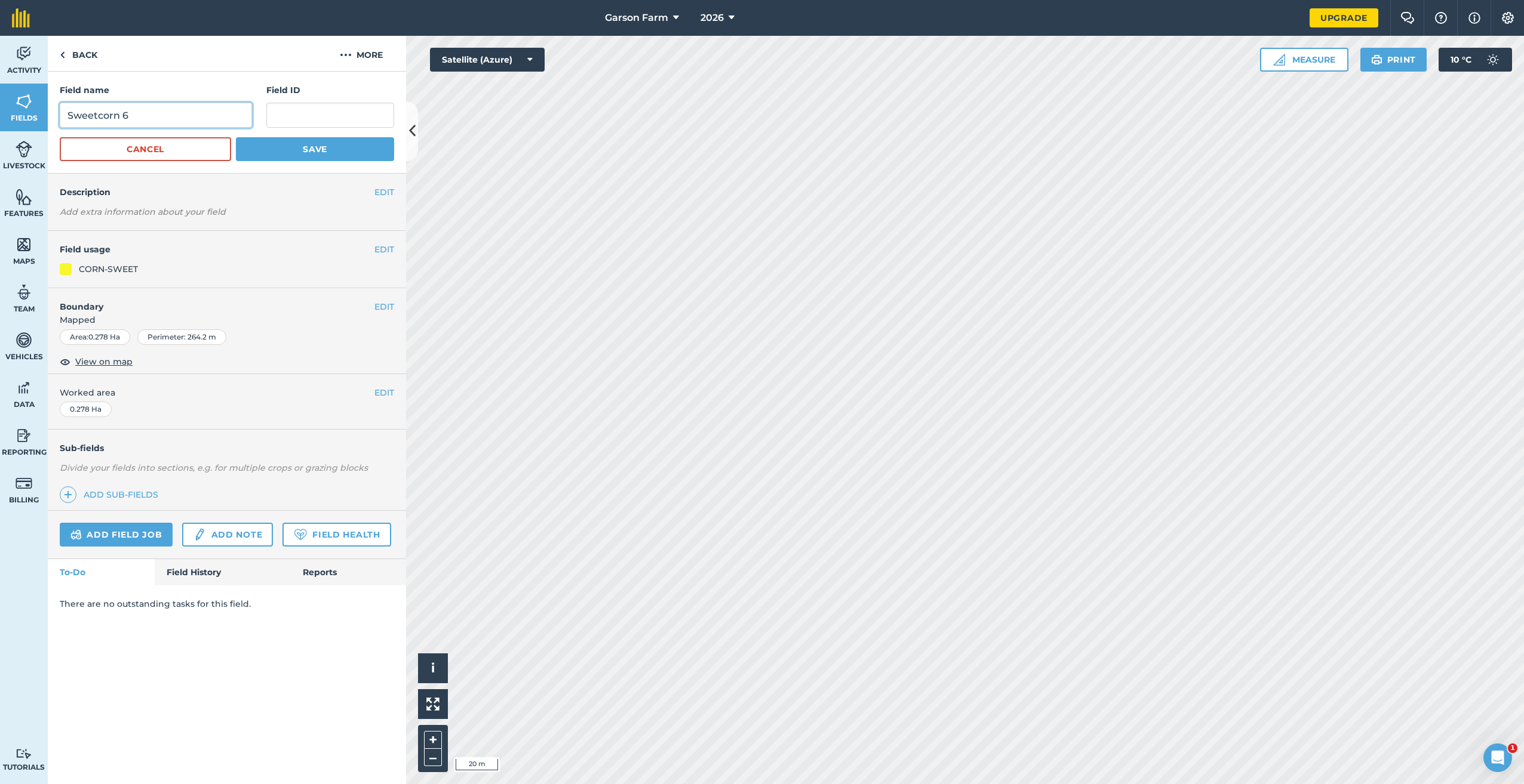
click at [194, 115] on input "Sweetcorn 6" at bounding box center [156, 115] width 192 height 25
type input "Sweetcorn 6b"
click at [313, 154] on button "Save" at bounding box center [314, 149] width 158 height 24
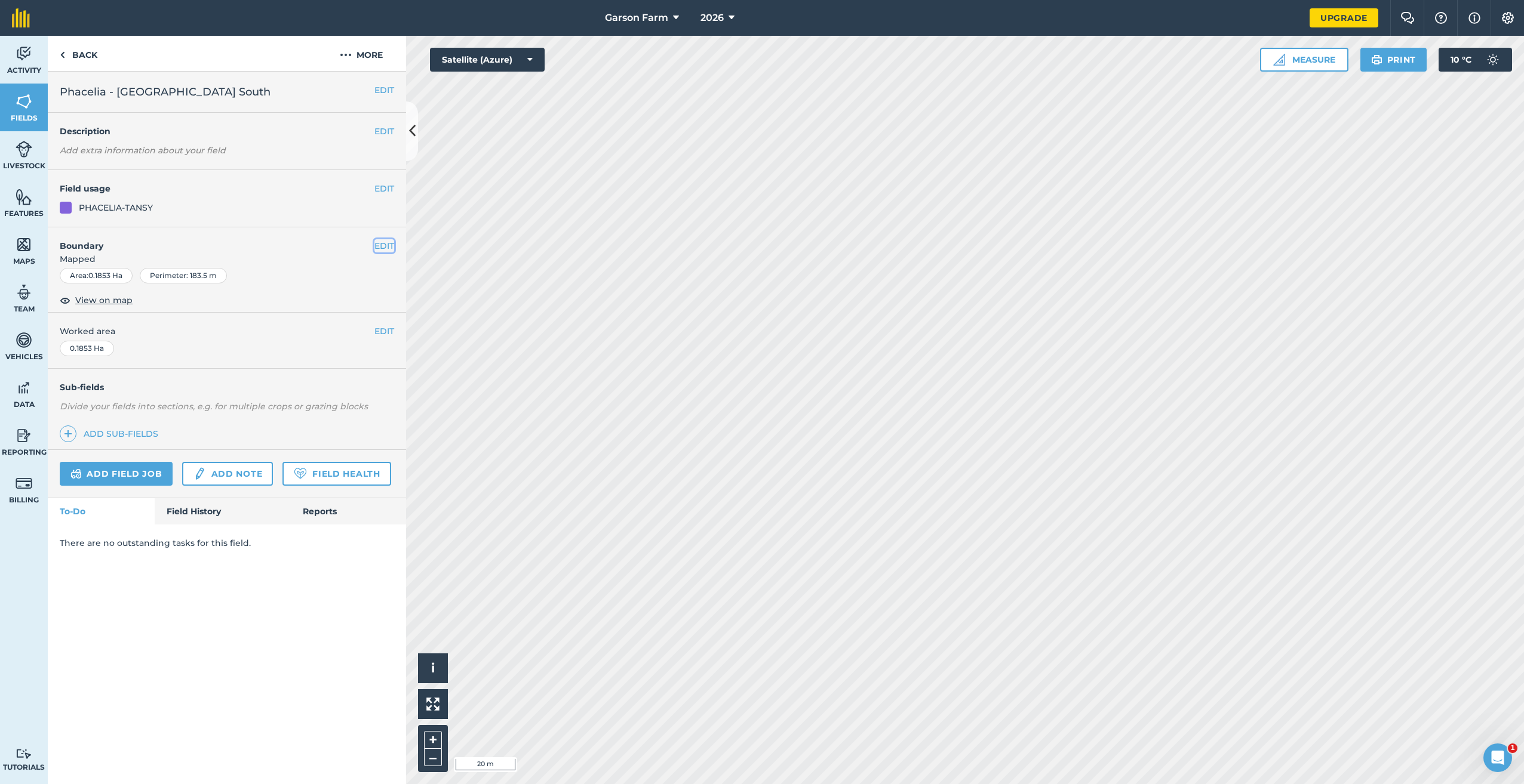
click at [381, 247] on button "EDIT" at bounding box center [385, 246] width 20 height 13
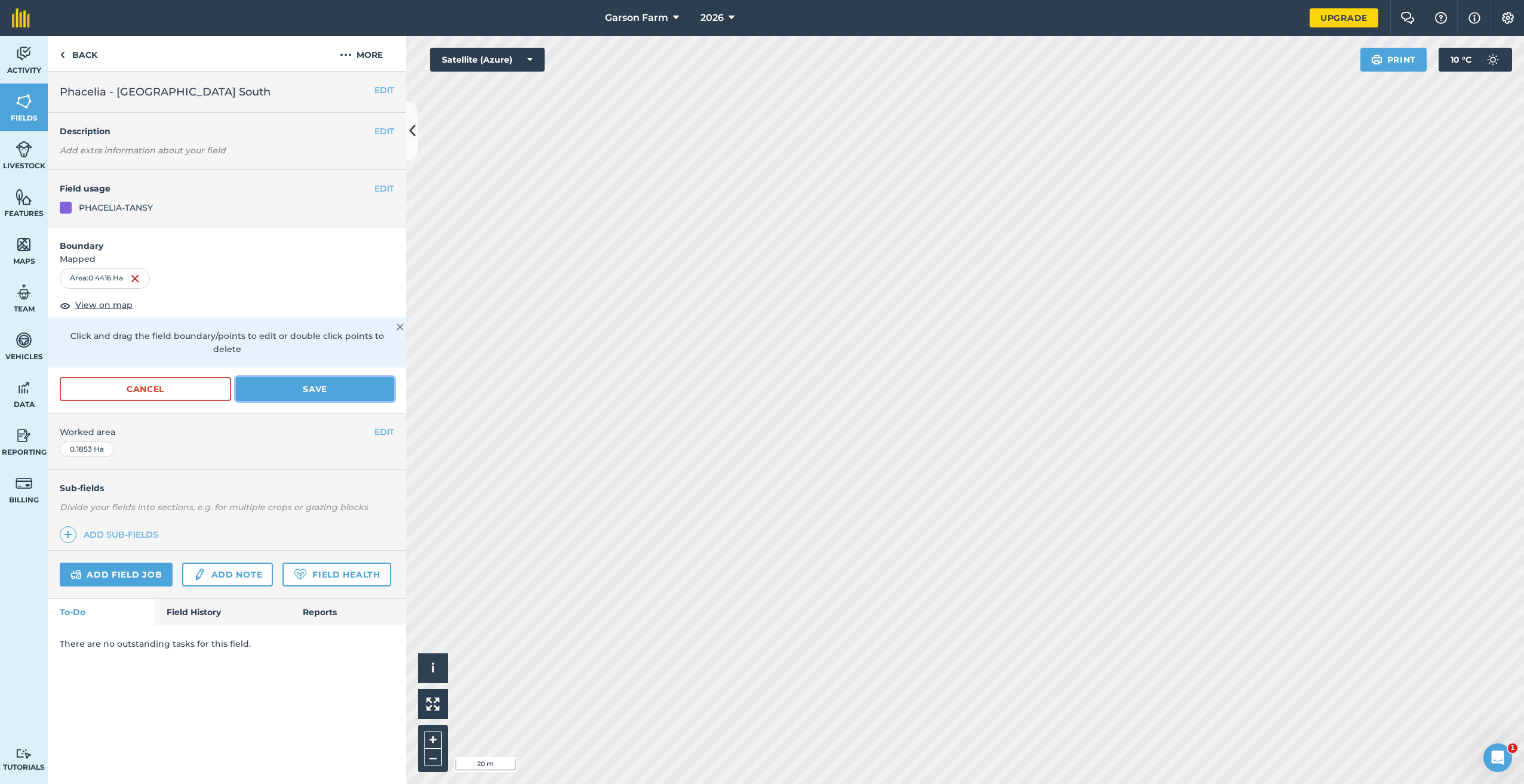
click at [356, 380] on button "Save" at bounding box center [314, 389] width 158 height 24
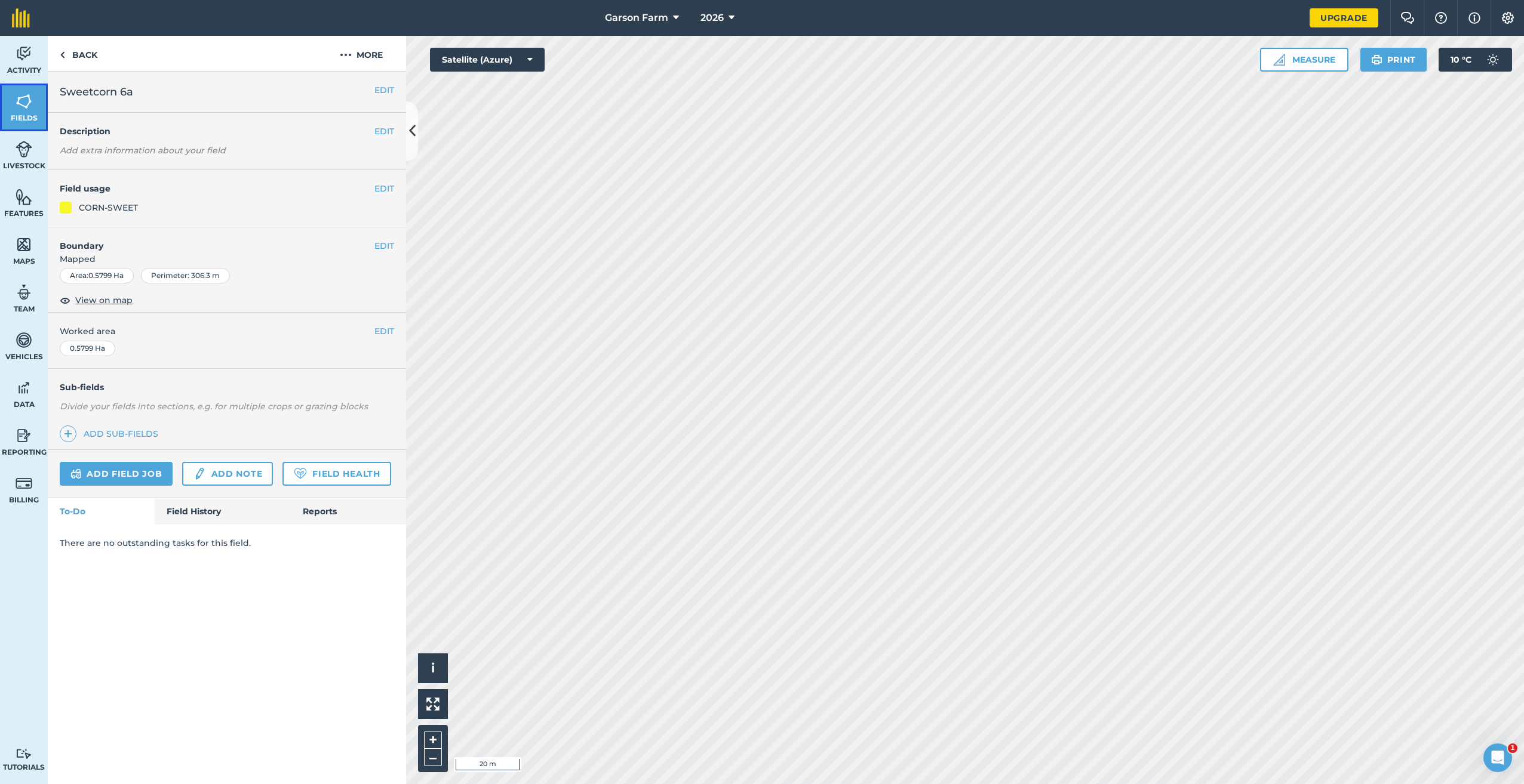
click at [27, 117] on span "Fields" at bounding box center [24, 118] width 48 height 10
click at [385, 245] on button "EDIT" at bounding box center [385, 246] width 20 height 13
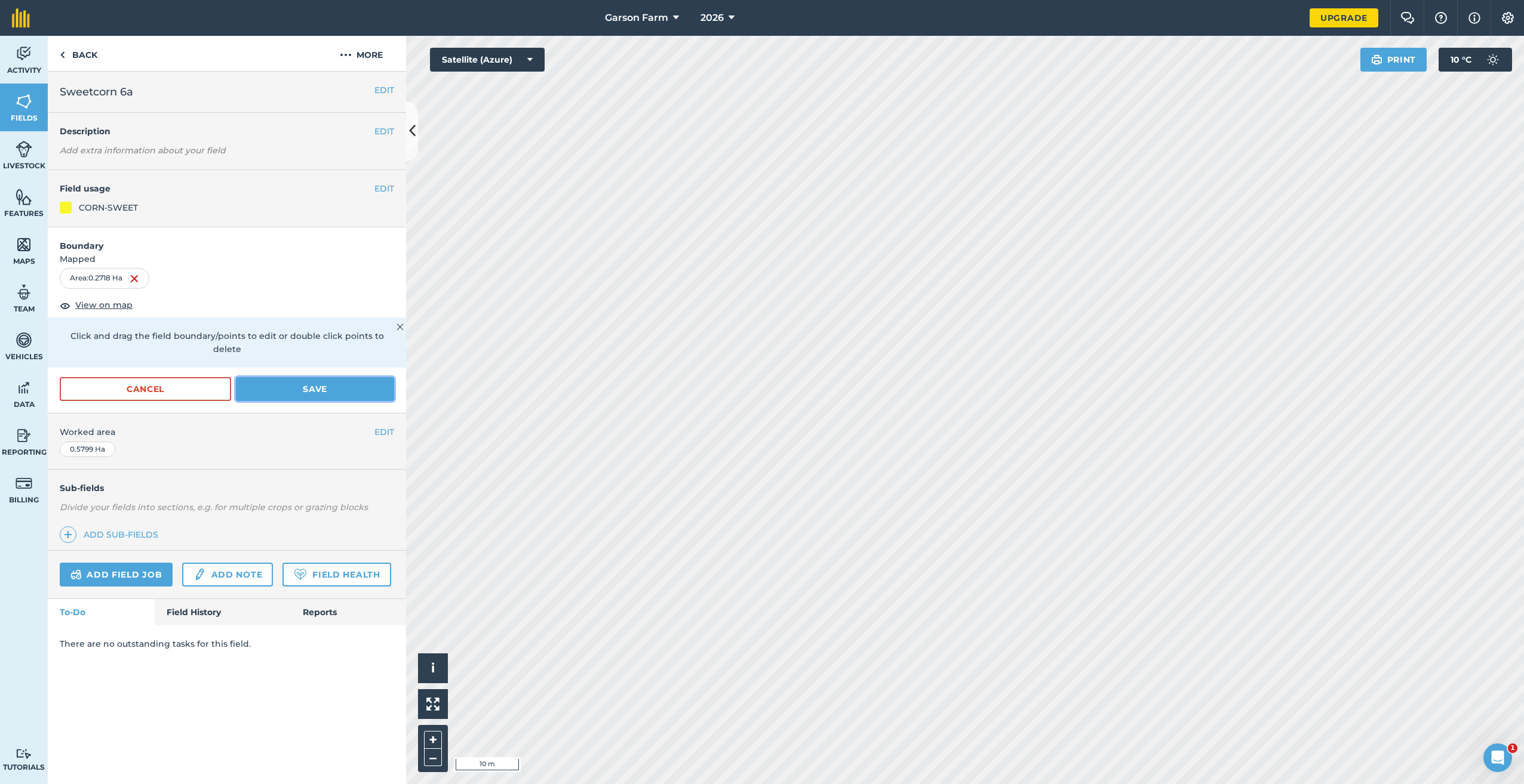
click at [299, 377] on button "Save" at bounding box center [314, 389] width 158 height 24
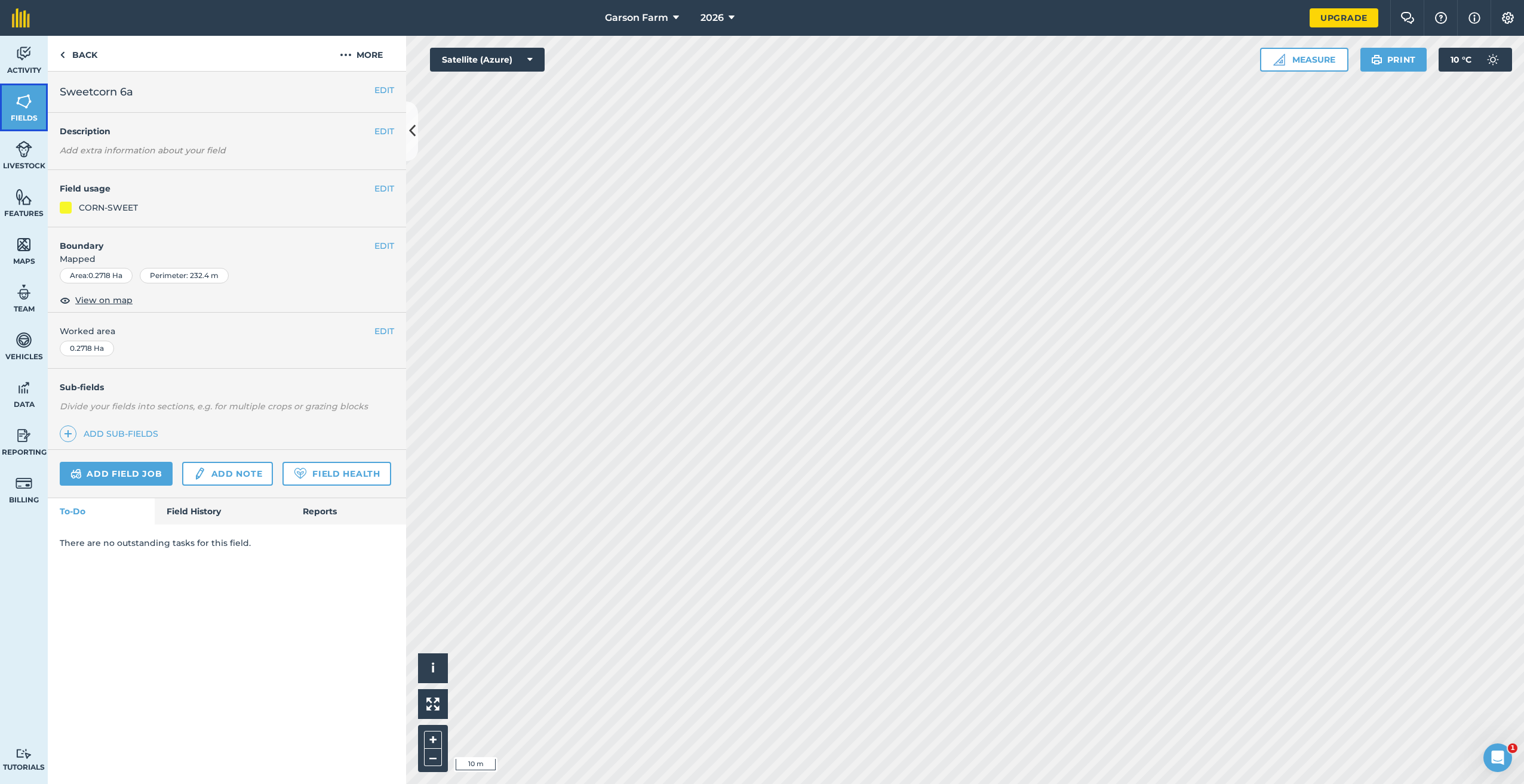
drag, startPoint x: 31, startPoint y: 117, endPoint x: 39, endPoint y: 112, distance: 9.4
click at [31, 117] on span "Fields" at bounding box center [24, 118] width 48 height 10
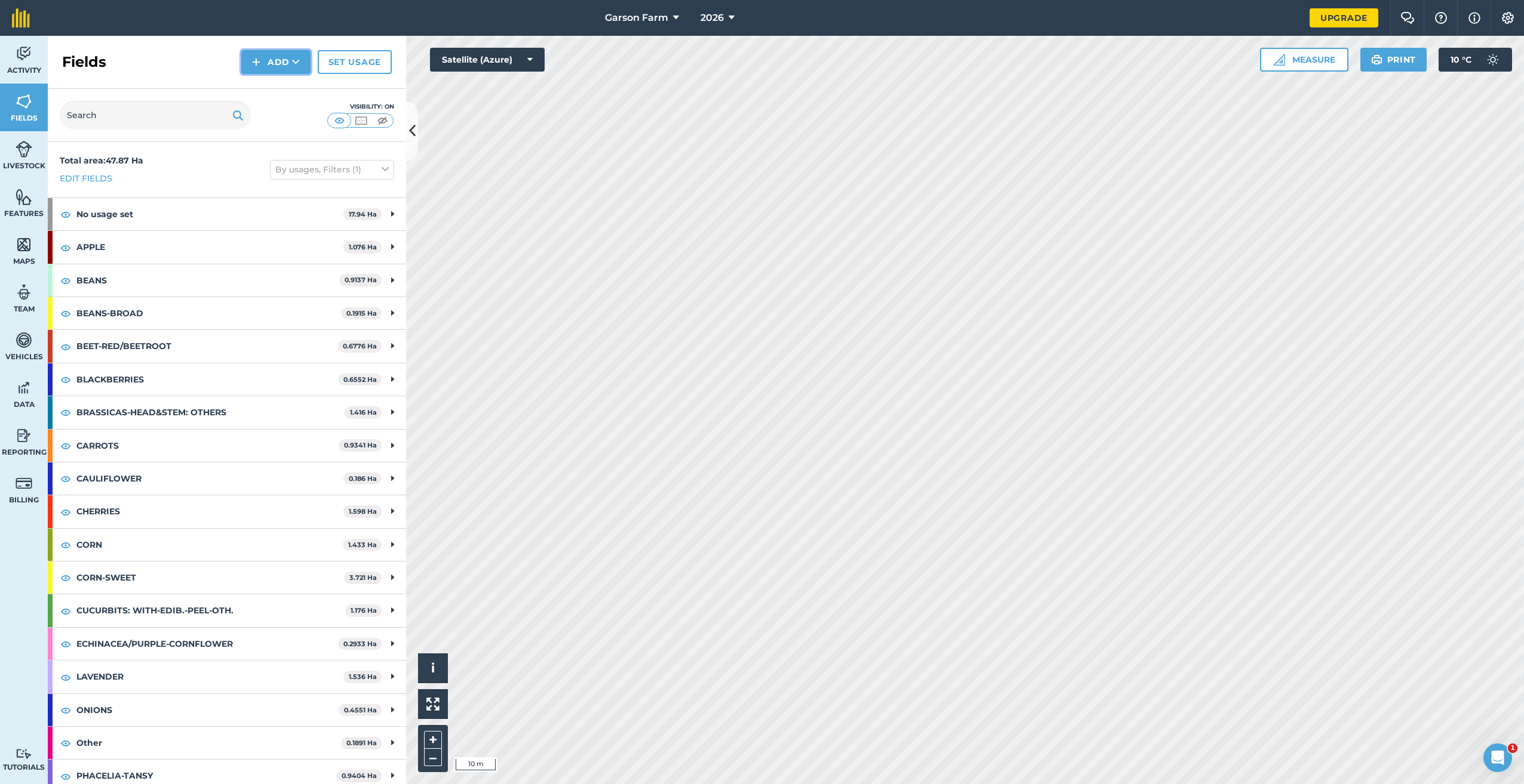
click at [282, 55] on button "Add" at bounding box center [276, 62] width 69 height 24
click at [276, 93] on link "Draw" at bounding box center [276, 89] width 65 height 26
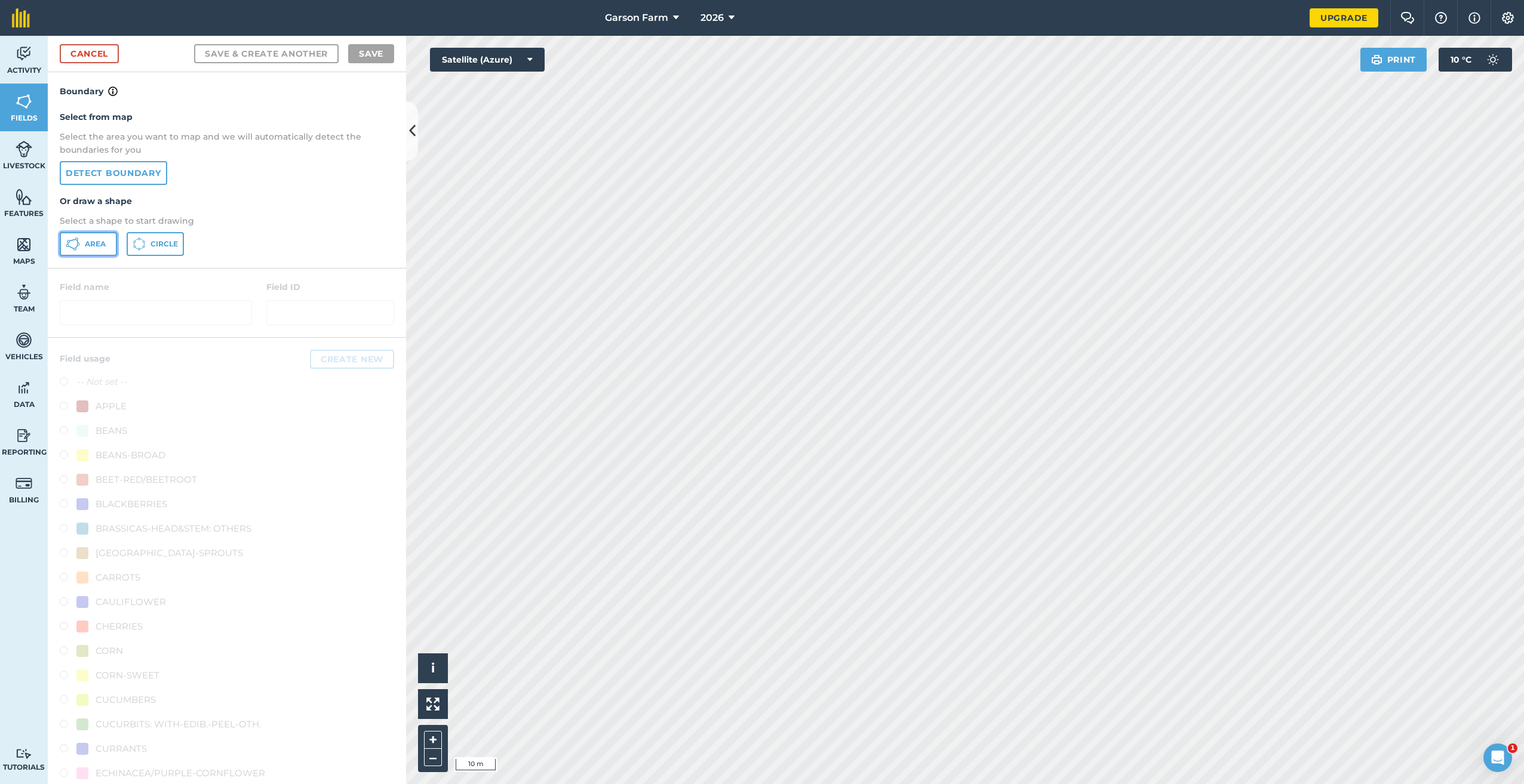
click at [87, 254] on button "Area" at bounding box center [88, 244] width 57 height 24
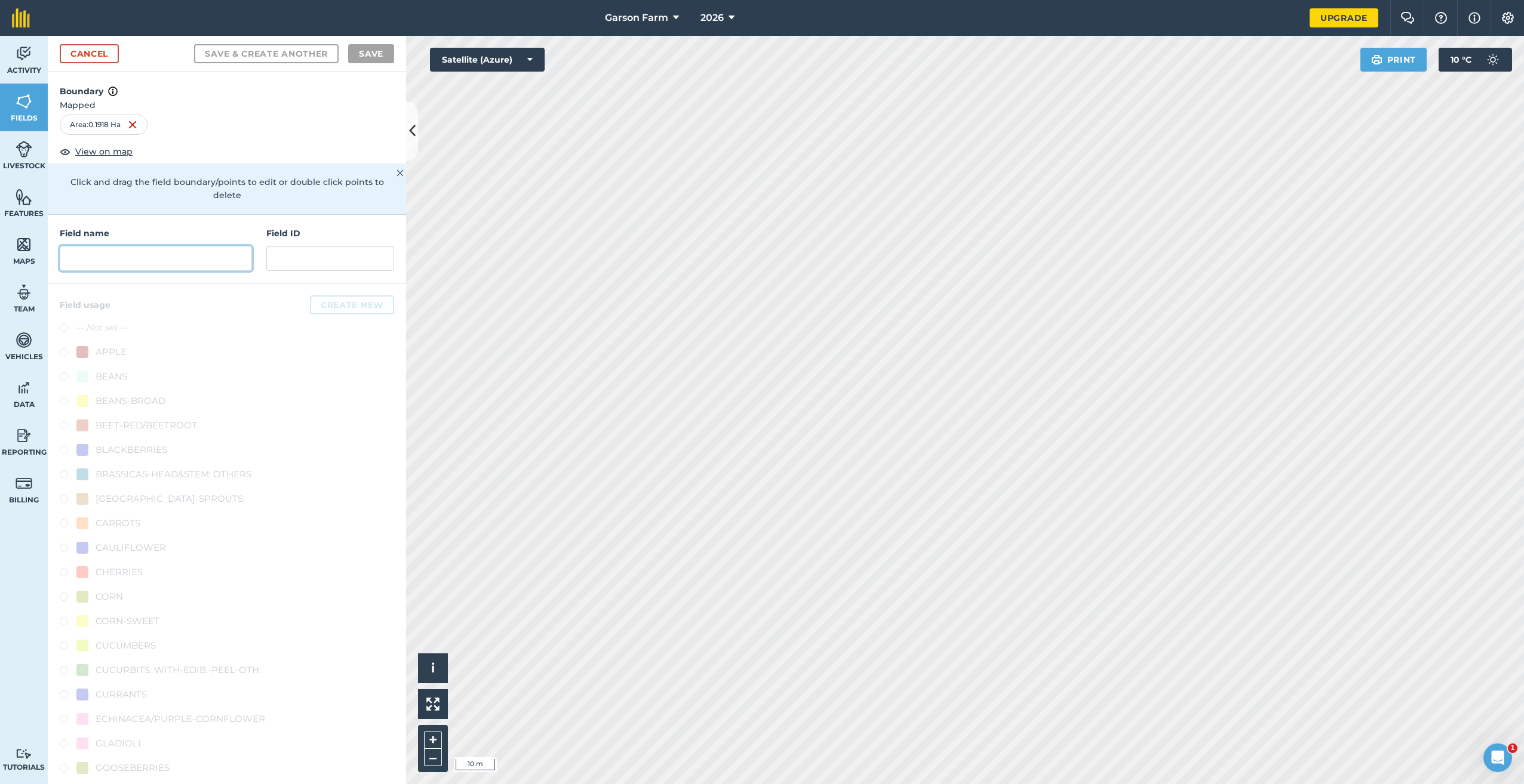
click at [191, 261] on input "text" at bounding box center [156, 258] width 192 height 25
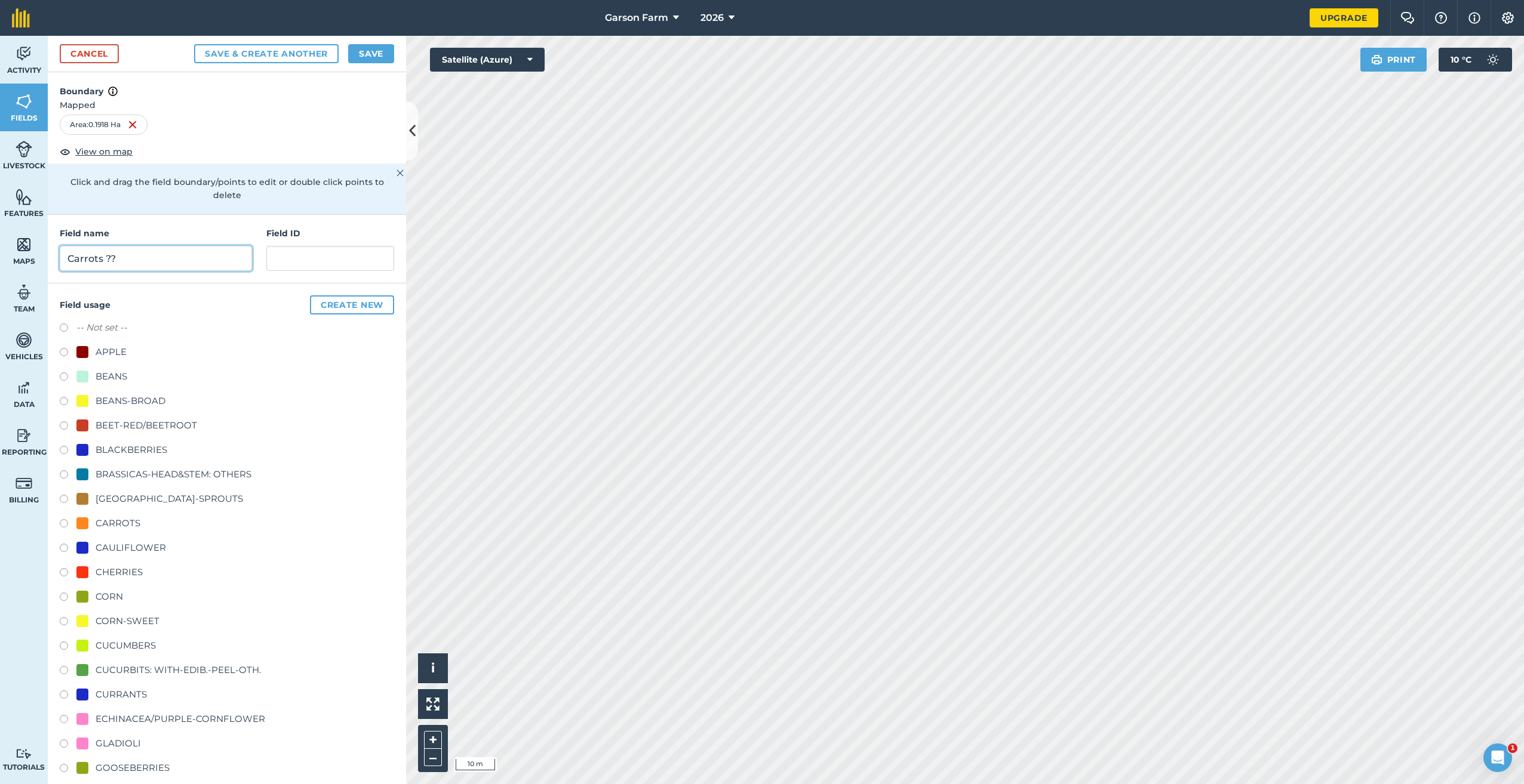
type input "Carrots ??"
click at [111, 525] on div "CARROTS" at bounding box center [117, 523] width 45 height 14
radio input "true"
click at [364, 51] on button "Save" at bounding box center [371, 53] width 46 height 19
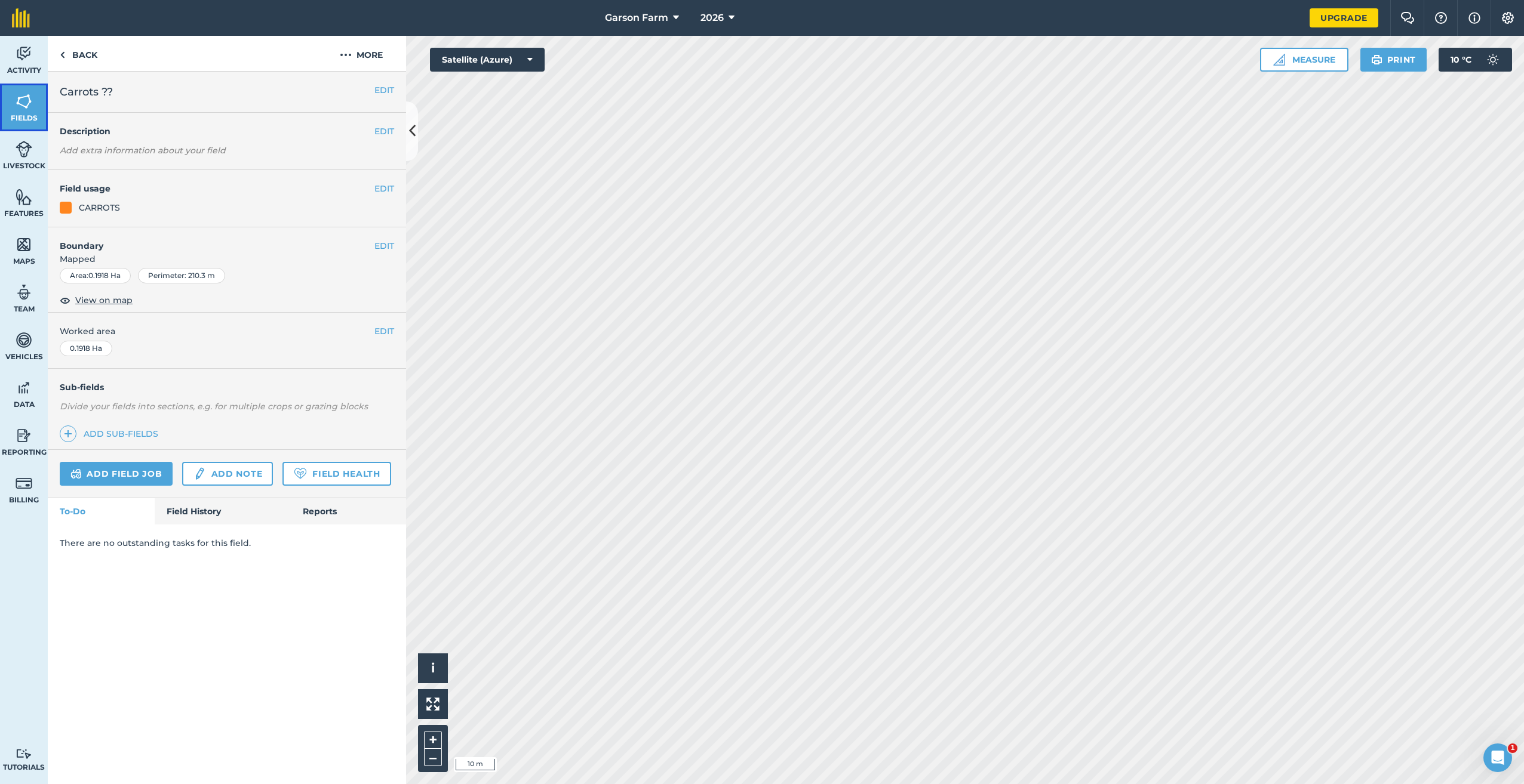
click at [8, 108] on link "Fields" at bounding box center [24, 108] width 48 height 48
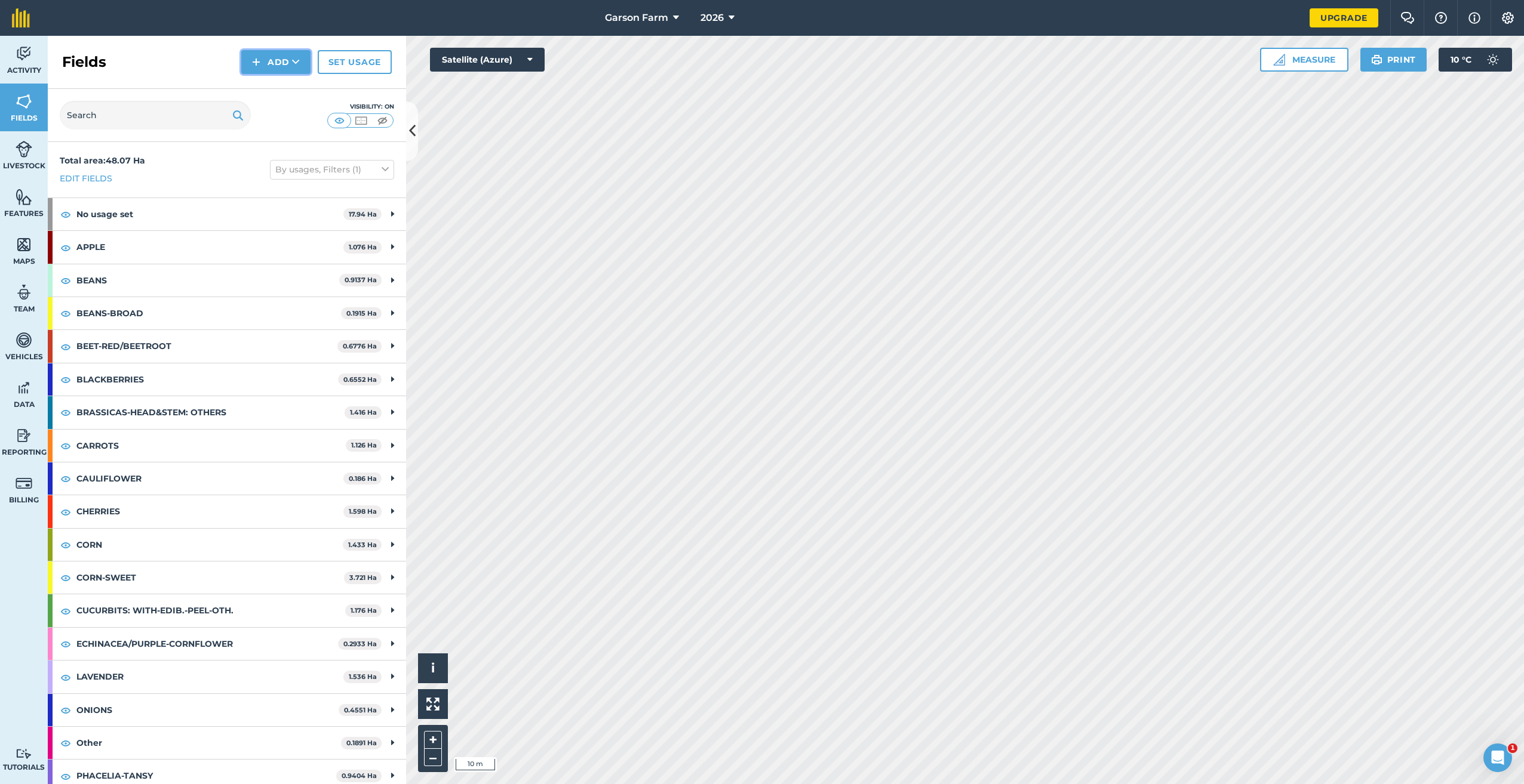
click at [256, 62] on img at bounding box center [256, 61] width 8 height 14
click at [259, 91] on link "Draw" at bounding box center [276, 89] width 65 height 26
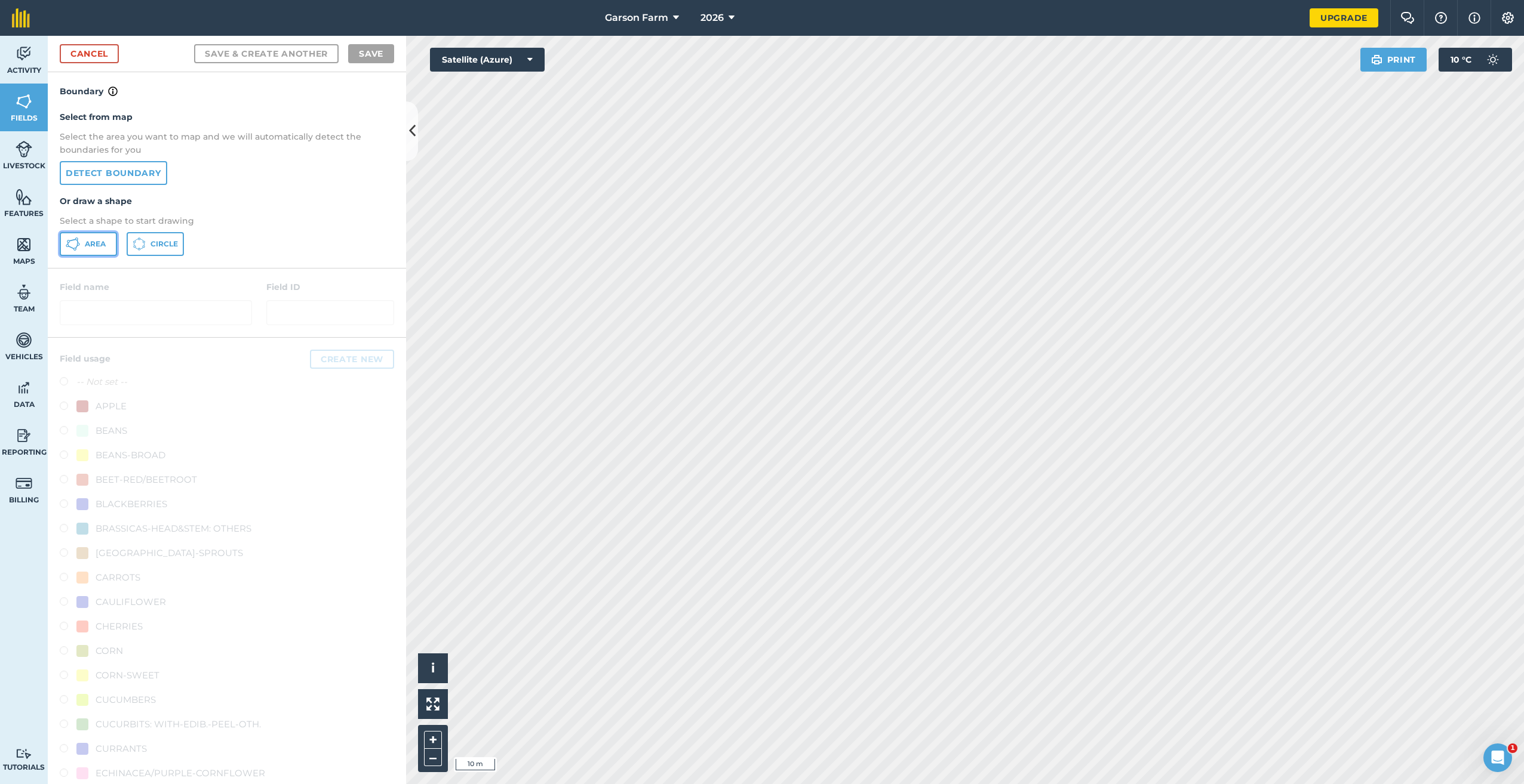
click at [88, 248] on span "Area" at bounding box center [94, 244] width 21 height 10
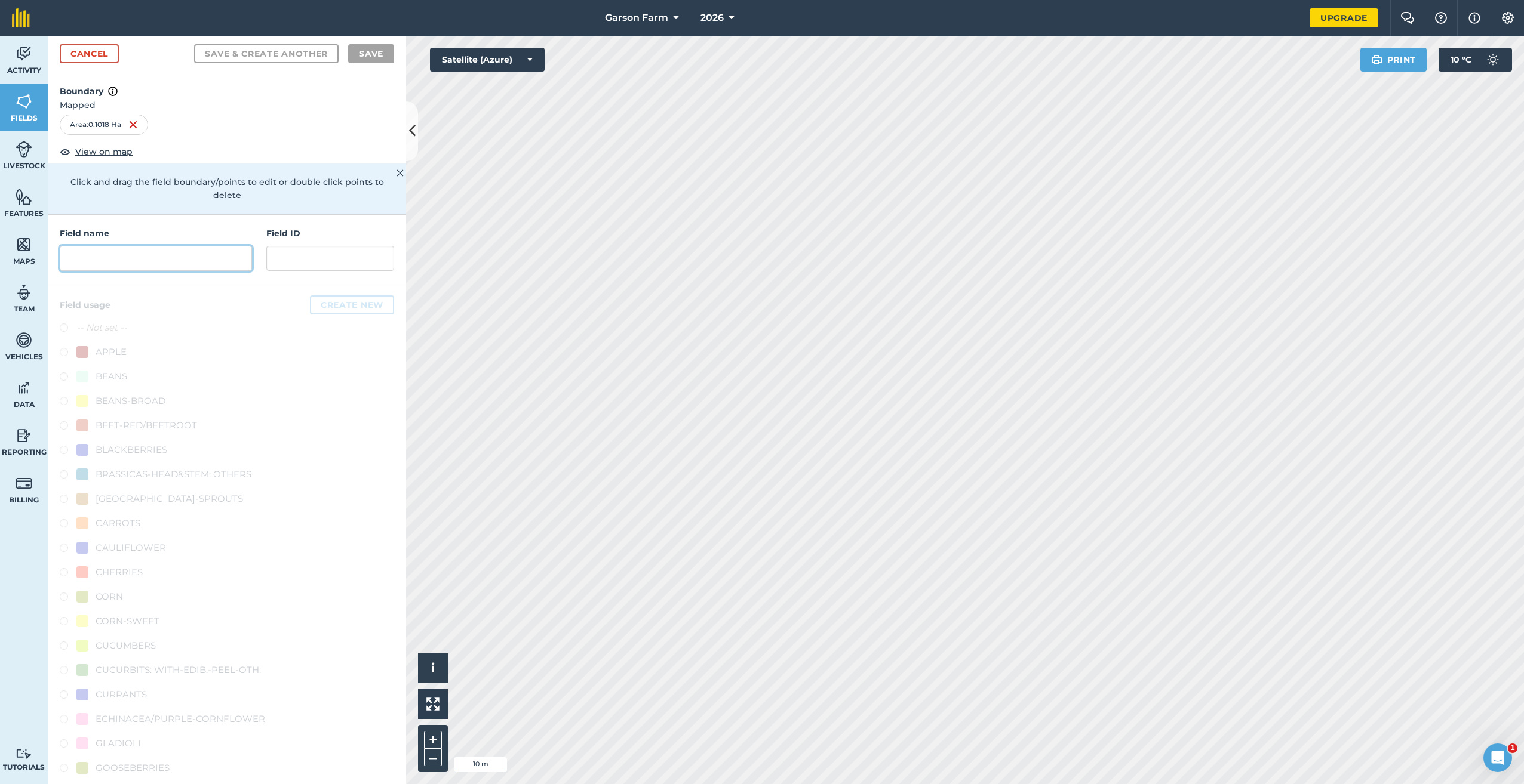
click at [159, 261] on input "text" at bounding box center [156, 258] width 192 height 25
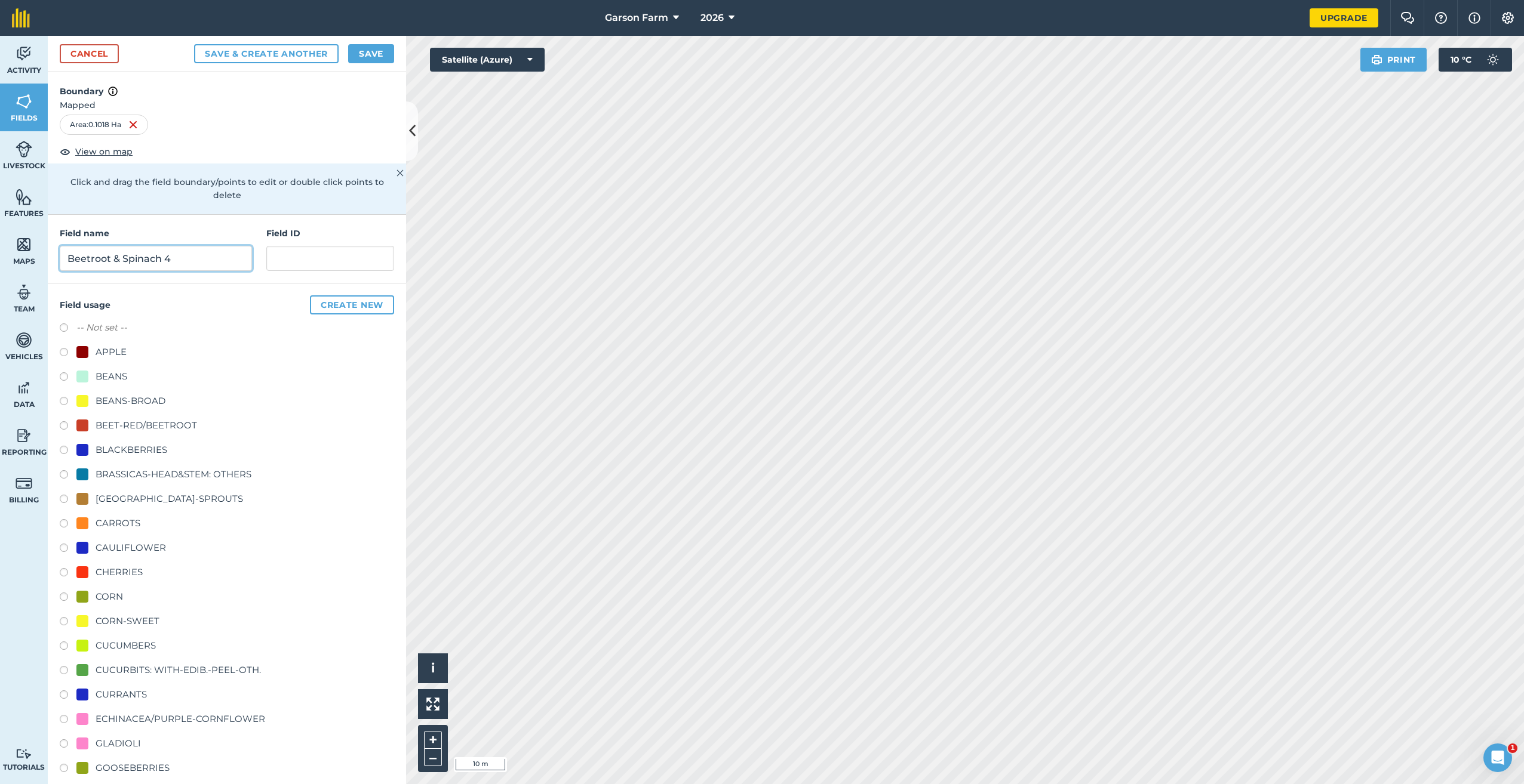
type input "Beetroot & Spinach 4"
click at [179, 425] on div "BEET-RED/BEETROOT" at bounding box center [146, 425] width 102 height 14
radio input "true"
click at [381, 52] on button "Save" at bounding box center [371, 53] width 46 height 19
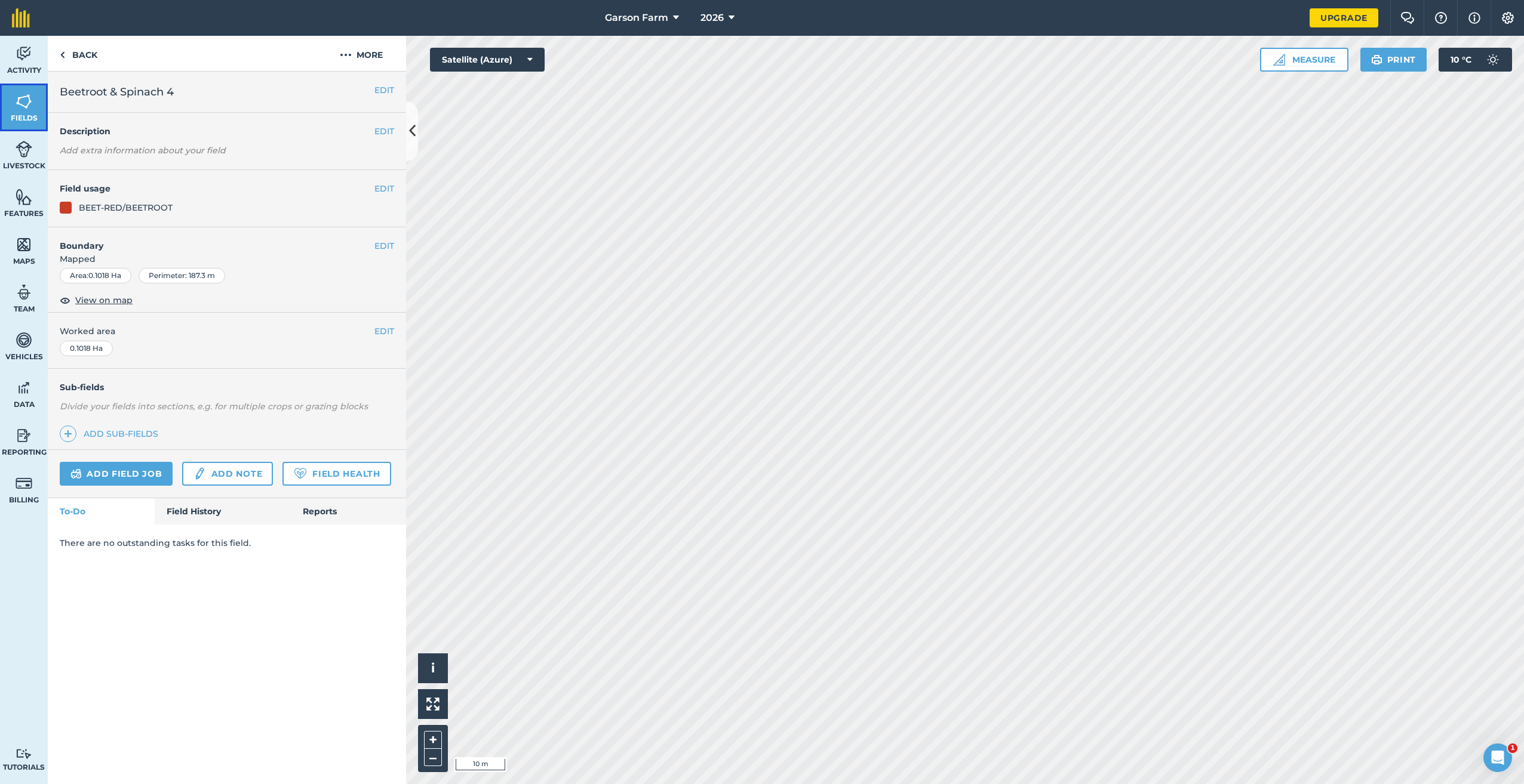
drag, startPoint x: 12, startPoint y: 103, endPoint x: 15, endPoint y: 112, distance: 9.5
click at [12, 103] on link "Fields" at bounding box center [24, 108] width 48 height 48
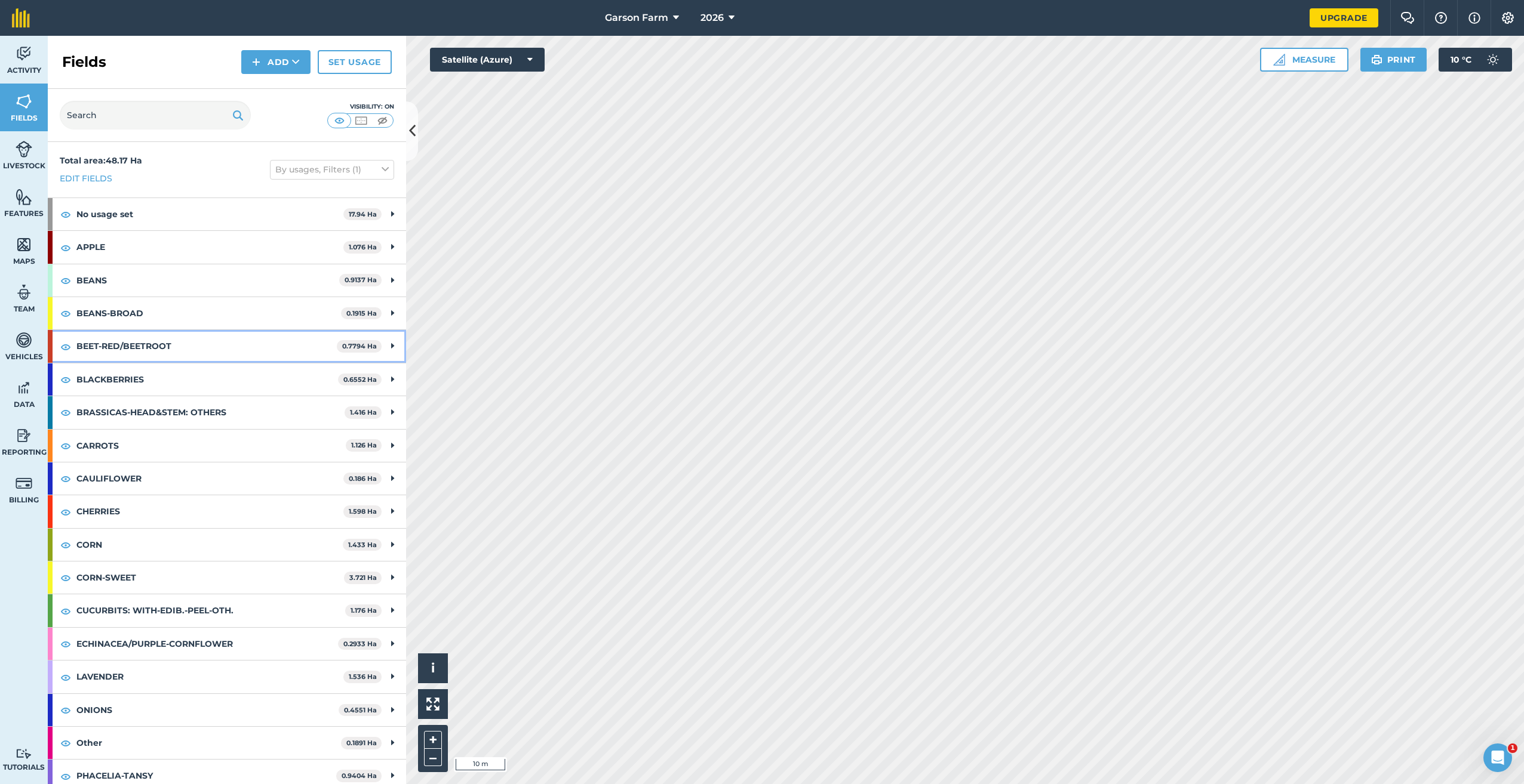
click at [300, 349] on strong "BEET-RED/BEETROOT" at bounding box center [206, 346] width 261 height 32
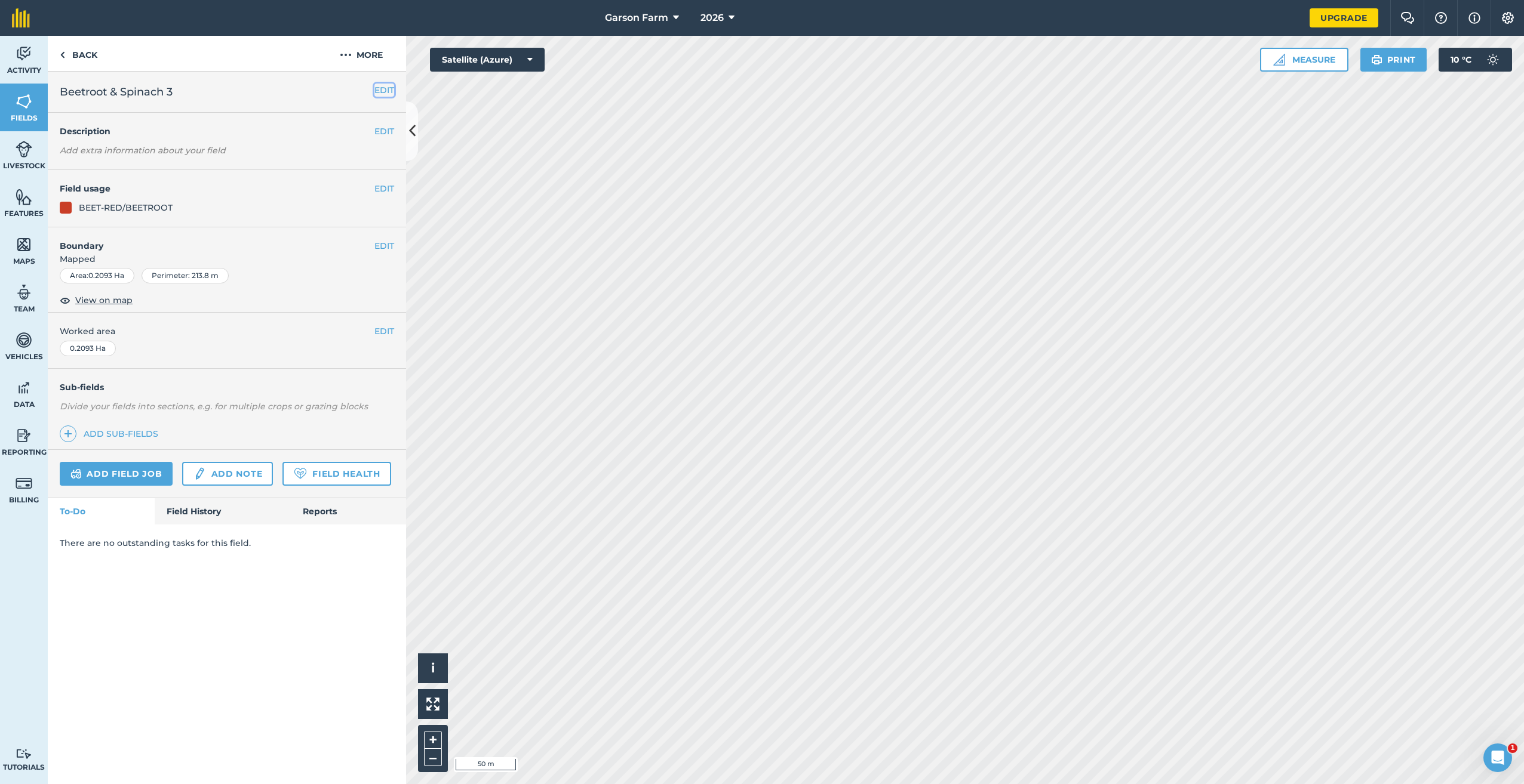
click at [391, 89] on button "EDIT" at bounding box center [385, 90] width 20 height 13
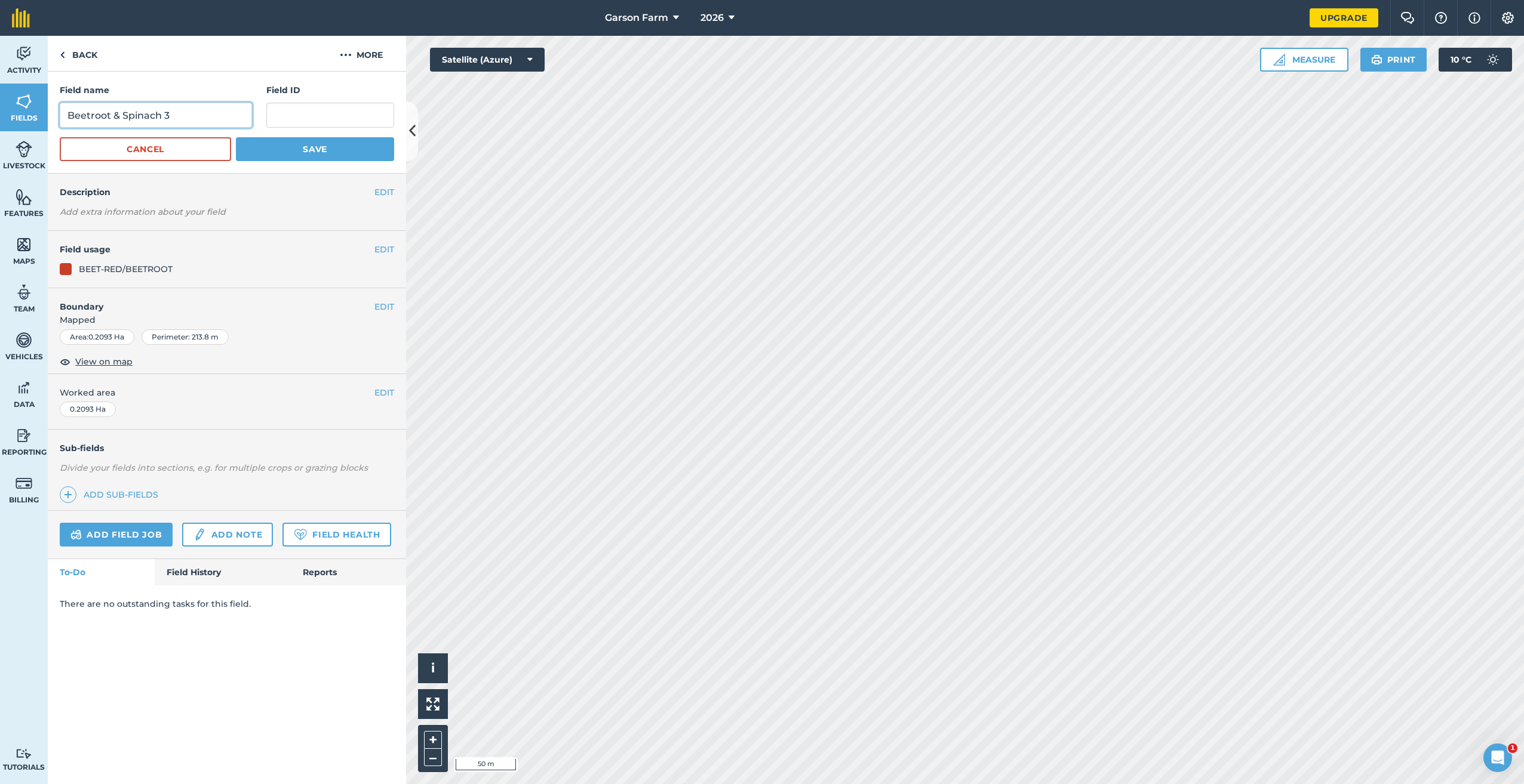
click at [184, 121] on input "Beetroot & Spinach 3" at bounding box center [156, 115] width 192 height 25
type input "Beetroot & Spinach 4"
click at [299, 145] on button "Save" at bounding box center [314, 149] width 158 height 24
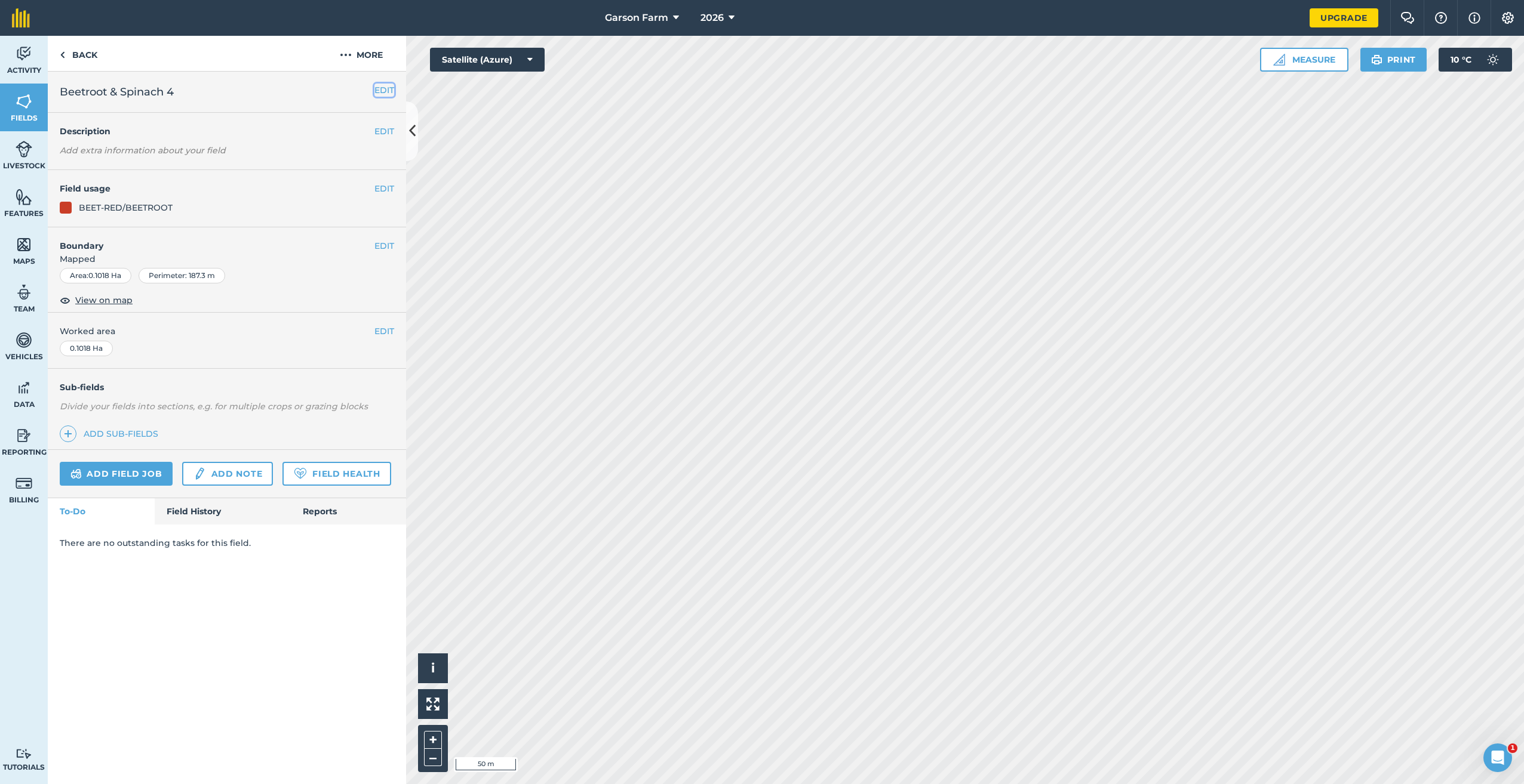
click at [386, 89] on button "EDIT" at bounding box center [385, 90] width 20 height 13
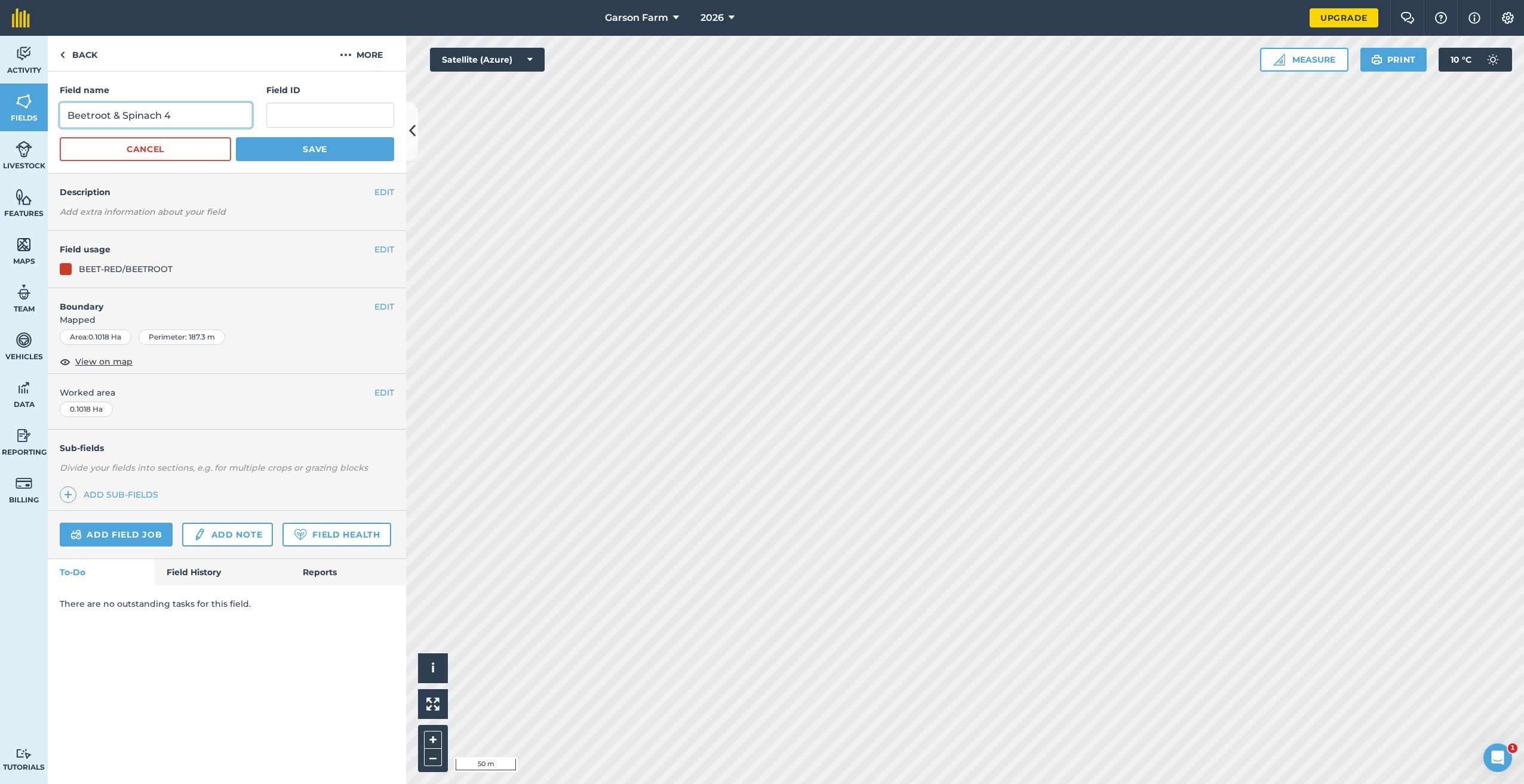
click at [219, 111] on input "Beetroot & Spinach 4" at bounding box center [156, 115] width 192 height 25
type input "Beetroot & Spinach 5"
click at [314, 160] on button "Save" at bounding box center [314, 149] width 158 height 24
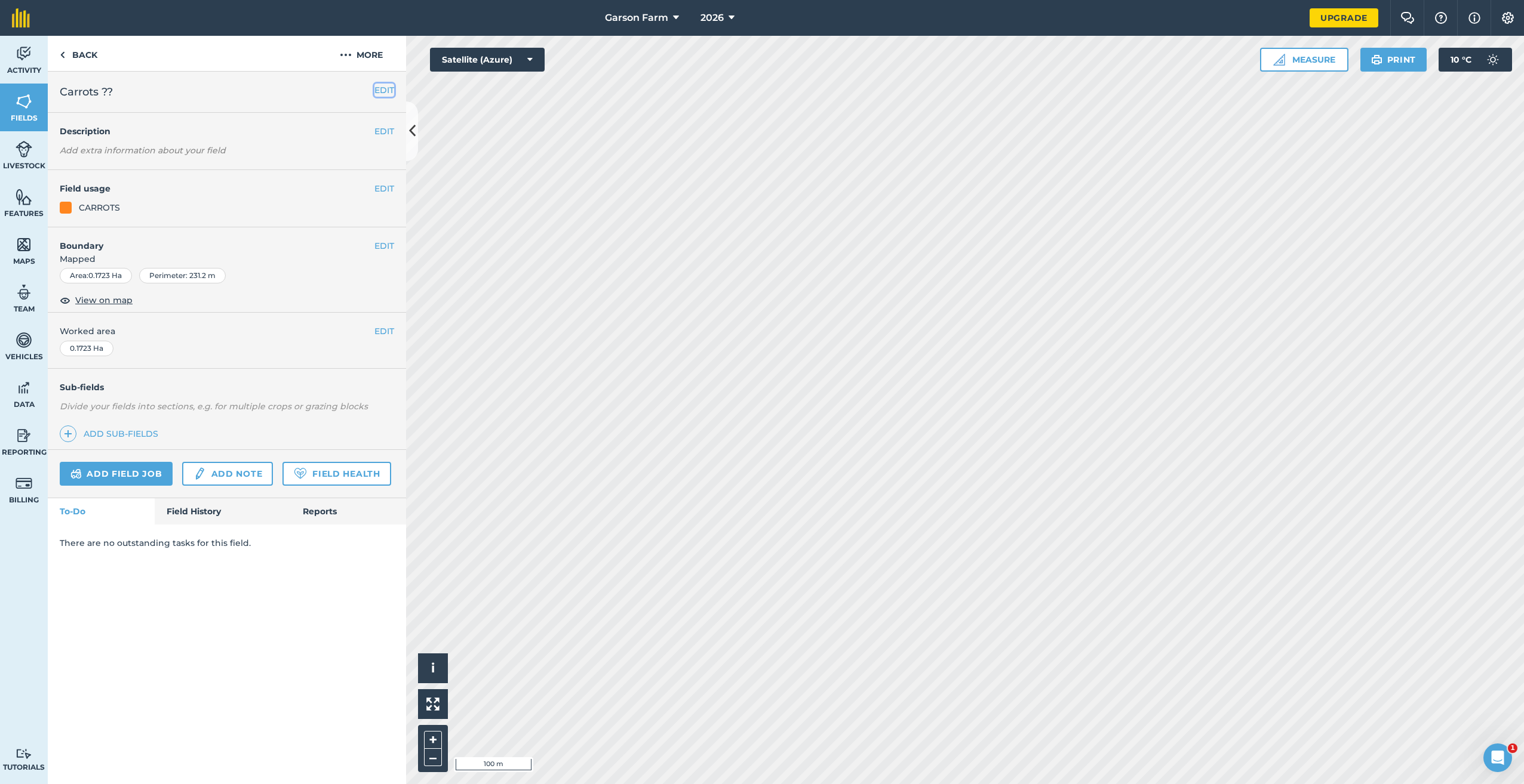
click at [387, 89] on button "EDIT" at bounding box center [385, 90] width 20 height 13
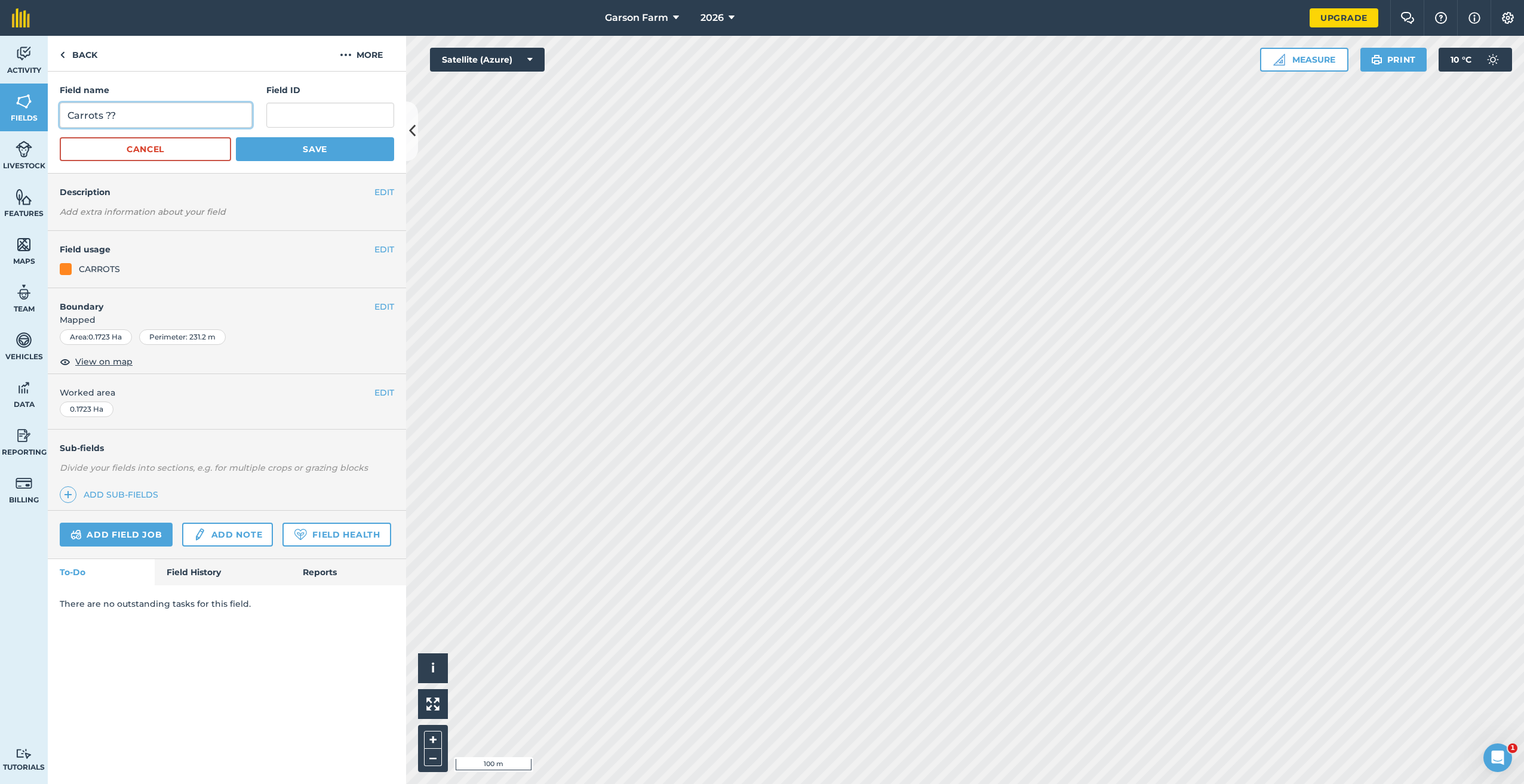
click at [186, 111] on input "Carrots ??" at bounding box center [156, 115] width 192 height 25
type input "Carrots 4"
click at [295, 143] on button "Save" at bounding box center [314, 149] width 158 height 24
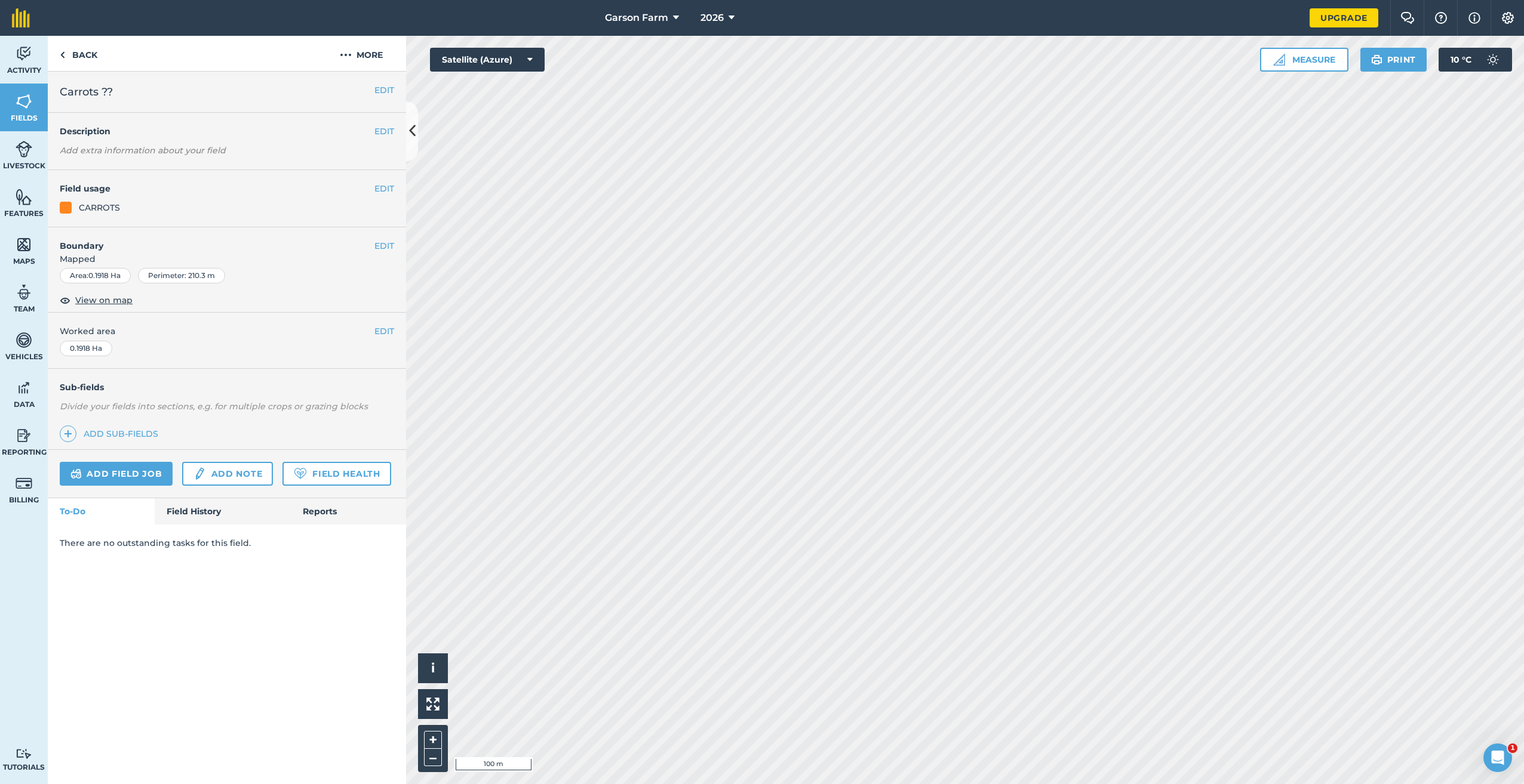
click at [373, 87] on h2 "Carrots ??" at bounding box center [217, 92] width 314 height 17
click at [384, 87] on button "EDIT" at bounding box center [385, 90] width 20 height 13
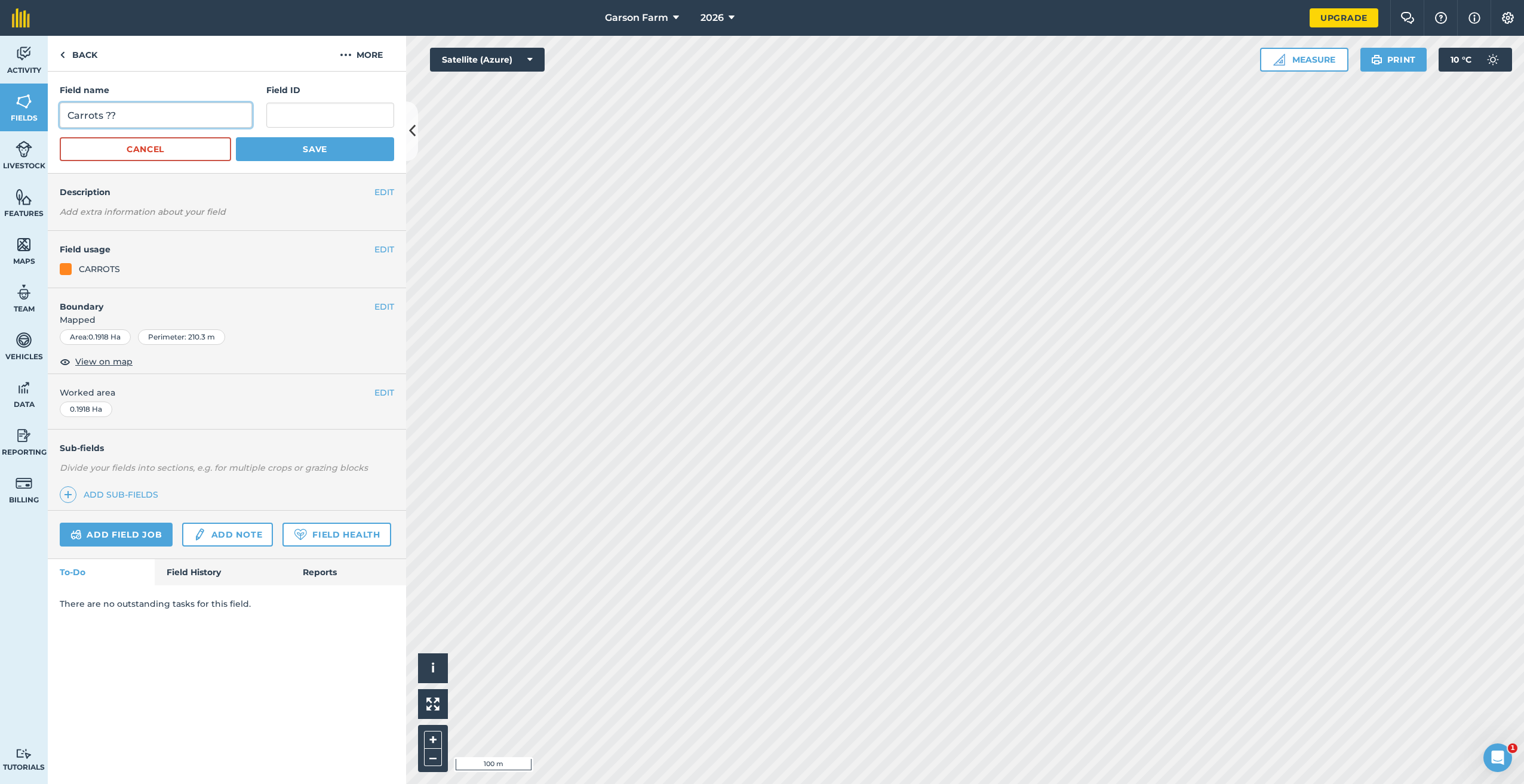
click at [176, 112] on input "Carrots ??" at bounding box center [156, 115] width 192 height 25
type input "Carrots 5"
click at [255, 151] on button "Save" at bounding box center [314, 149] width 158 height 24
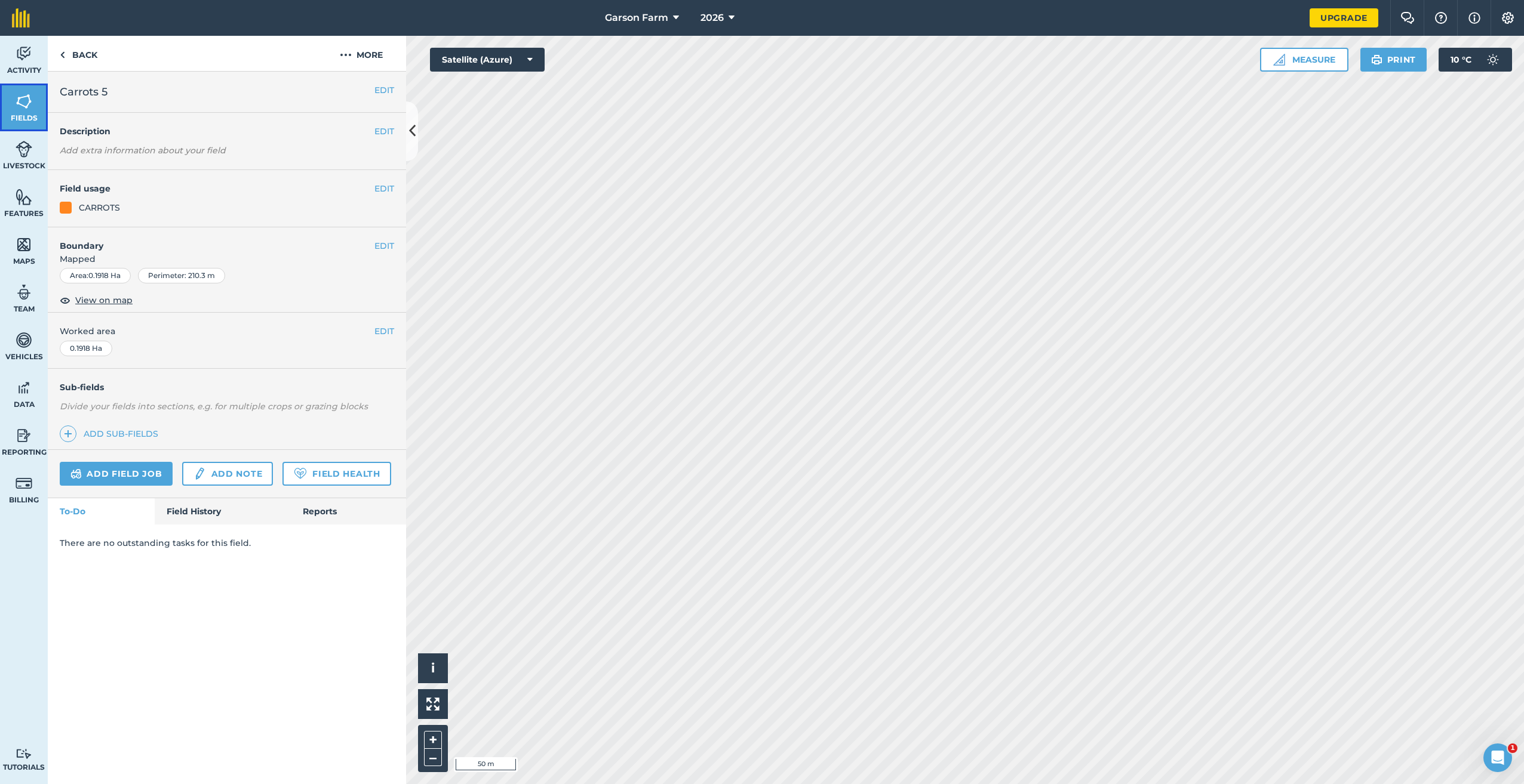
click at [36, 126] on link "Fields" at bounding box center [24, 108] width 48 height 48
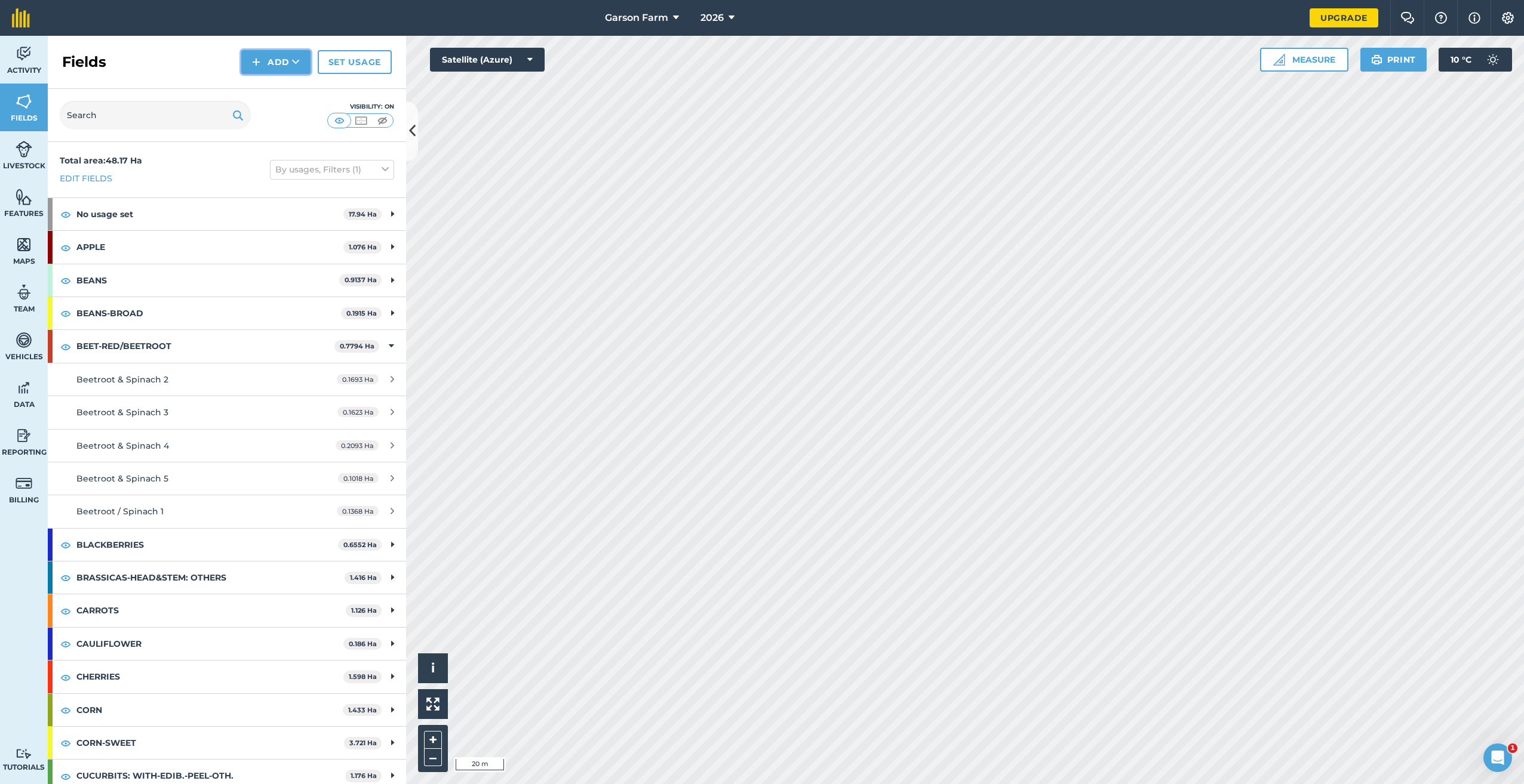
click at [291, 68] on button "Add" at bounding box center [276, 62] width 69 height 24
click at [284, 84] on link "Draw" at bounding box center [276, 89] width 65 height 26
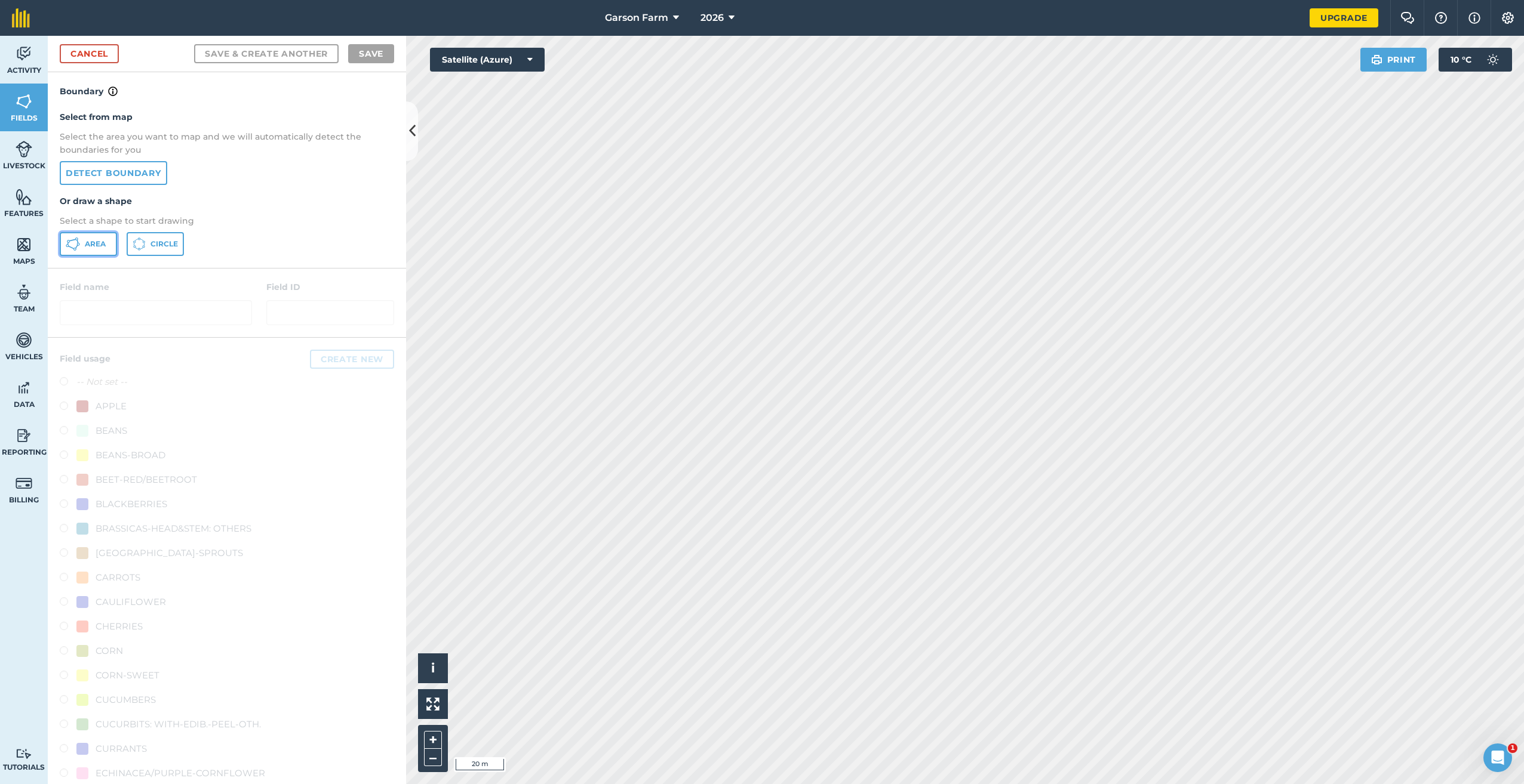
click at [103, 250] on button "Area" at bounding box center [88, 244] width 57 height 24
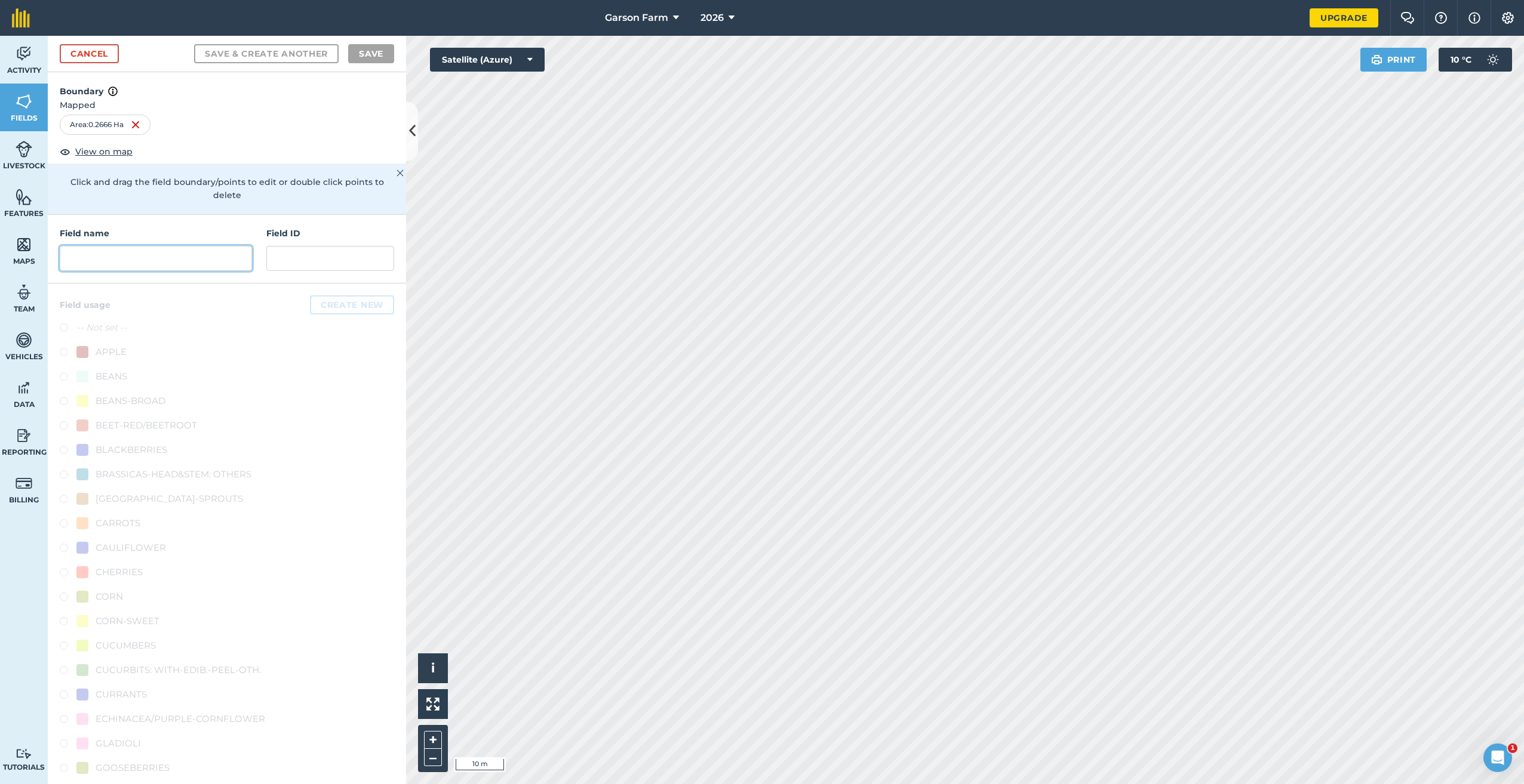
click at [148, 257] on input "text" at bounding box center [156, 258] width 192 height 25
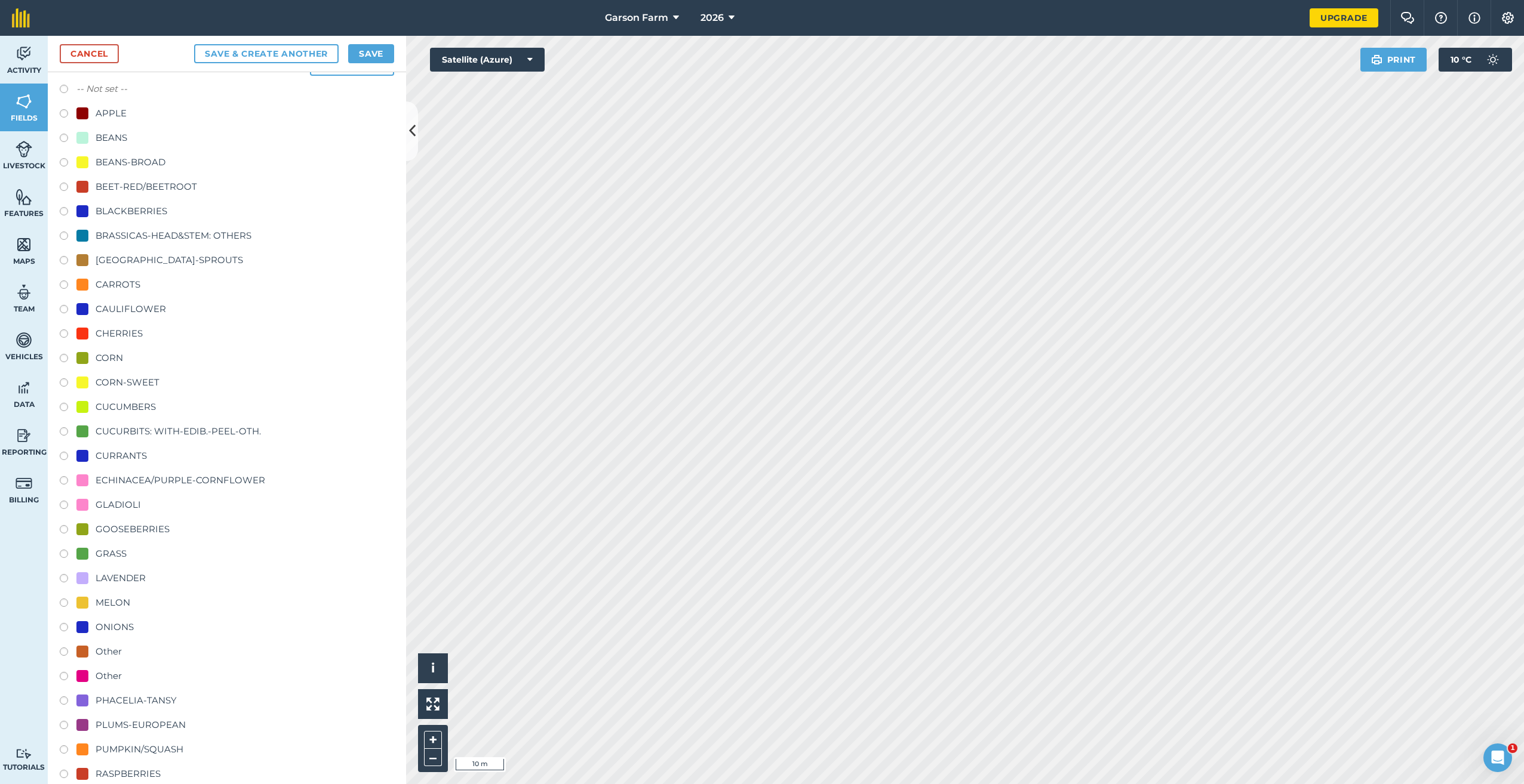
scroll to position [356, 0]
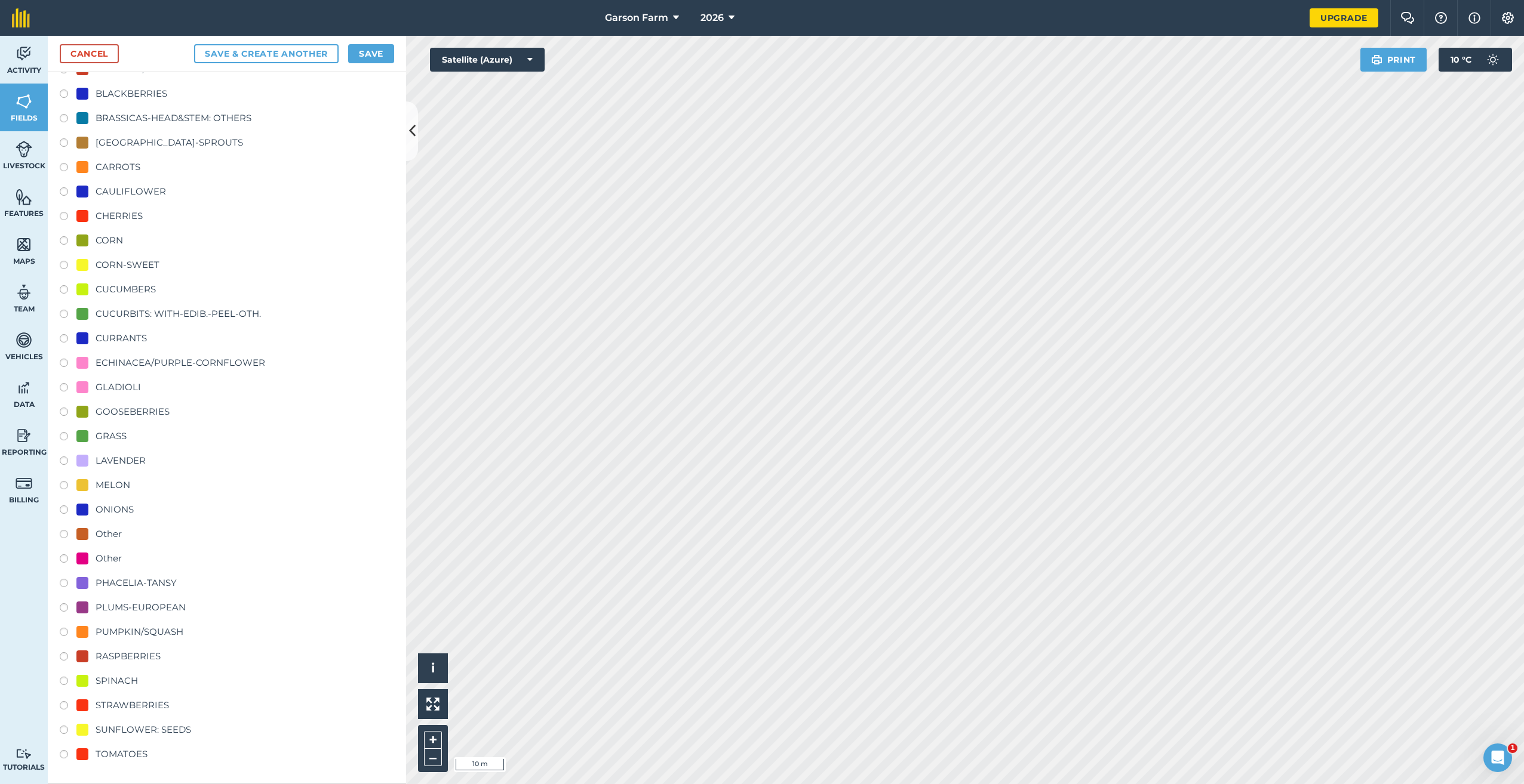
type input "Phacelia / Cover Crop"
click at [141, 585] on div "PHACELIA-TANSY" at bounding box center [136, 583] width 81 height 14
radio input "true"
click at [380, 48] on button "Save" at bounding box center [371, 53] width 46 height 19
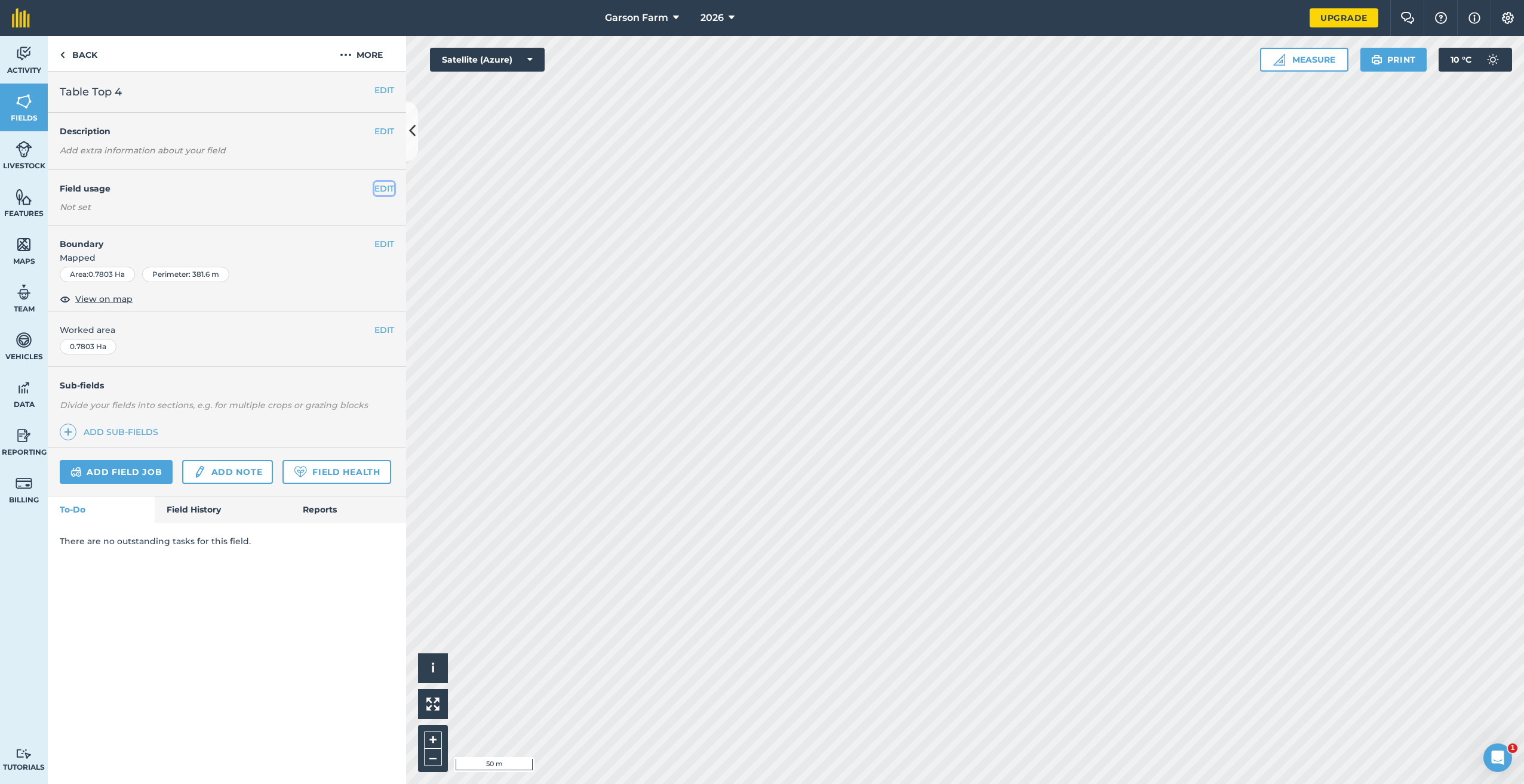
click at [385, 188] on button "EDIT" at bounding box center [385, 189] width 20 height 13
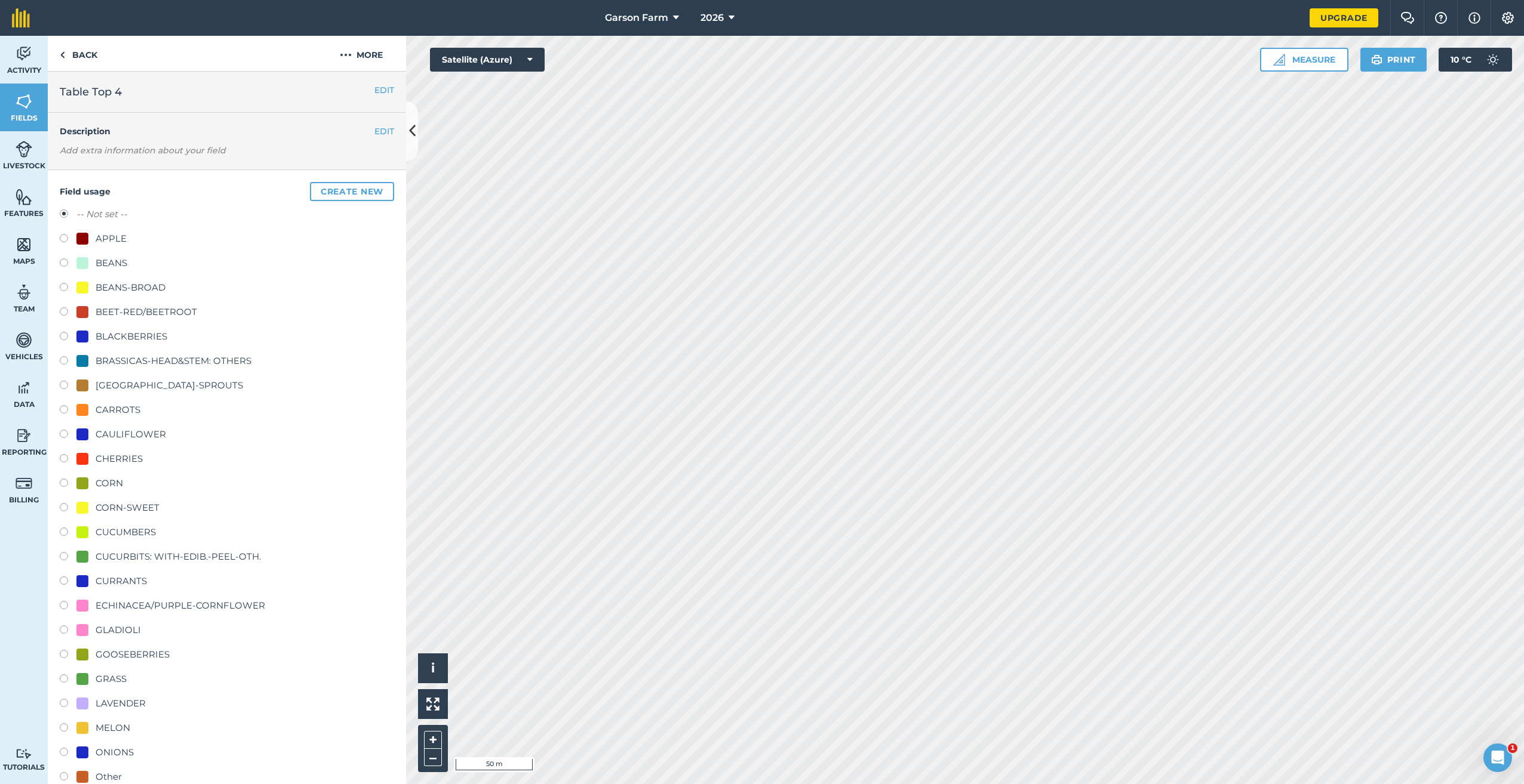
scroll to position [358, 0]
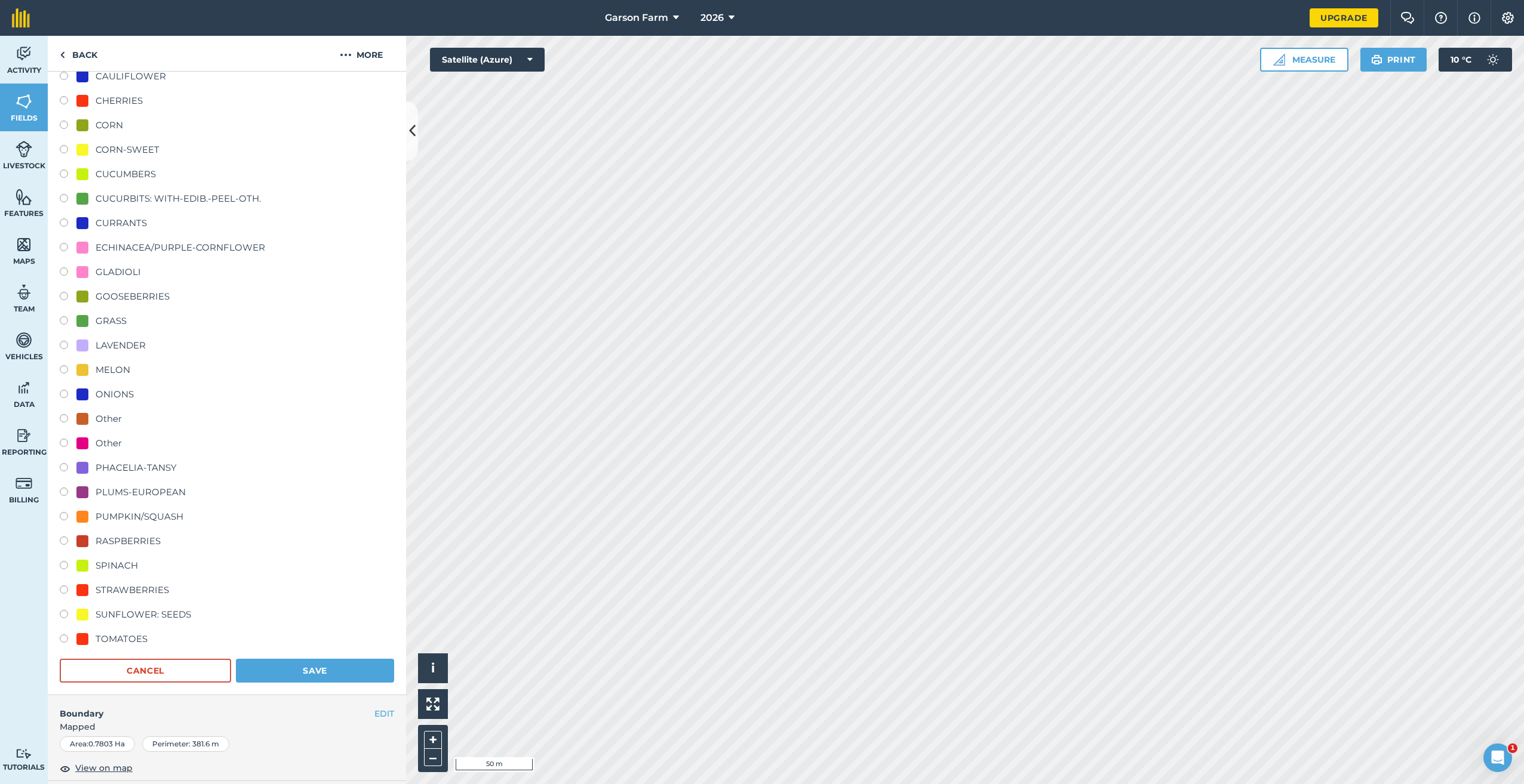
click at [137, 585] on div "STRAWBERRIES" at bounding box center [132, 590] width 74 height 14
radio input "true"
radio input "false"
click at [298, 673] on button "Save" at bounding box center [314, 671] width 158 height 24
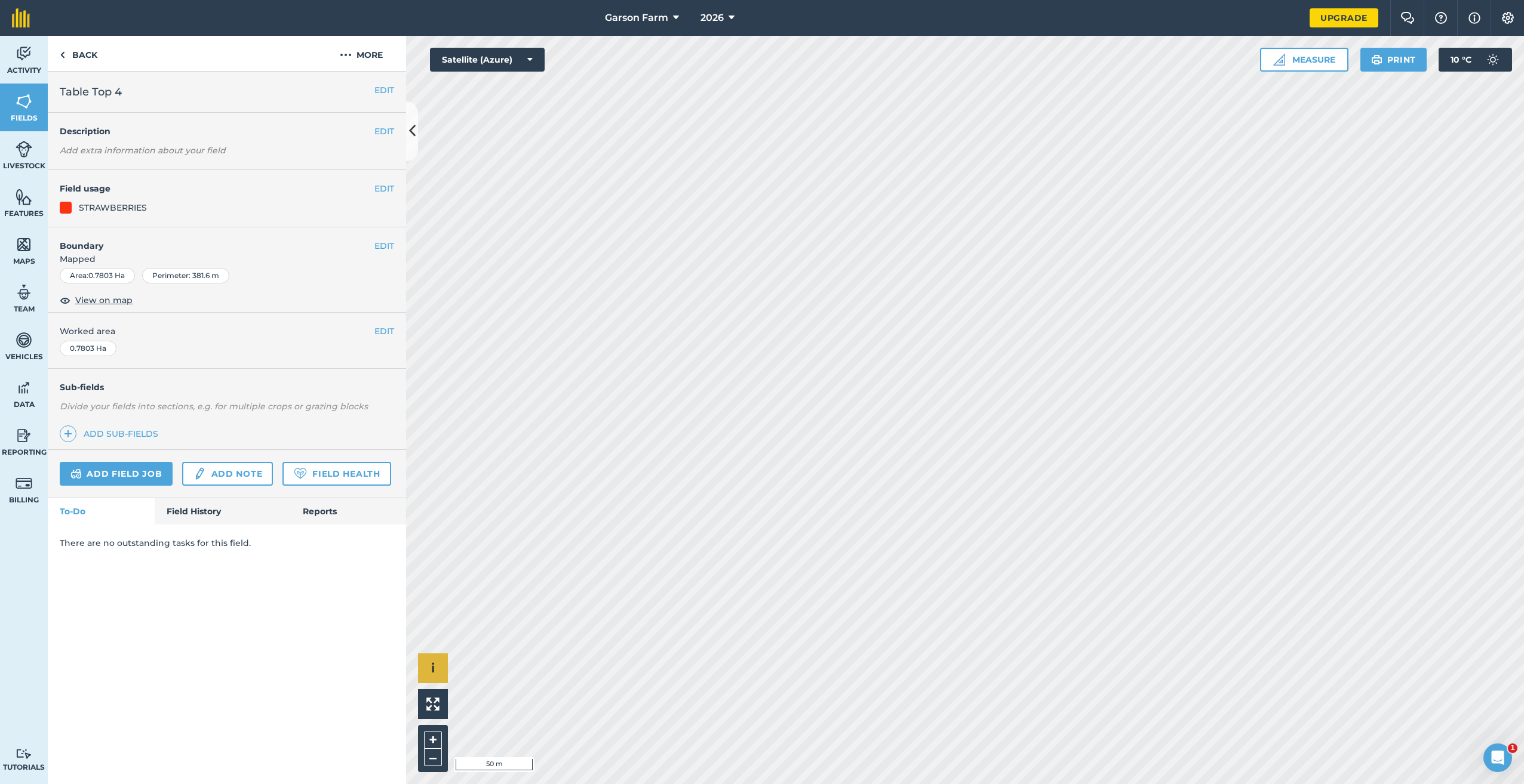
scroll to position [0, 0]
click at [386, 188] on button "EDIT" at bounding box center [385, 189] width 20 height 13
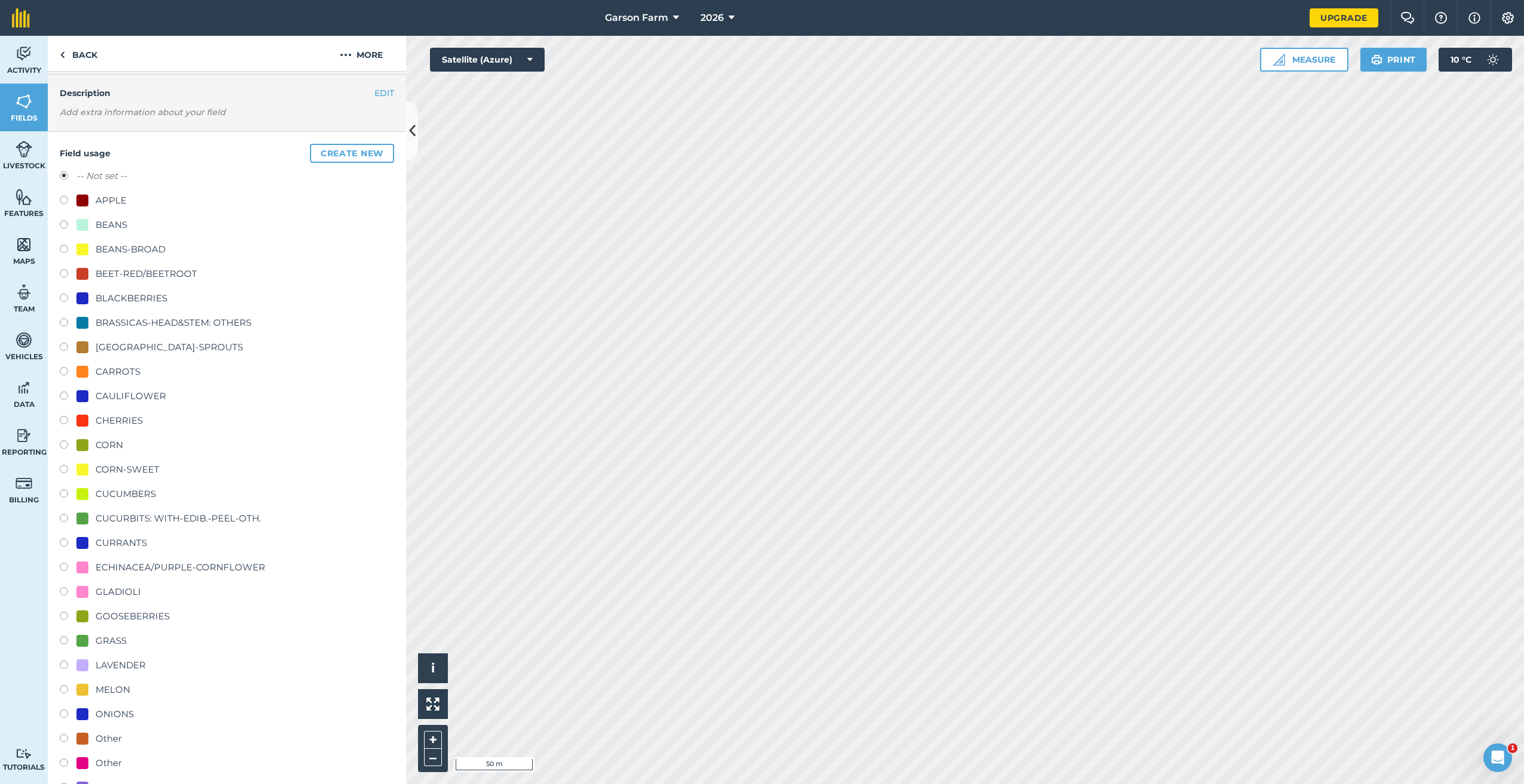
scroll to position [119, 0]
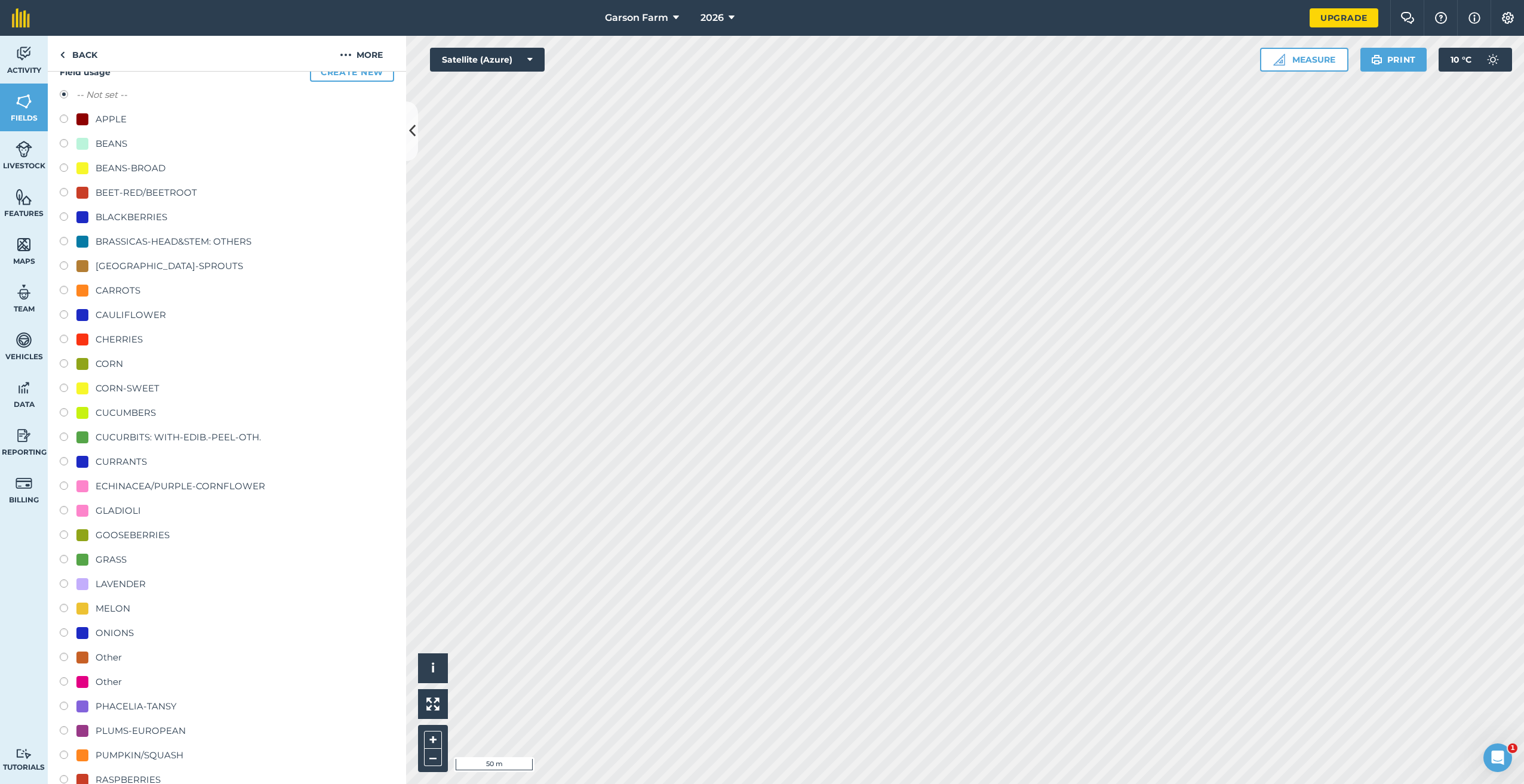
click at [132, 738] on div "PLUMS-EUROPEAN" at bounding box center [140, 731] width 90 height 14
radio input "true"
radio input "false"
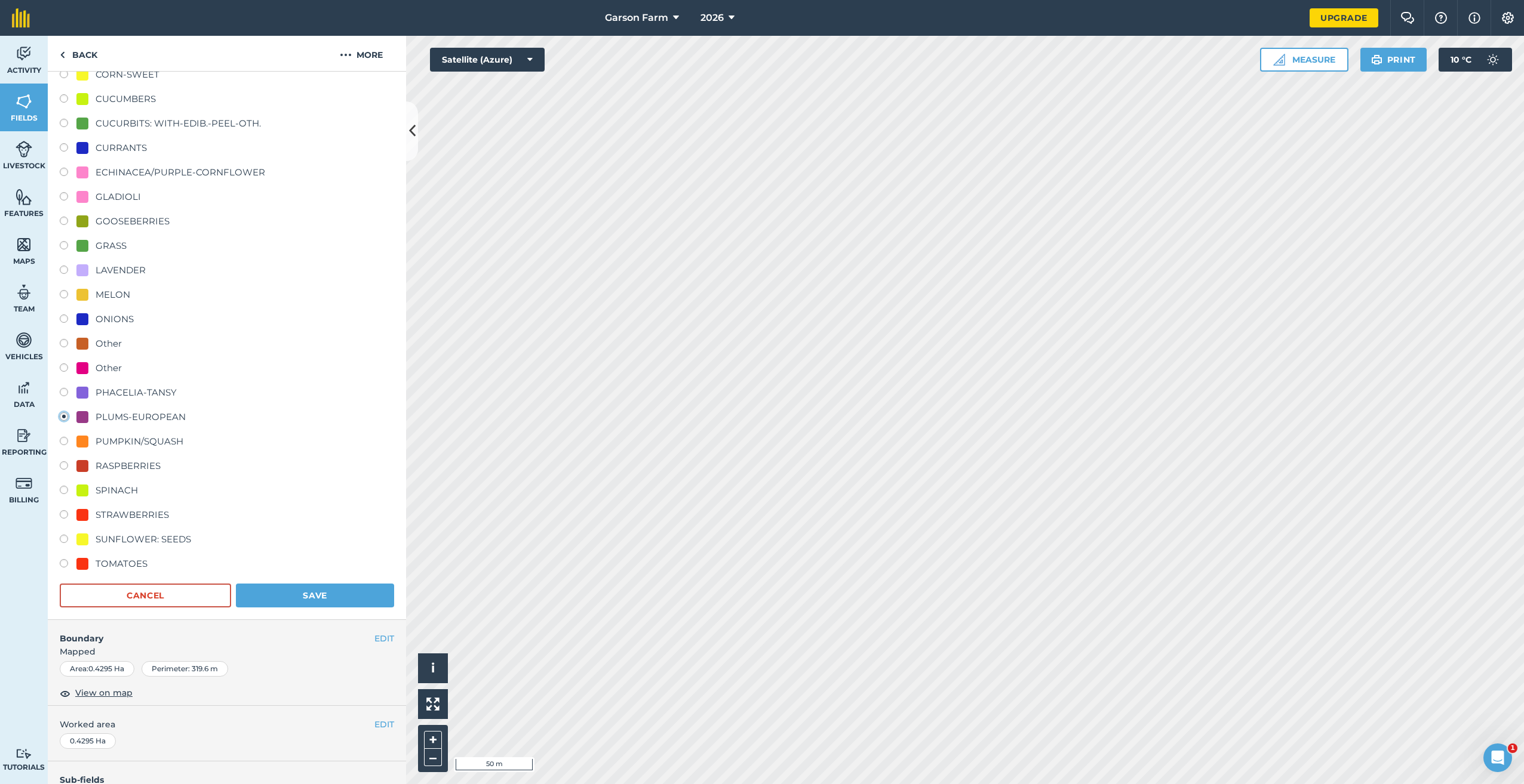
scroll to position [477, 0]
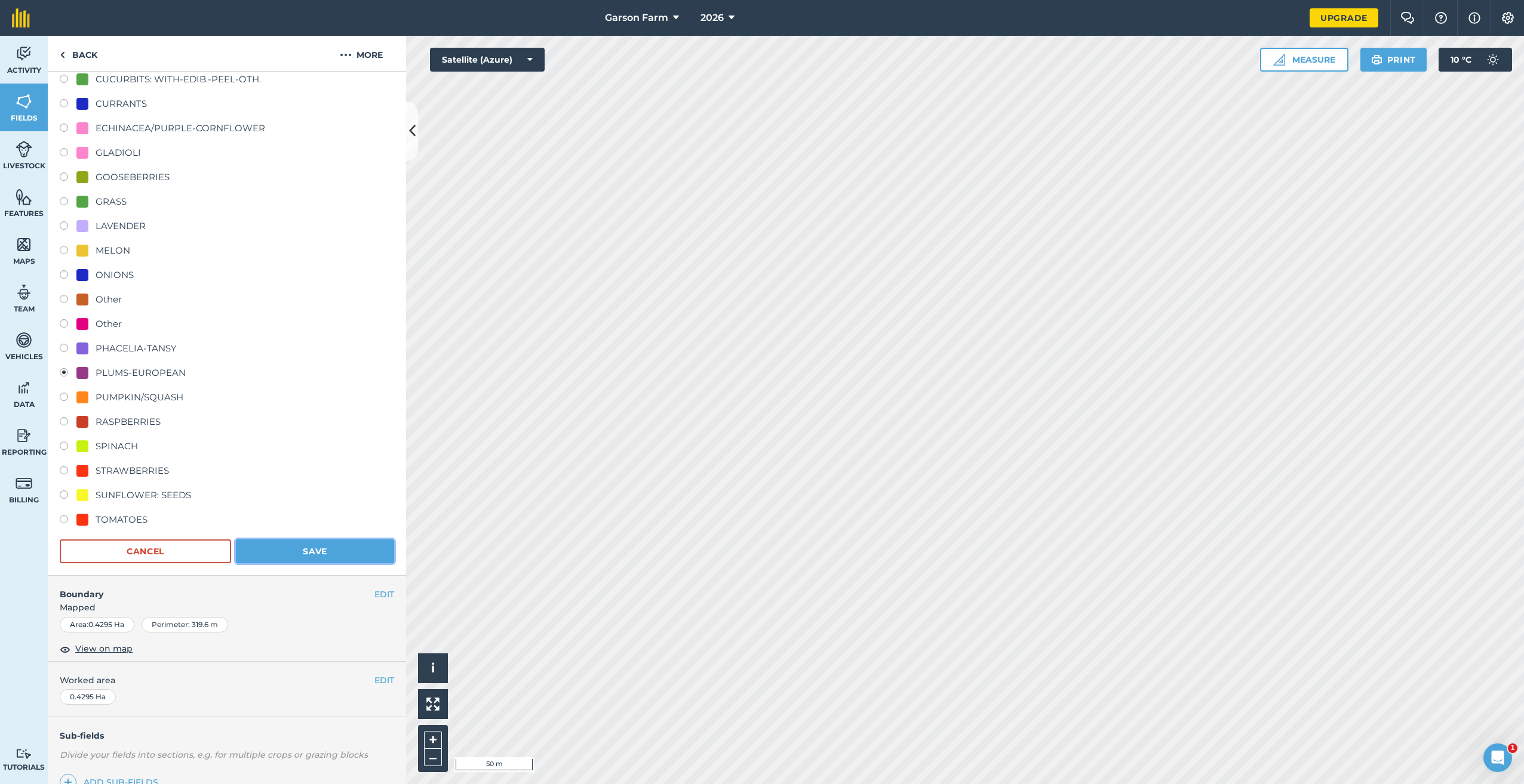
click at [332, 552] on button "Save" at bounding box center [314, 551] width 158 height 24
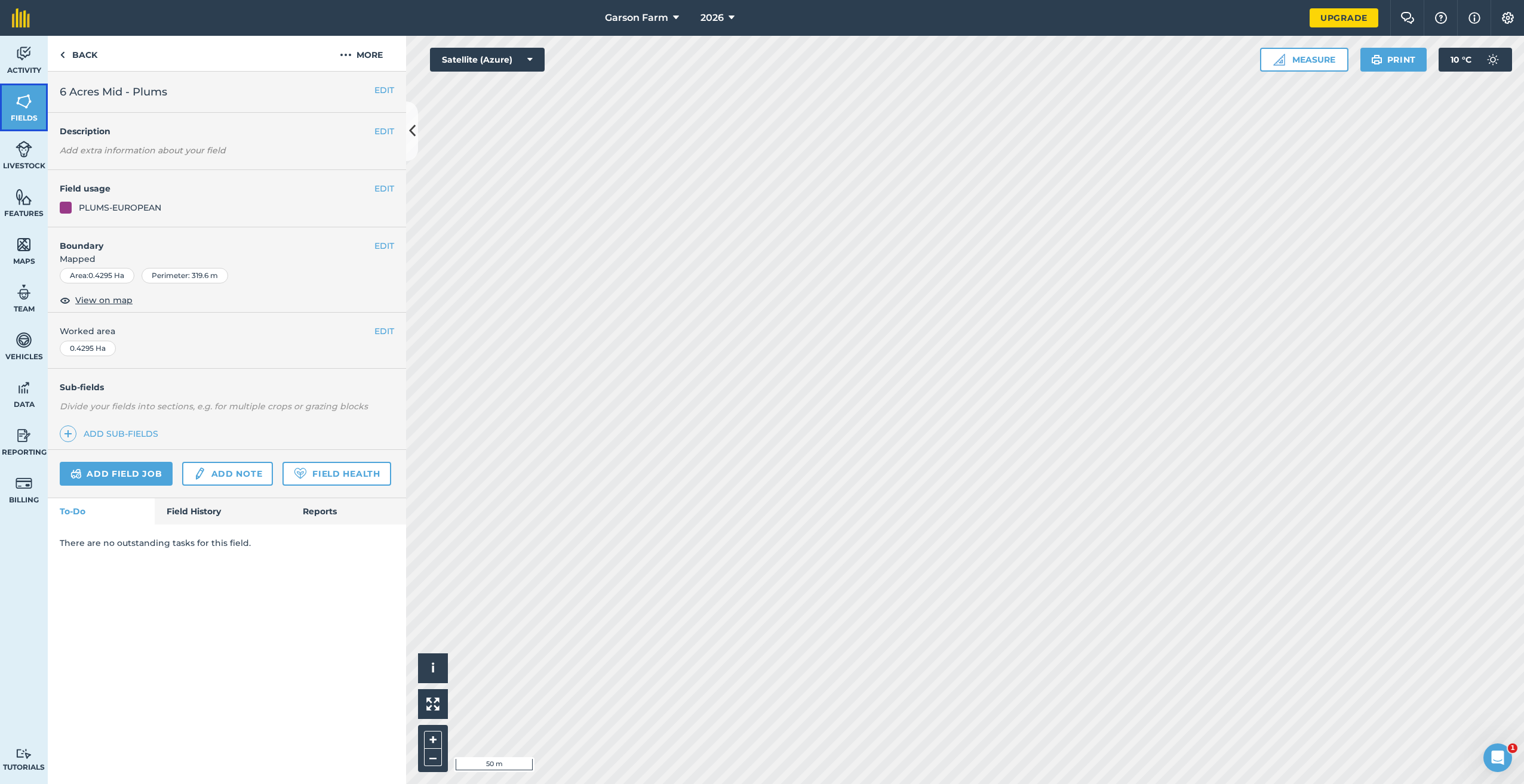
click at [12, 115] on span "Fields" at bounding box center [24, 118] width 48 height 10
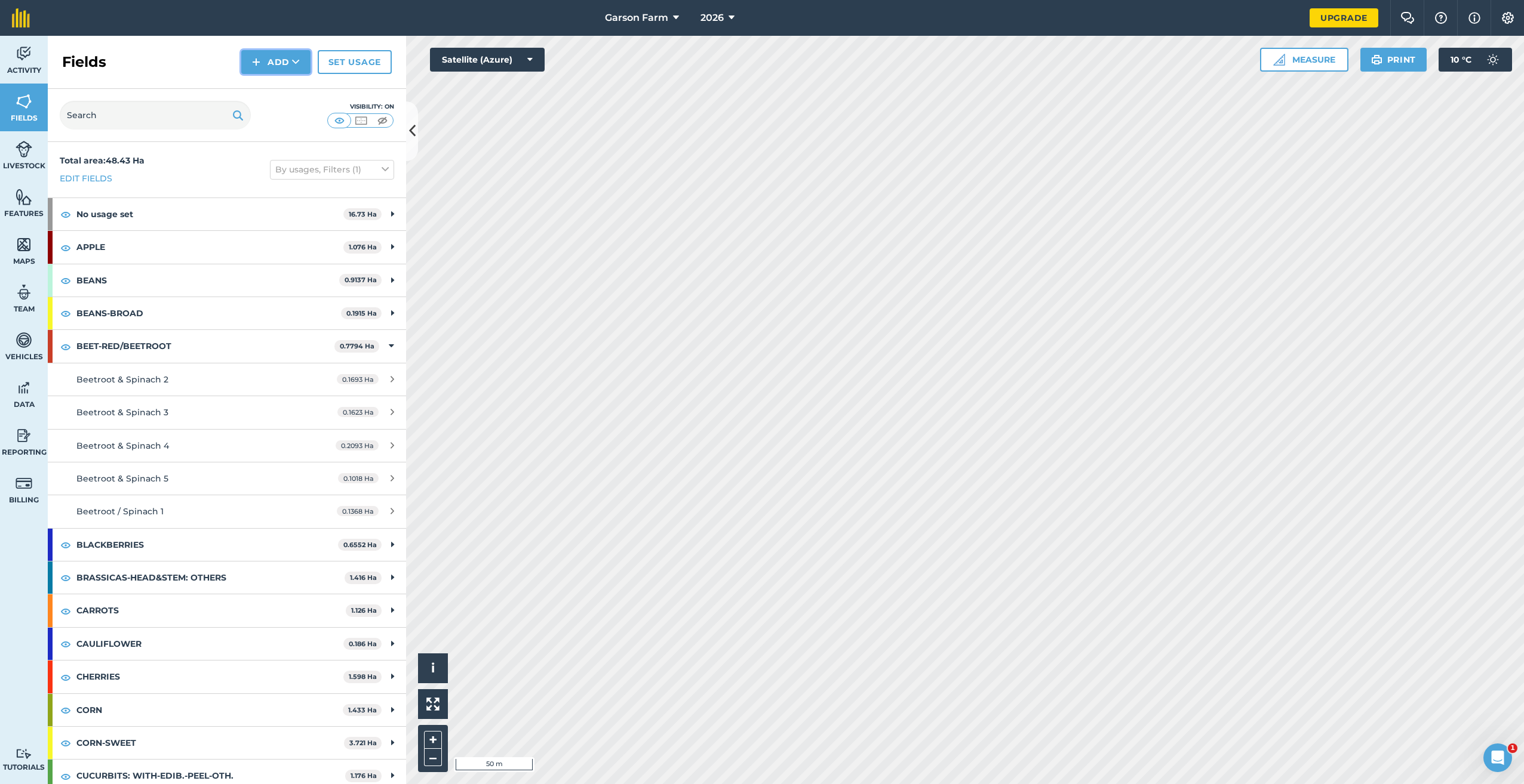
click at [273, 64] on button "Add" at bounding box center [276, 62] width 69 height 24
click at [268, 88] on link "Draw" at bounding box center [276, 89] width 65 height 26
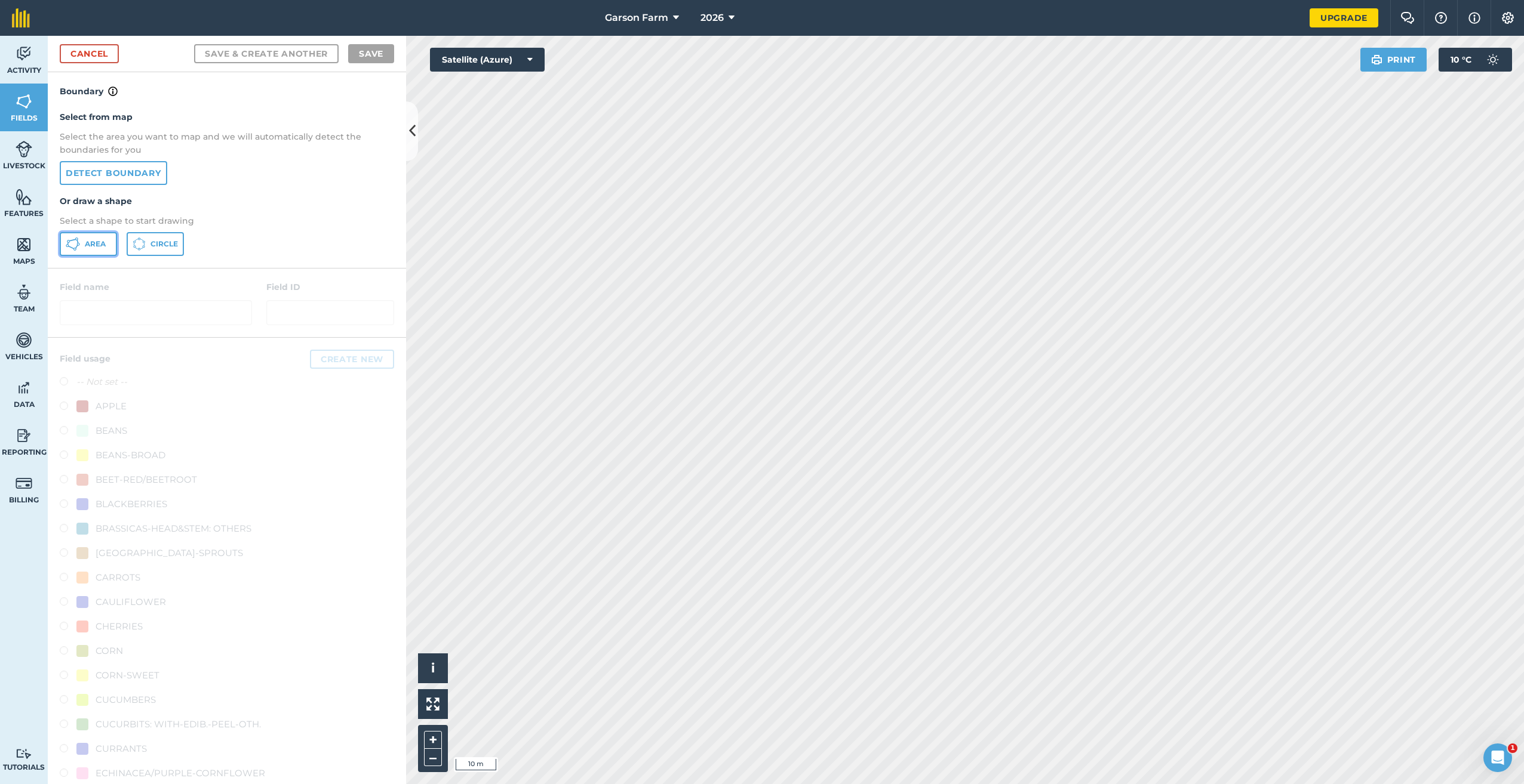
click at [96, 247] on span "Area" at bounding box center [94, 244] width 21 height 10
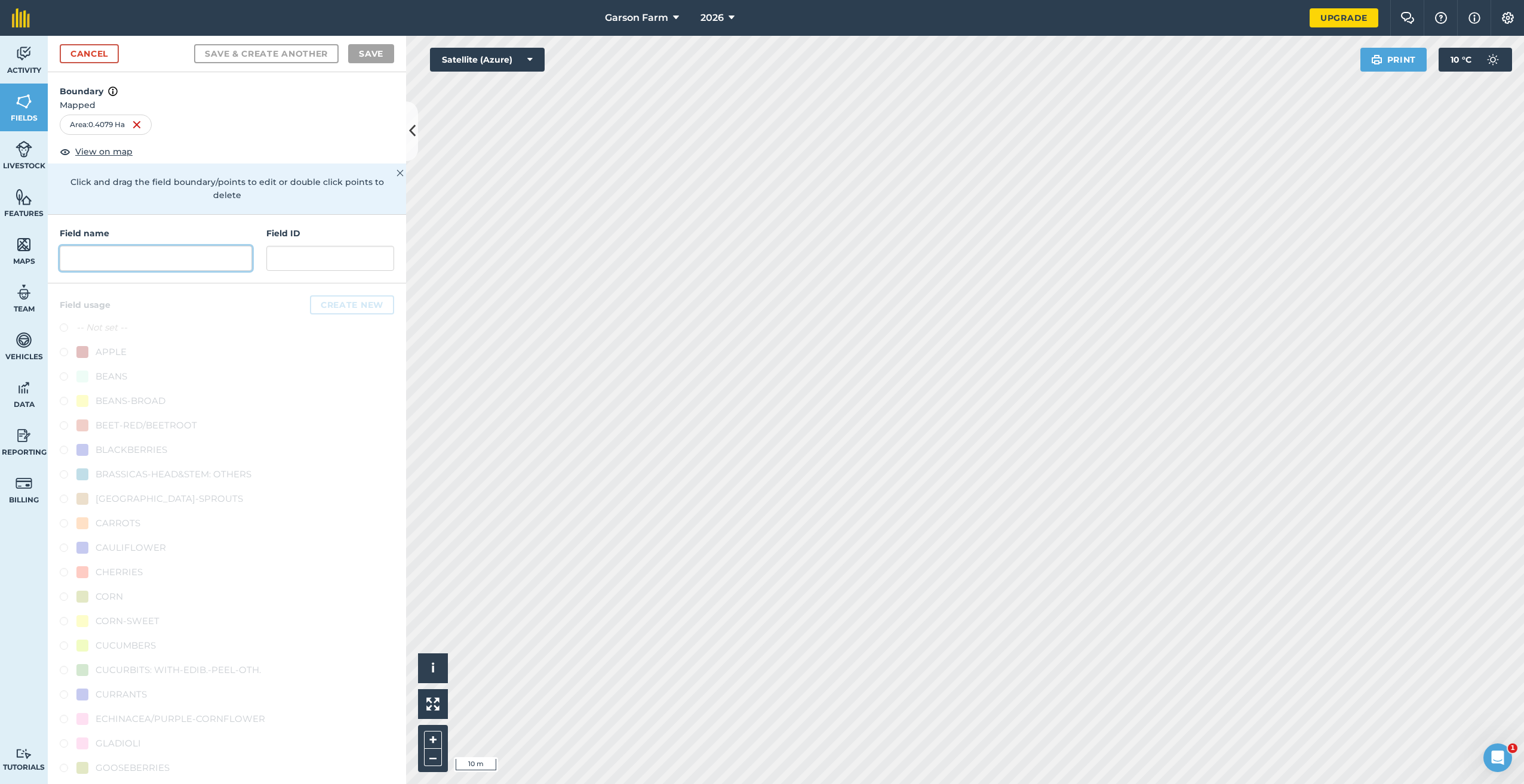
click at [127, 267] on input "text" at bounding box center [156, 258] width 192 height 25
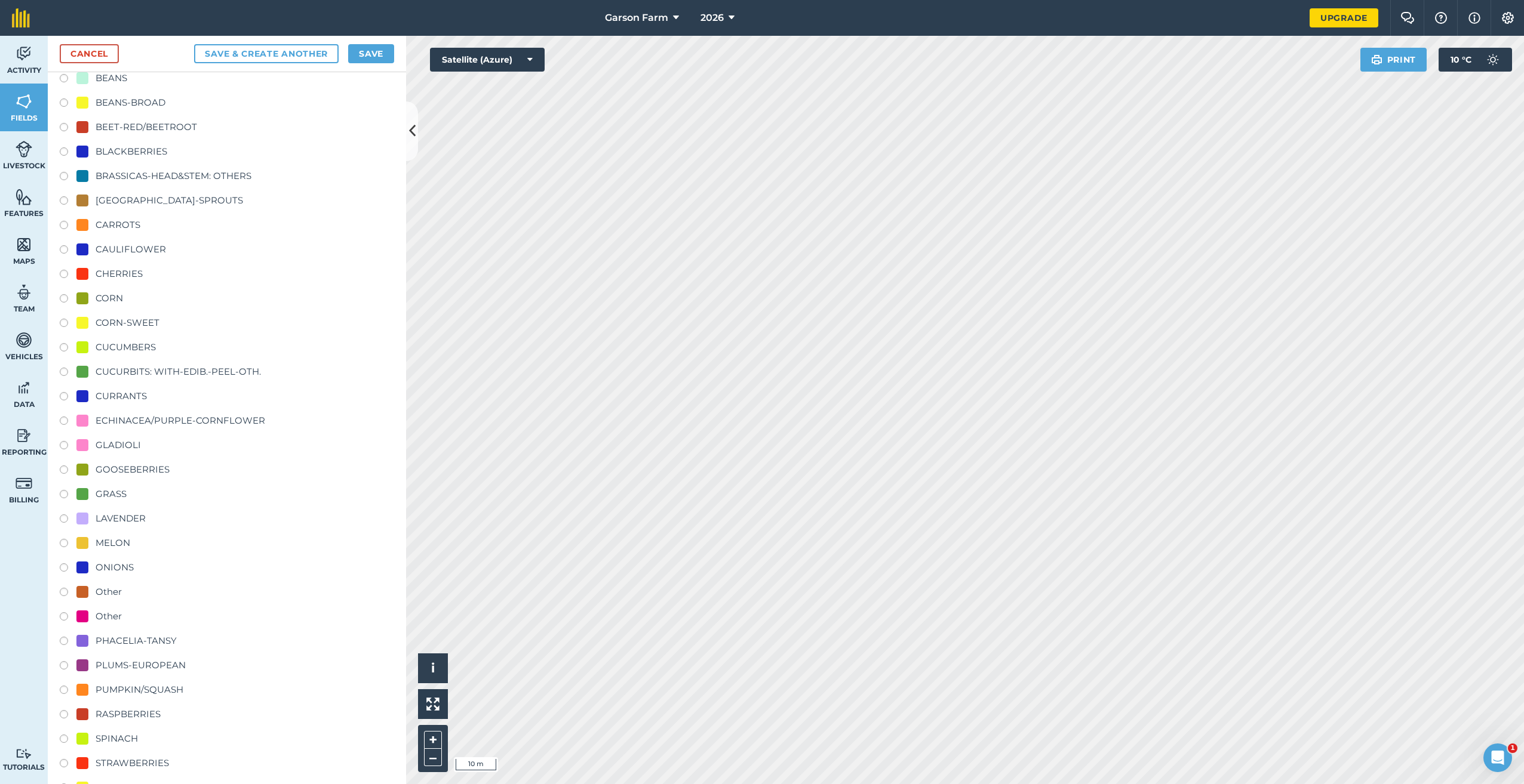
scroll to position [356, 0]
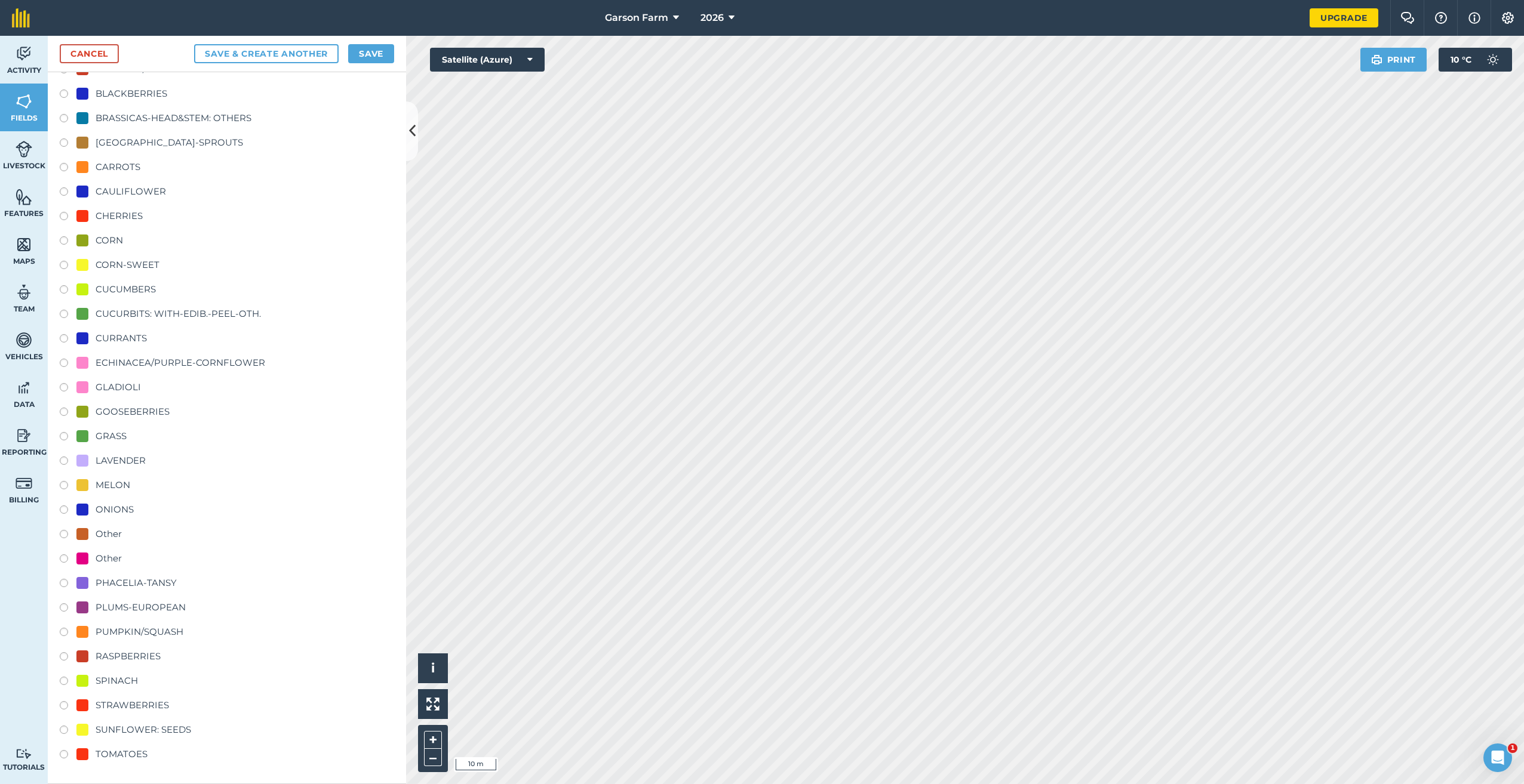
type input "Tunnel Extension"
click at [148, 661] on div "RASPBERRIES" at bounding box center [127, 656] width 65 height 14
radio input "true"
click at [373, 55] on button "Save" at bounding box center [371, 53] width 46 height 19
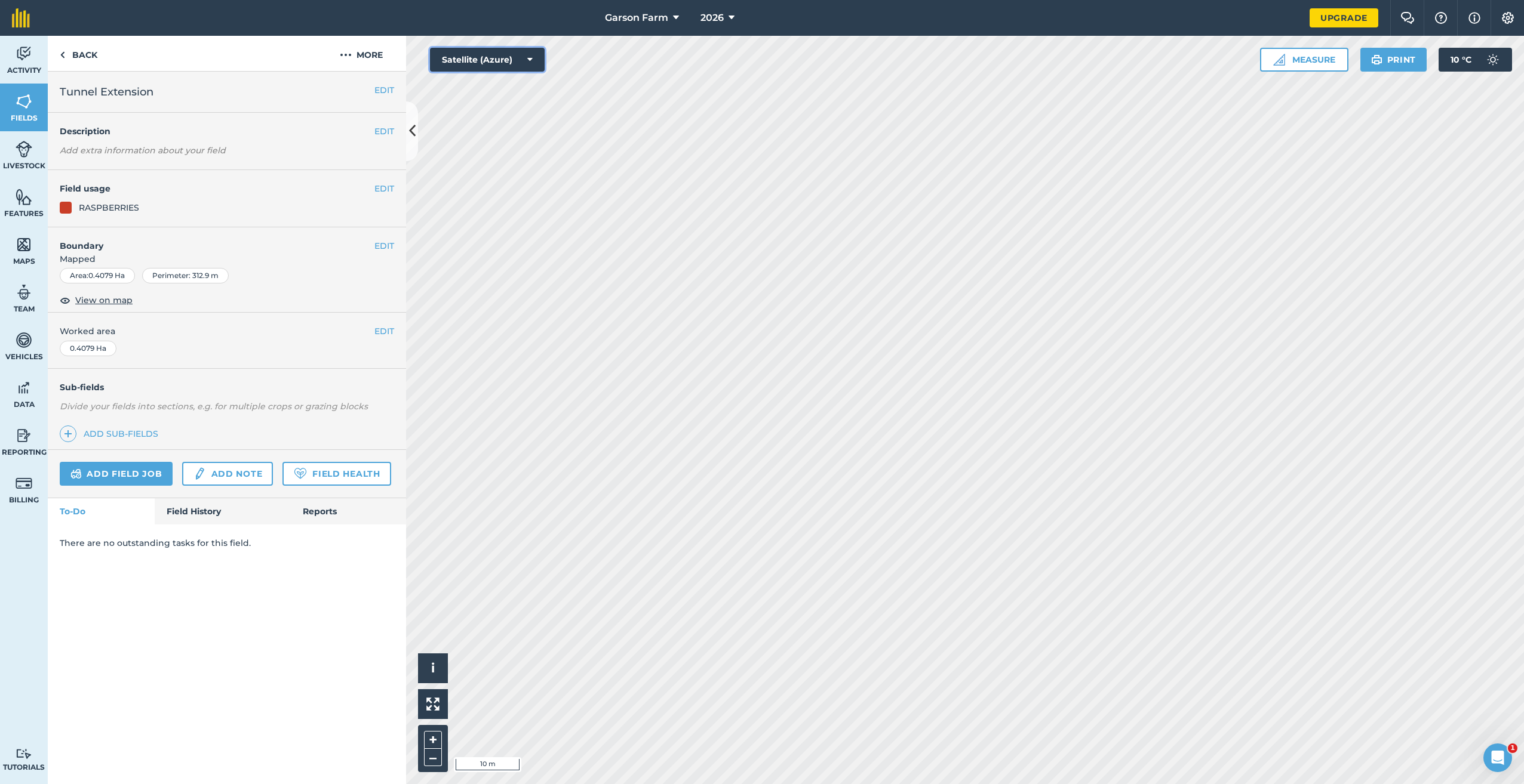
click at [515, 53] on button "Satellite (Azure)" at bounding box center [487, 60] width 115 height 24
click at [504, 111] on button "Satellite (Mapbox)" at bounding box center [487, 107] width 115 height 24
